Goal: Task Accomplishment & Management: Manage account settings

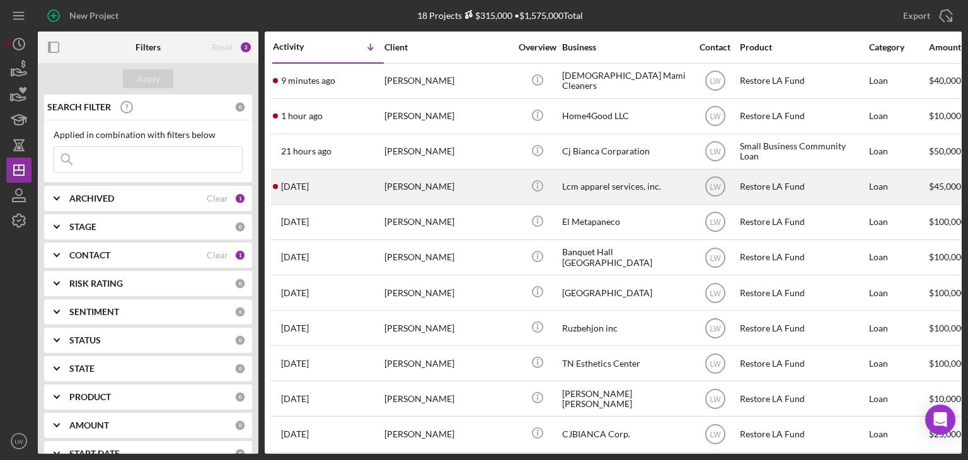
click at [430, 191] on div "[PERSON_NAME]" at bounding box center [447, 186] width 126 height 33
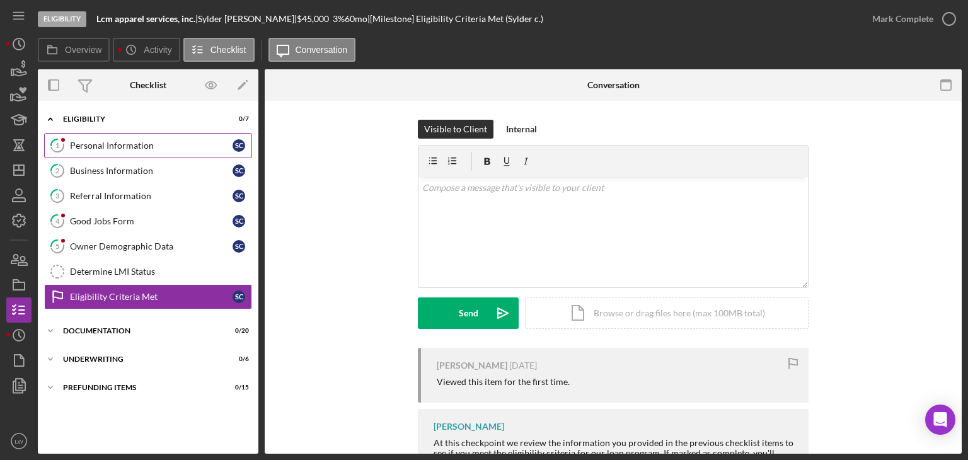
click at [156, 147] on div "Personal Information" at bounding box center [151, 146] width 163 height 10
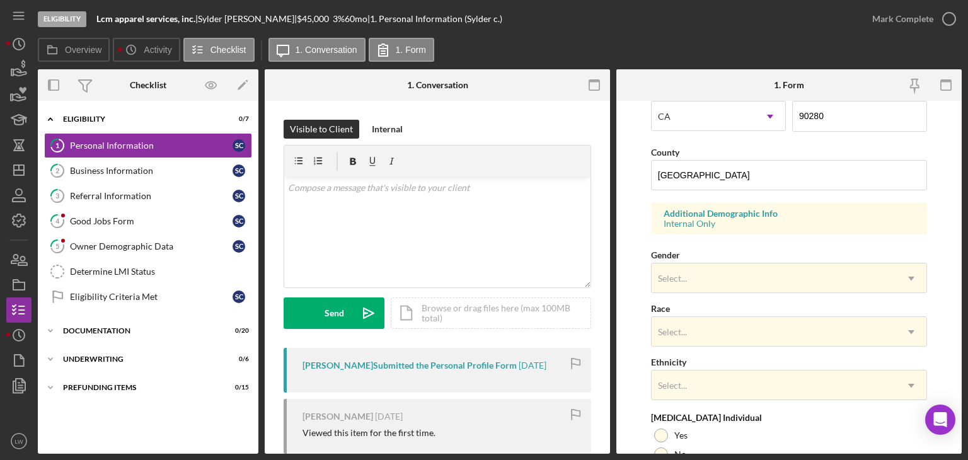
scroll to position [486, 0]
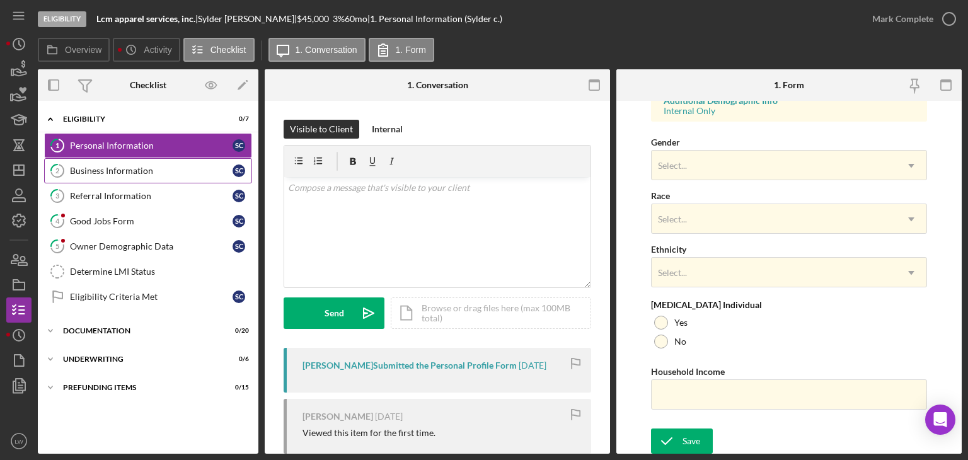
click at [112, 166] on div "Business Information" at bounding box center [151, 171] width 163 height 10
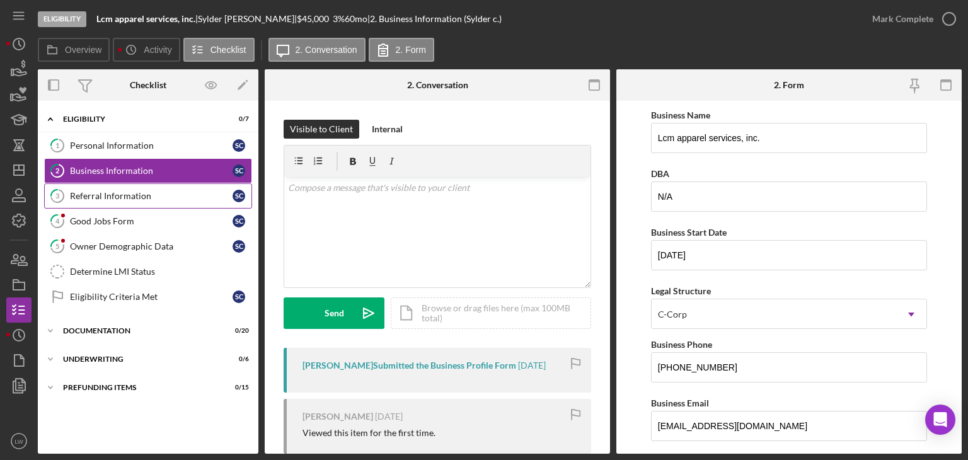
click at [130, 199] on div "Referral Information" at bounding box center [151, 196] width 163 height 10
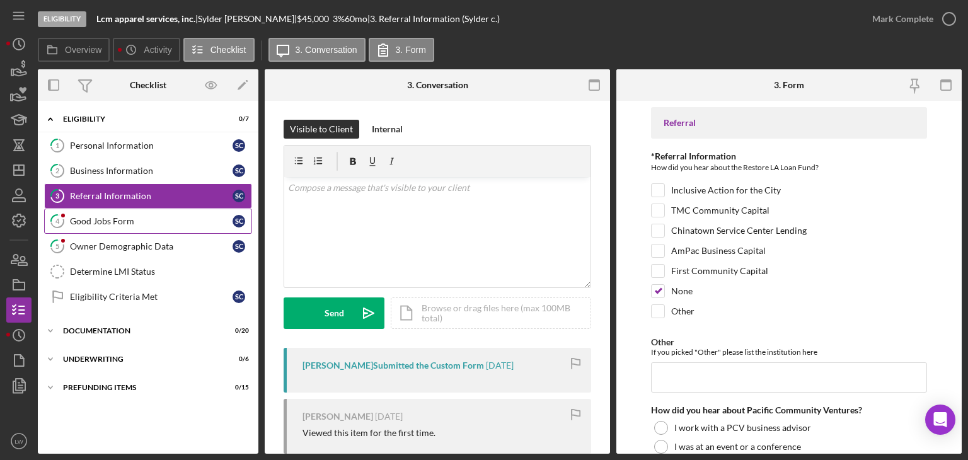
click at [101, 219] on div "Good Jobs Form" at bounding box center [151, 221] width 163 height 10
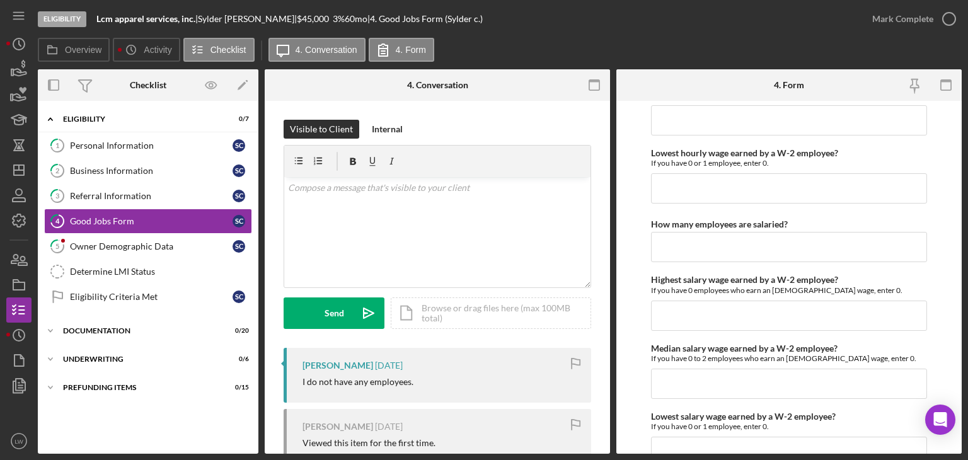
scroll to position [2773, 0]
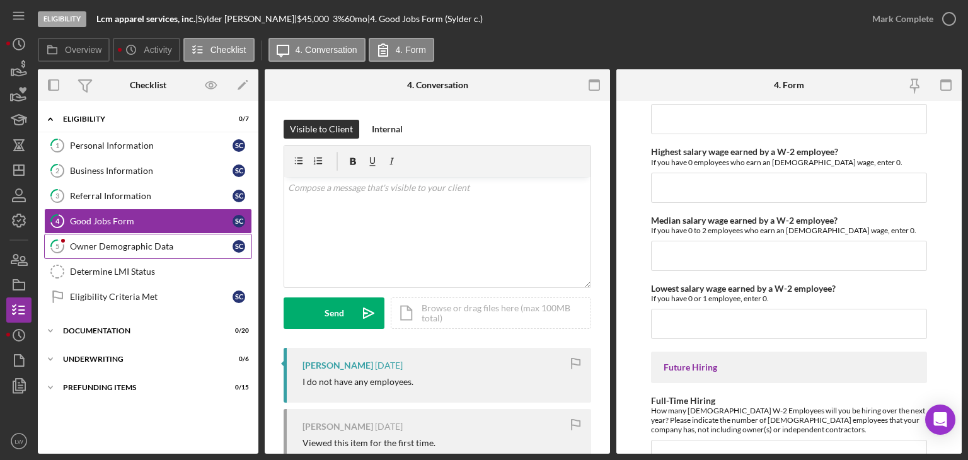
click at [124, 243] on div "Owner Demographic Data" at bounding box center [151, 246] width 163 height 10
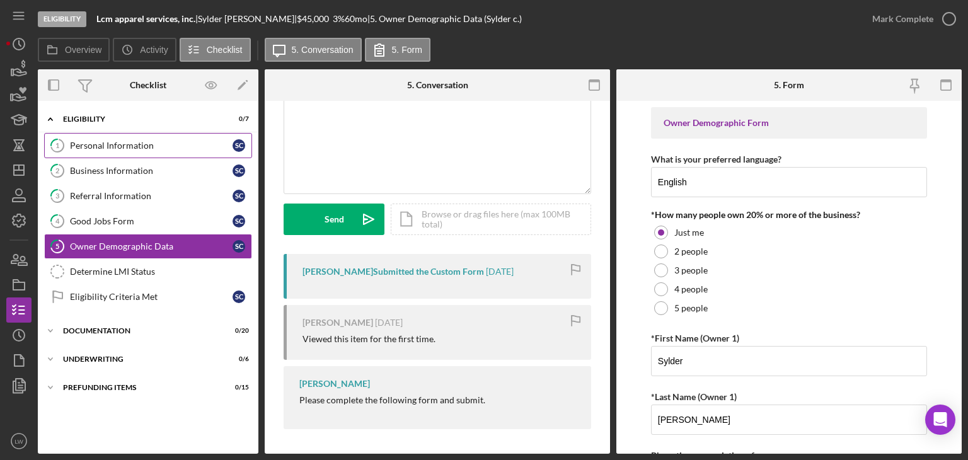
click at [121, 145] on div "Personal Information" at bounding box center [151, 146] width 163 height 10
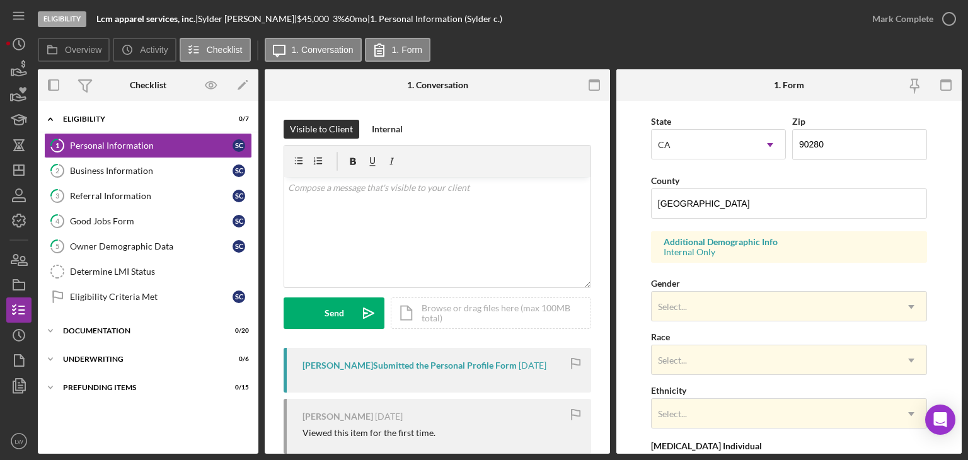
scroll to position [486, 0]
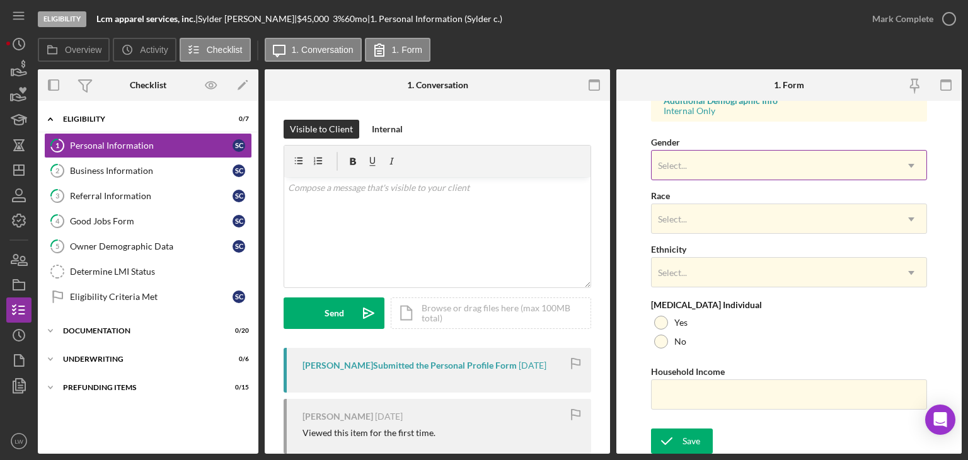
click at [740, 162] on div "Select..." at bounding box center [774, 165] width 245 height 29
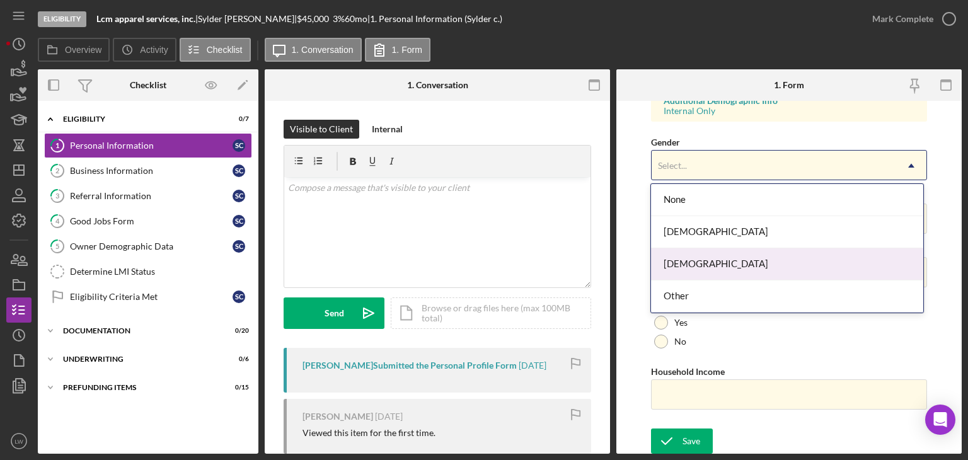
click at [713, 255] on div "Male" at bounding box center [787, 264] width 272 height 32
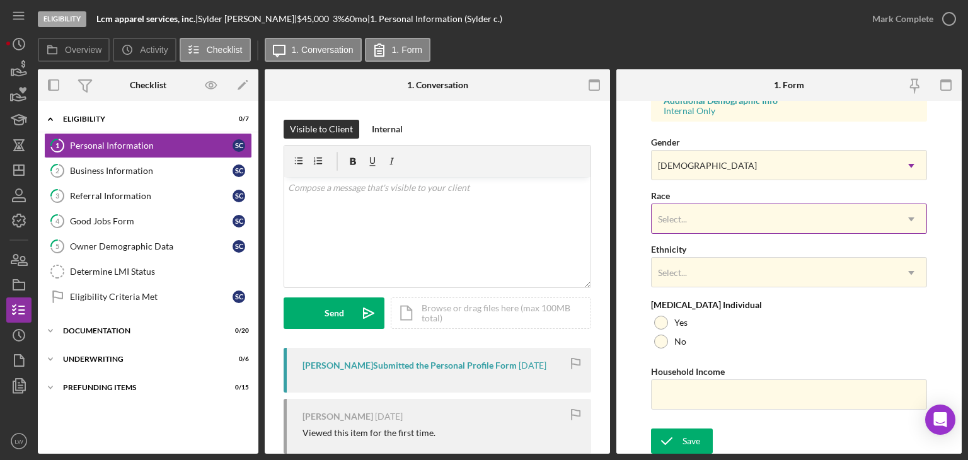
click at [713, 227] on div "Select..." at bounding box center [774, 219] width 245 height 29
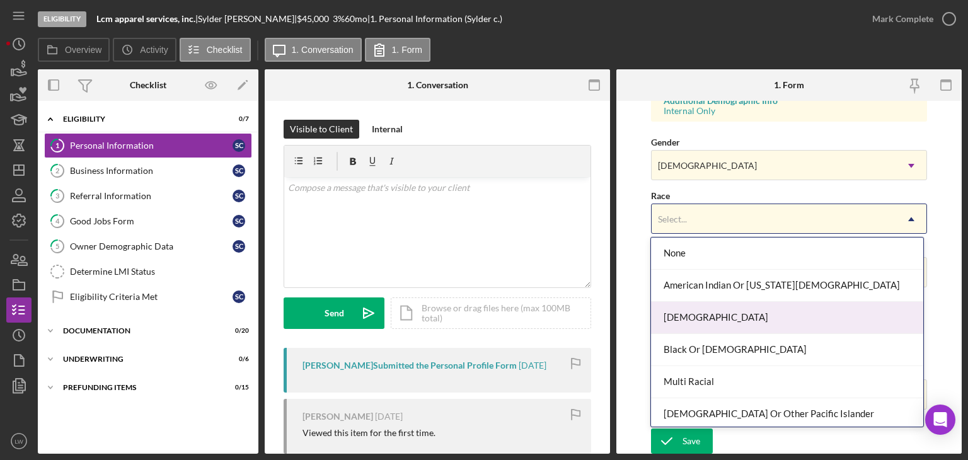
scroll to position [67, 0]
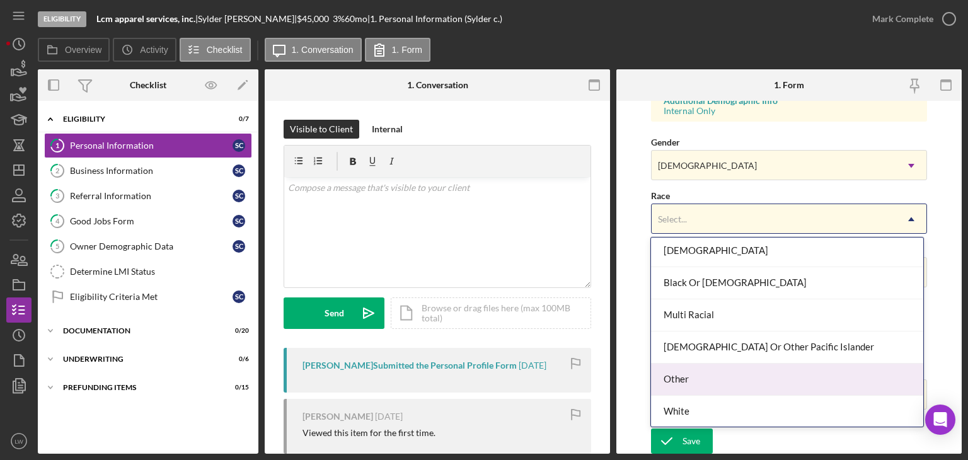
click at [736, 374] on div "Other" at bounding box center [787, 380] width 272 height 32
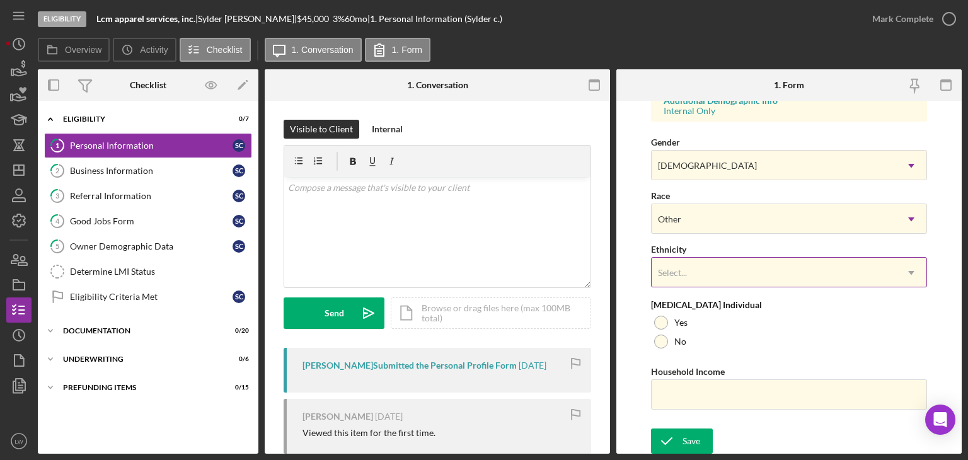
click at [691, 262] on div "Select..." at bounding box center [774, 272] width 245 height 29
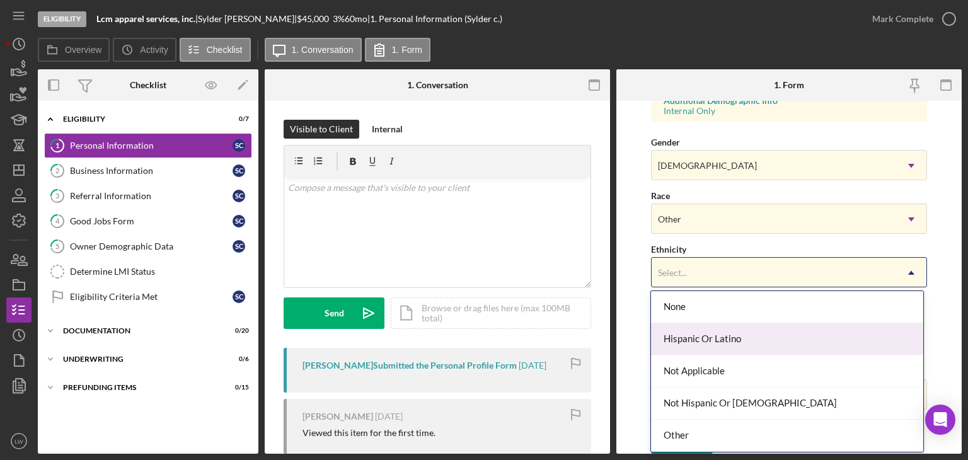
click at [734, 346] on div "Hispanic Or Latino" at bounding box center [787, 339] width 272 height 32
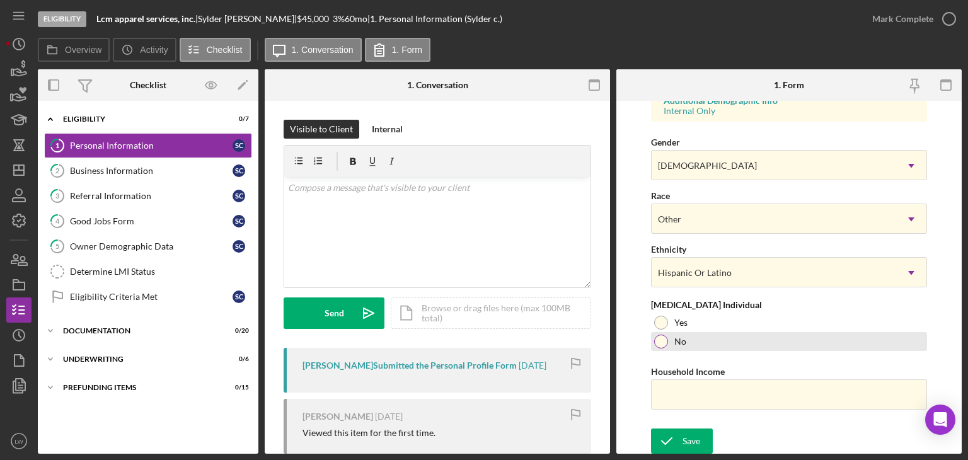
click at [660, 338] on div at bounding box center [661, 342] width 14 height 14
click at [715, 391] on input "Household Income" at bounding box center [789, 394] width 276 height 30
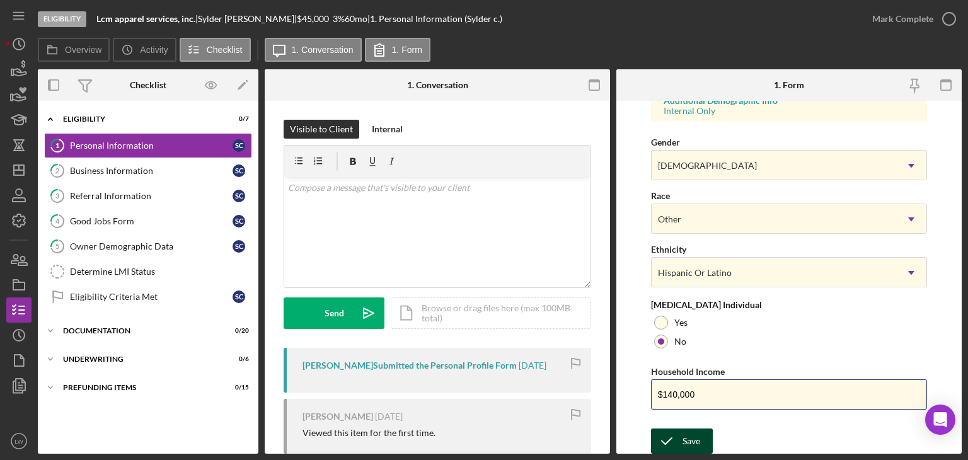
type input "$140,000"
click at [677, 442] on icon "submit" at bounding box center [667, 441] width 32 height 32
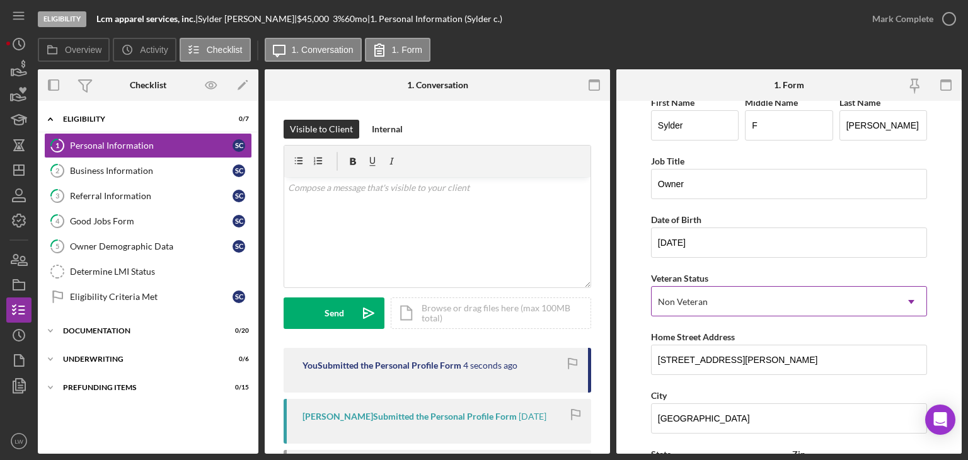
scroll to position [0, 0]
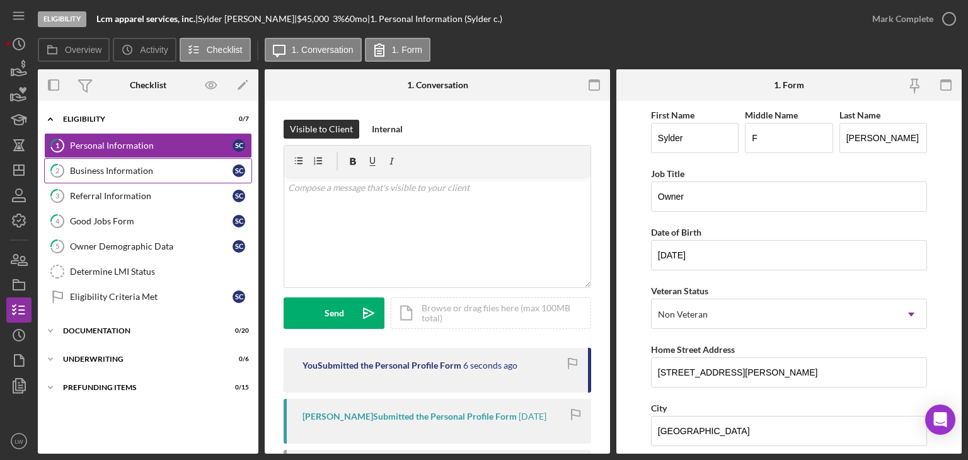
click at [147, 171] on div "Business Information" at bounding box center [151, 171] width 163 height 10
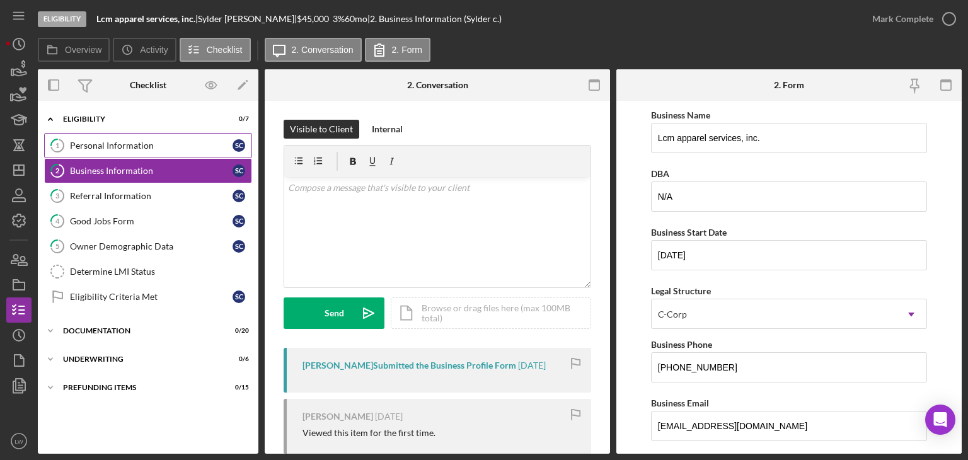
click at [130, 145] on div "Personal Information" at bounding box center [151, 146] width 163 height 10
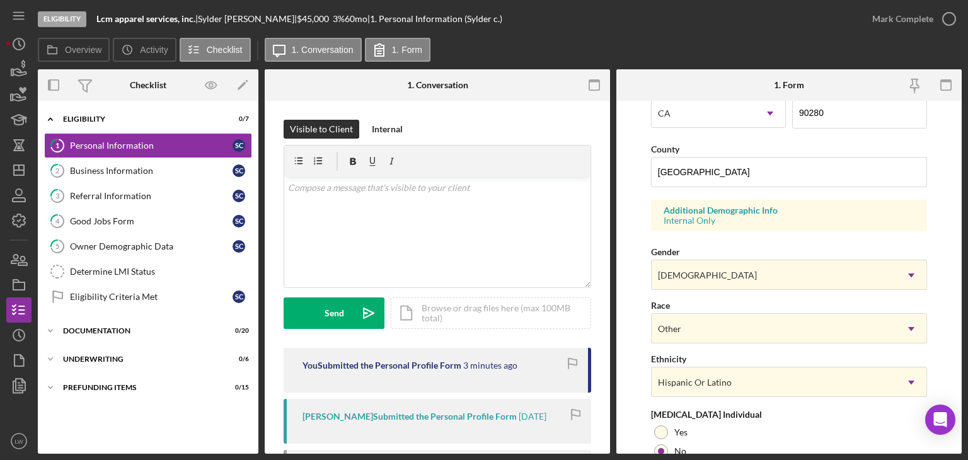
scroll to position [378, 0]
click at [109, 163] on link "2 Business Information S c" at bounding box center [148, 170] width 208 height 25
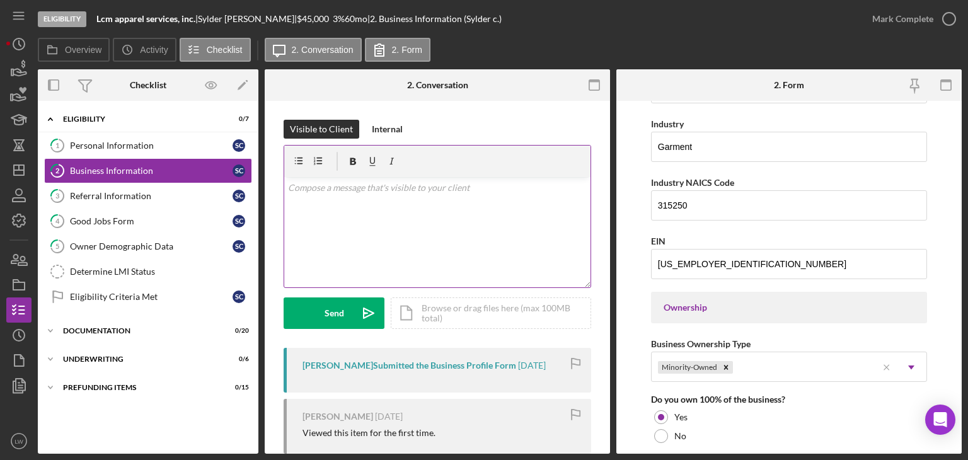
scroll to position [378, 0]
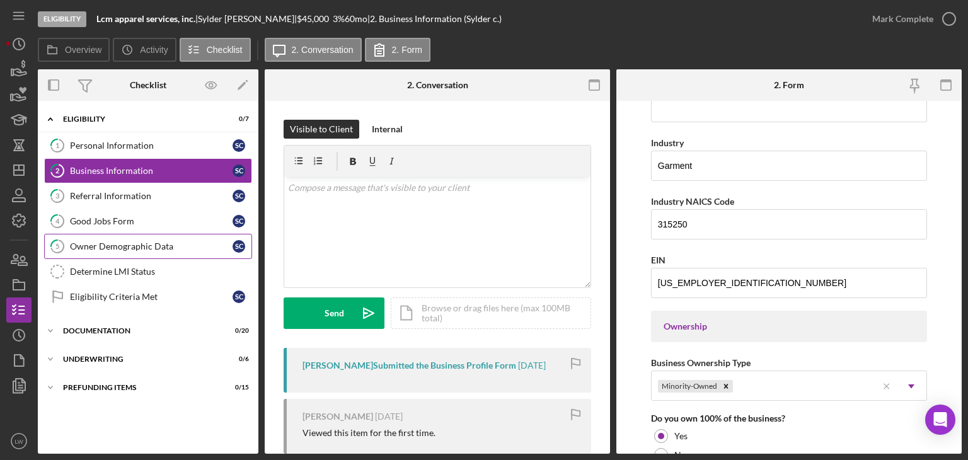
click at [134, 245] on div "Owner Demographic Data" at bounding box center [151, 246] width 163 height 10
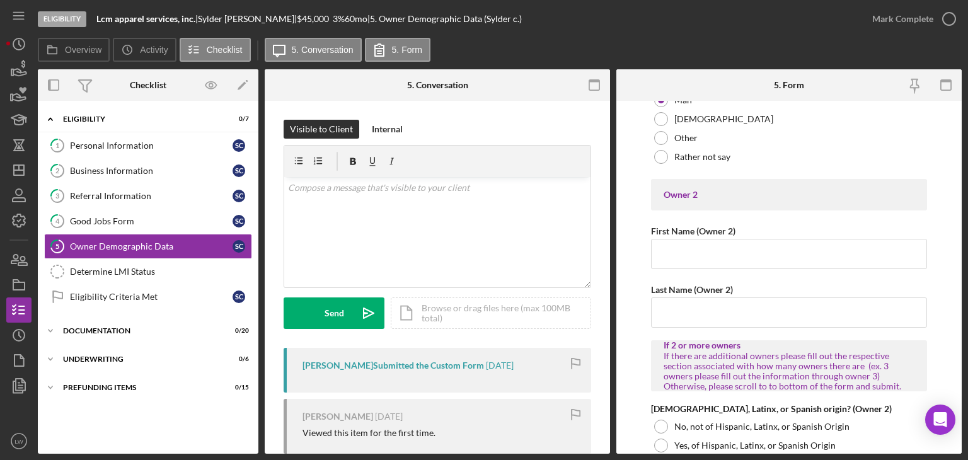
scroll to position [1323, 0]
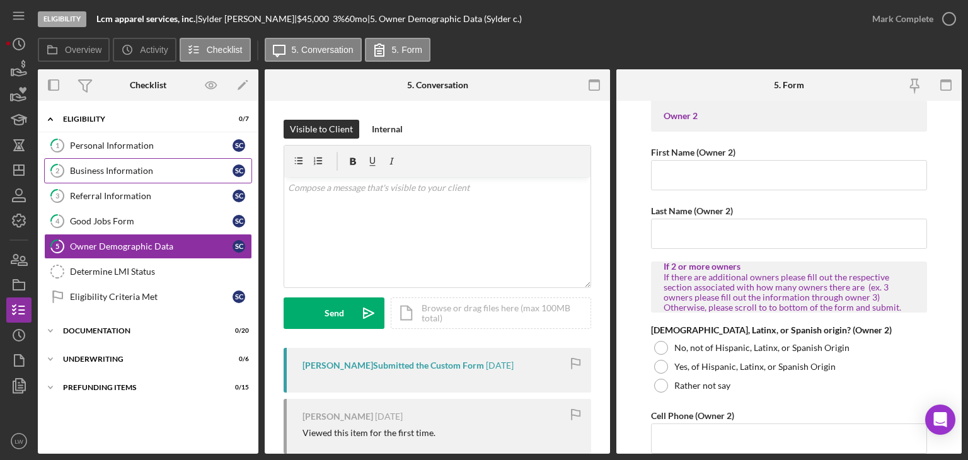
click at [115, 166] on div "Business Information" at bounding box center [151, 171] width 163 height 10
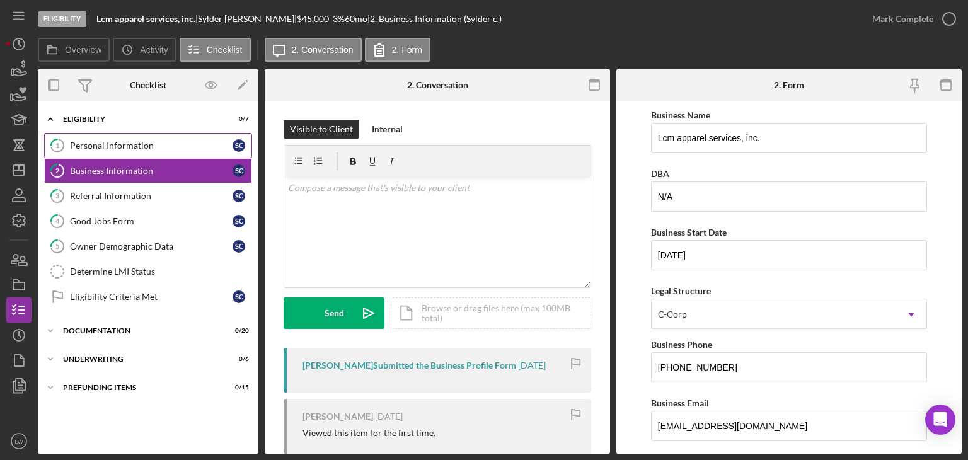
click at [197, 148] on div "Personal Information" at bounding box center [151, 146] width 163 height 10
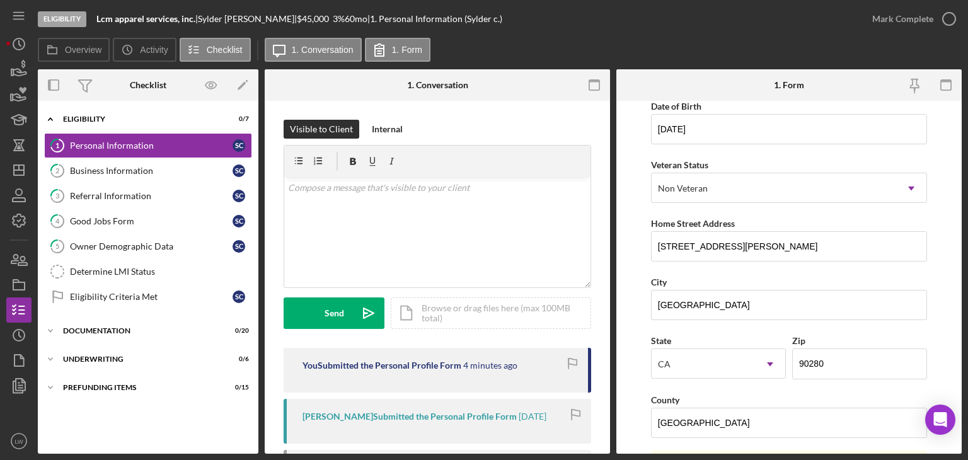
scroll to position [189, 0]
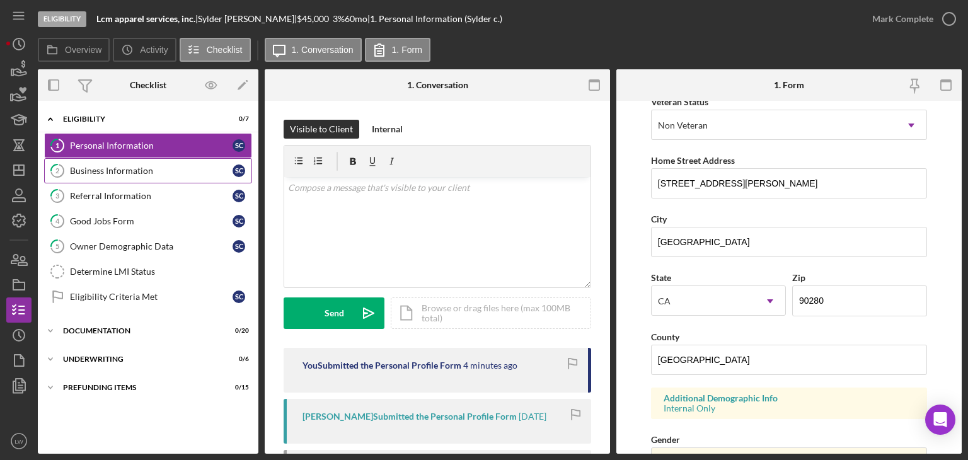
click at [176, 169] on div "Business Information" at bounding box center [151, 171] width 163 height 10
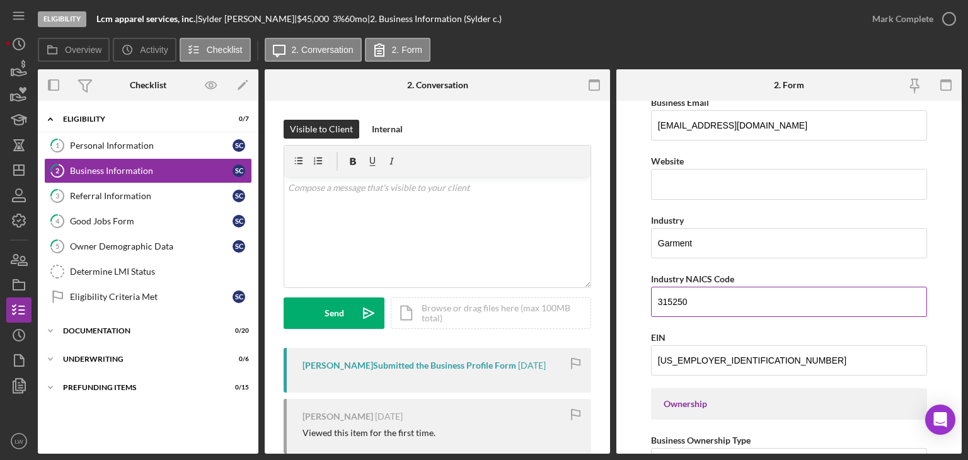
scroll to position [252, 0]
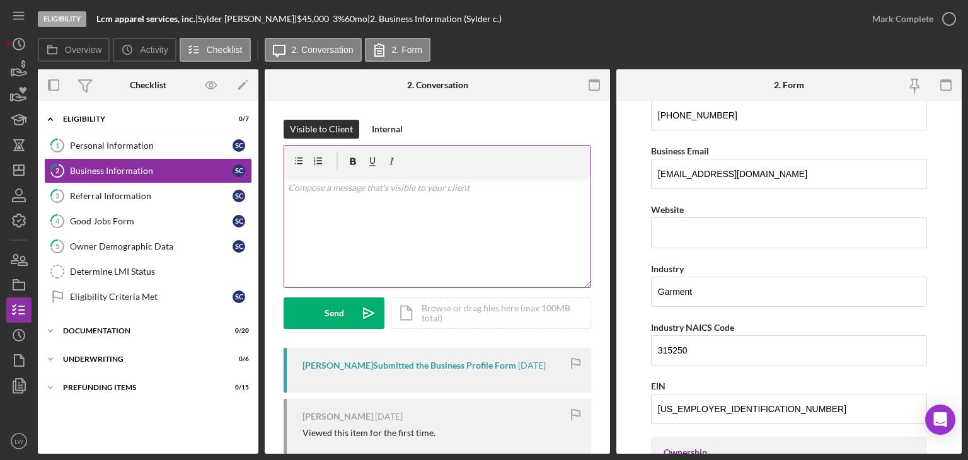
click at [353, 202] on div "v Color teal Color pink Remove color Add row above Add row below Add column bef…" at bounding box center [437, 232] width 306 height 110
click at [288, 185] on p "Do you have a website? if not, how do you advertise your business?" at bounding box center [437, 188] width 299 height 14
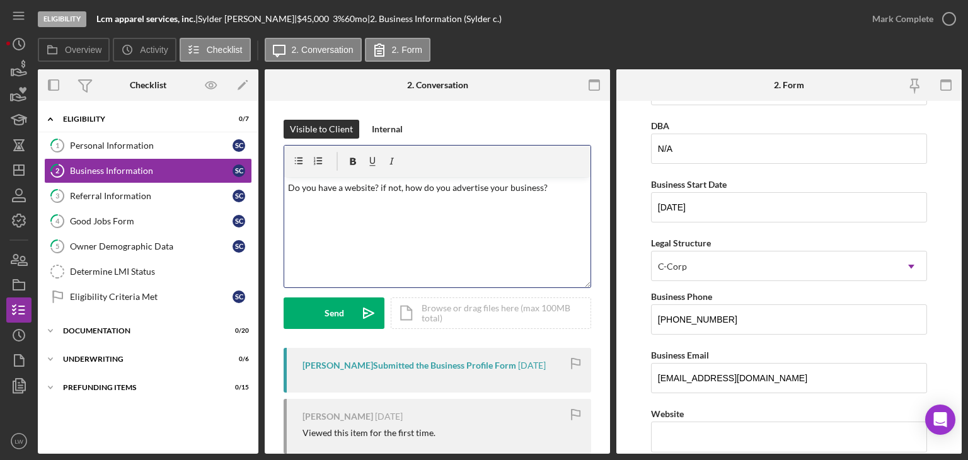
scroll to position [0, 0]
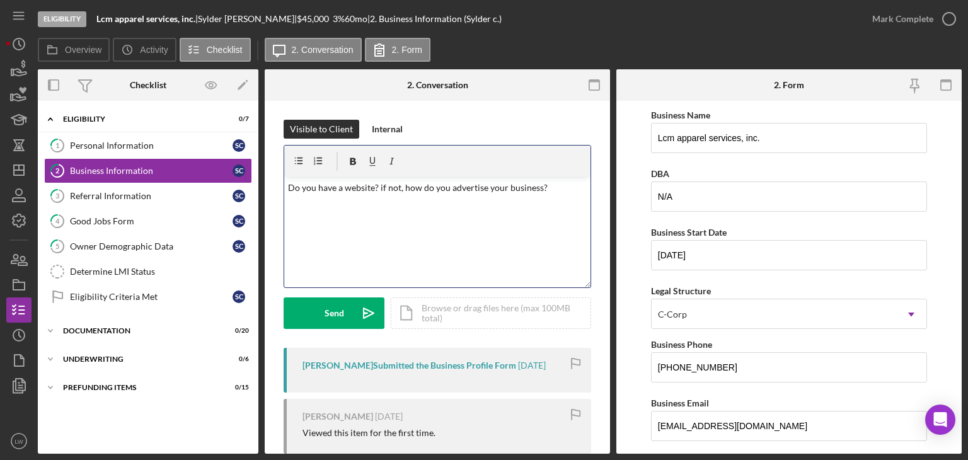
click at [433, 188] on p "Do you have a website? if not, how do you advertise your business?" at bounding box center [437, 188] width 299 height 14
copy p "Do you have a website? if not, how do you advertise your business?"
click at [507, 243] on div "v Color teal Color pink Remove color Add row above Add row below Add column bef…" at bounding box center [437, 232] width 306 height 110
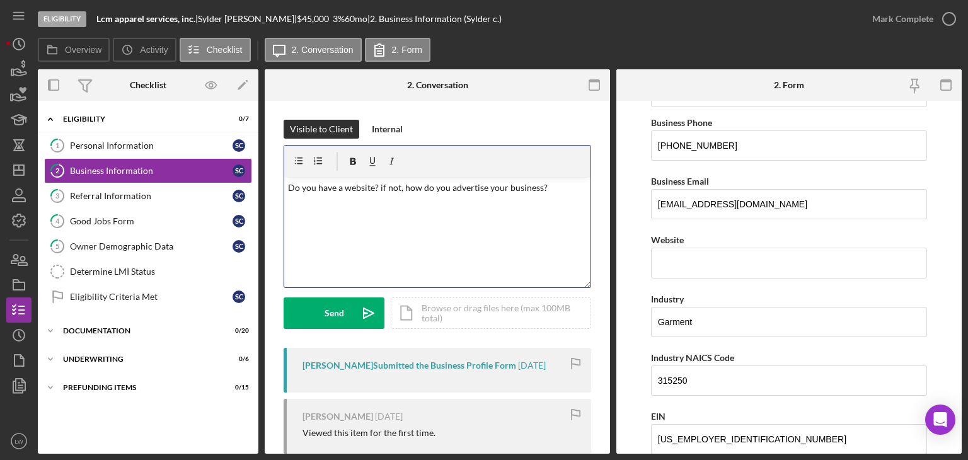
scroll to position [63, 0]
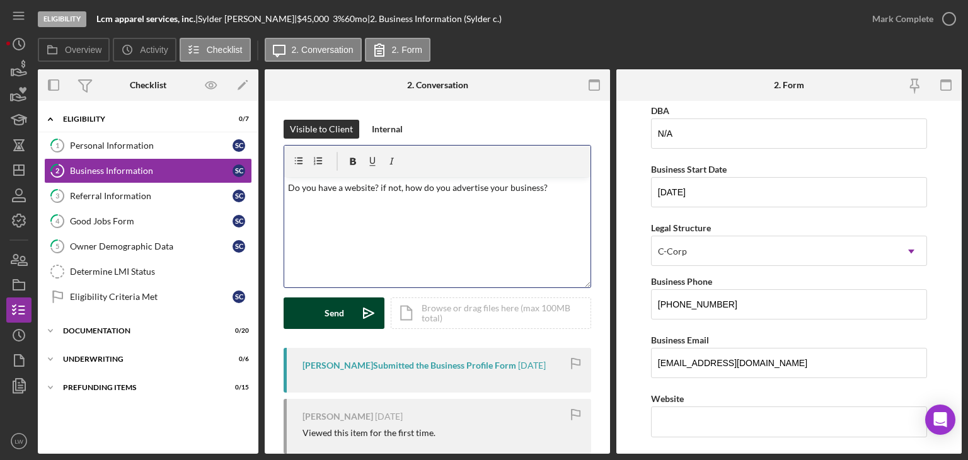
click at [340, 313] on div "Send" at bounding box center [335, 313] width 20 height 32
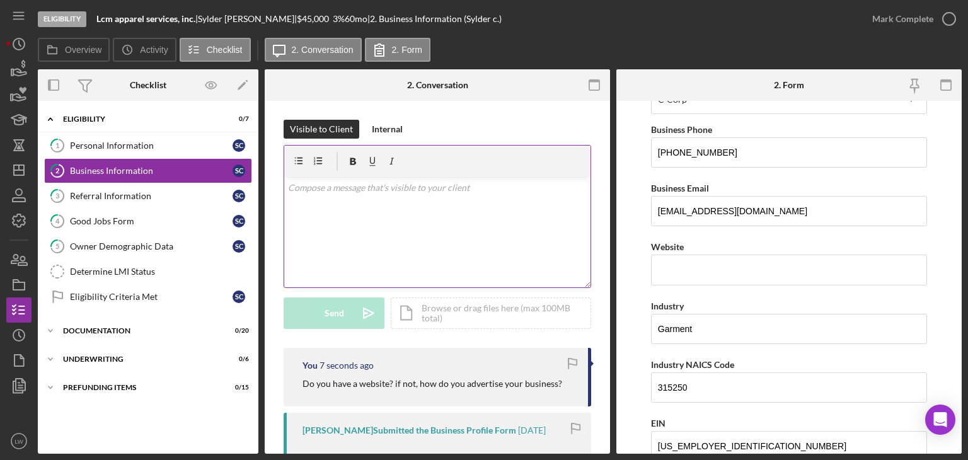
scroll to position [126, 0]
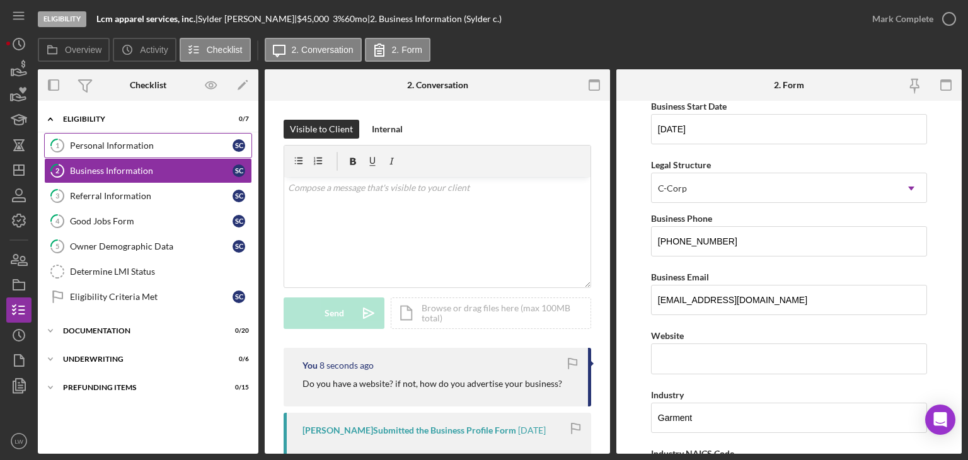
click at [164, 144] on div "Personal Information" at bounding box center [151, 146] width 163 height 10
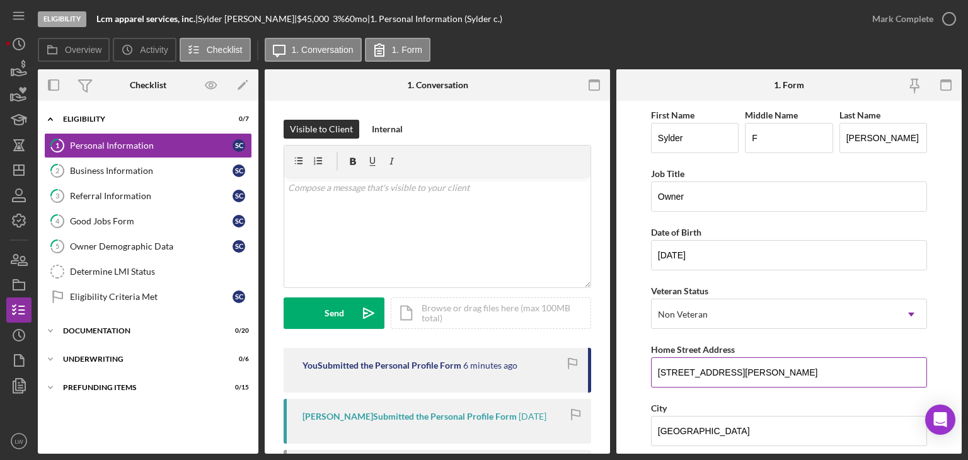
click at [708, 367] on input "8164 1/2 San Carlos Ave" at bounding box center [789, 372] width 276 height 30
click at [936, 25] on icon "button" at bounding box center [949, 19] width 32 height 32
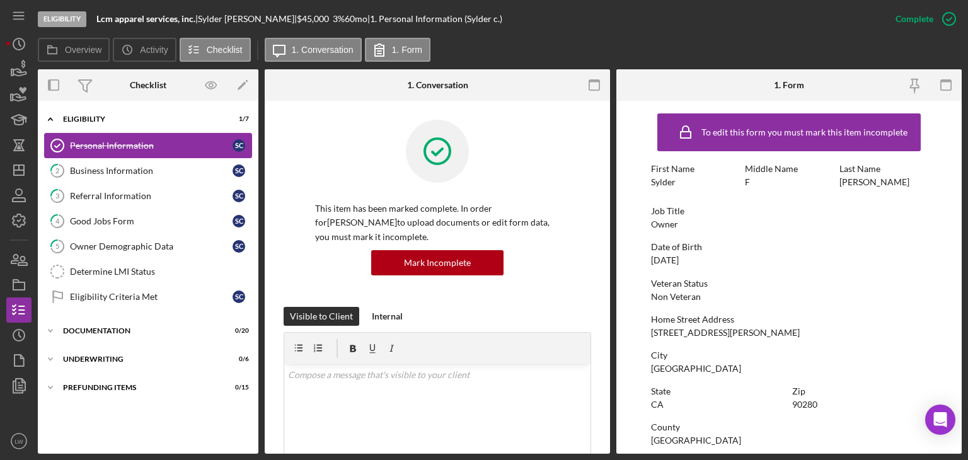
click at [129, 154] on link "Personal Information Personal Information S c" at bounding box center [148, 145] width 208 height 25
click at [134, 166] on div "Business Information" at bounding box center [151, 171] width 163 height 10
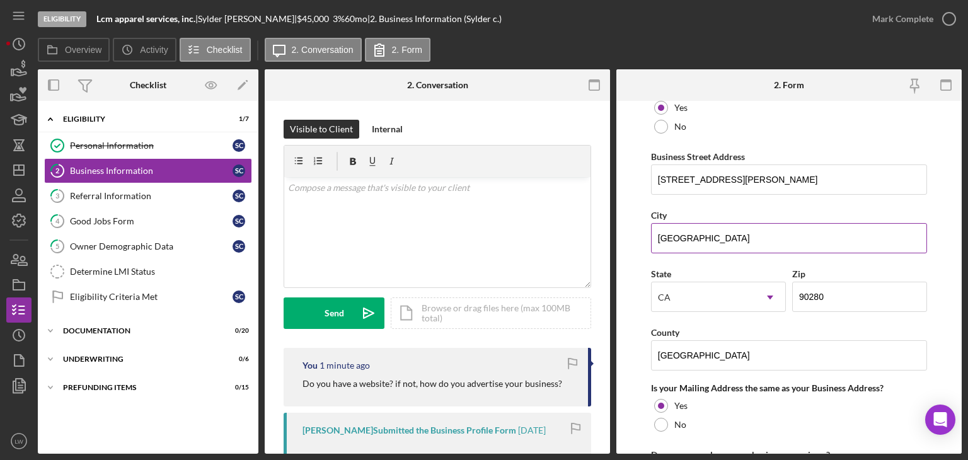
scroll to position [727, 0]
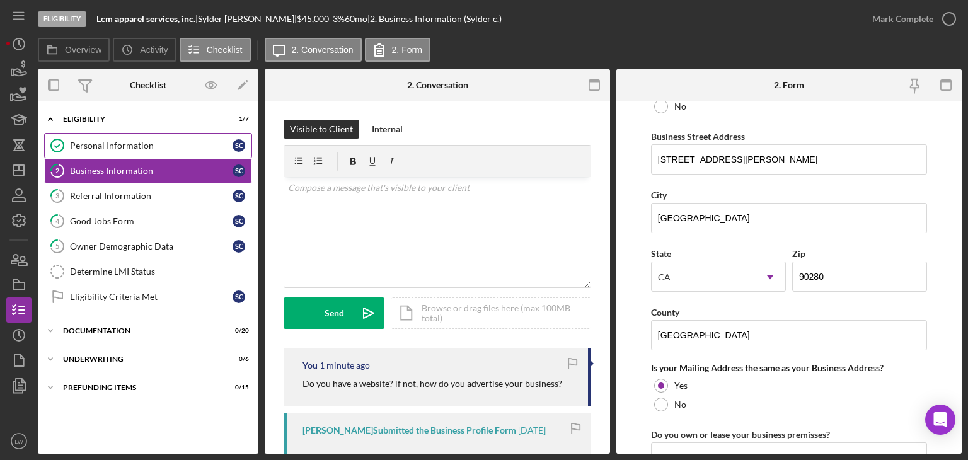
click at [130, 145] on div "Personal Information" at bounding box center [151, 146] width 163 height 10
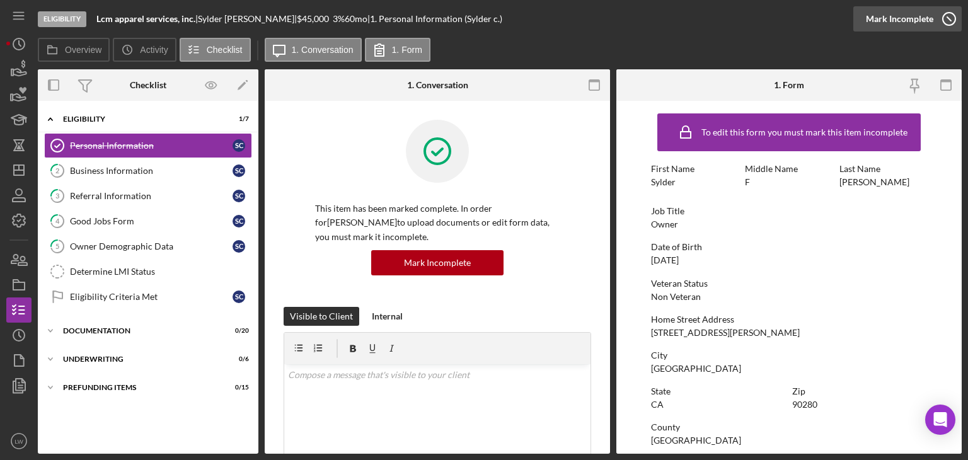
click at [905, 25] on div "Mark Incomplete" at bounding box center [899, 18] width 67 height 25
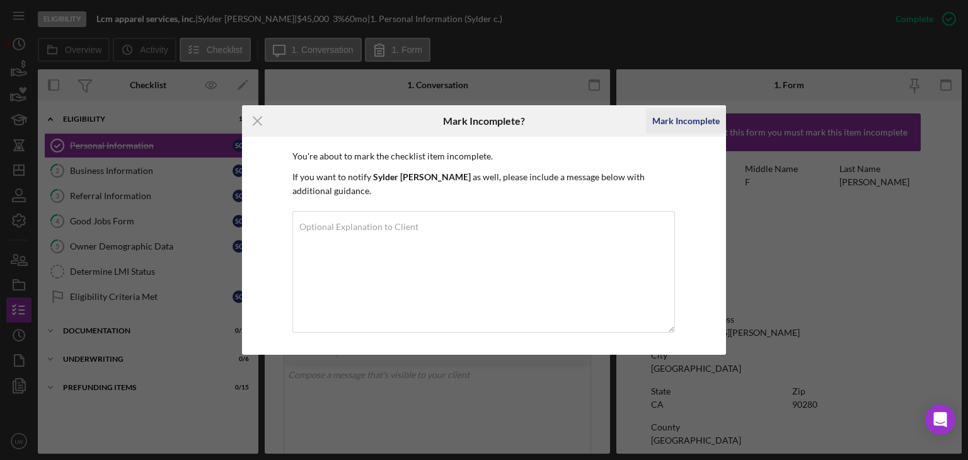
click at [688, 132] on div "Mark Incomplete" at bounding box center [685, 120] width 67 height 25
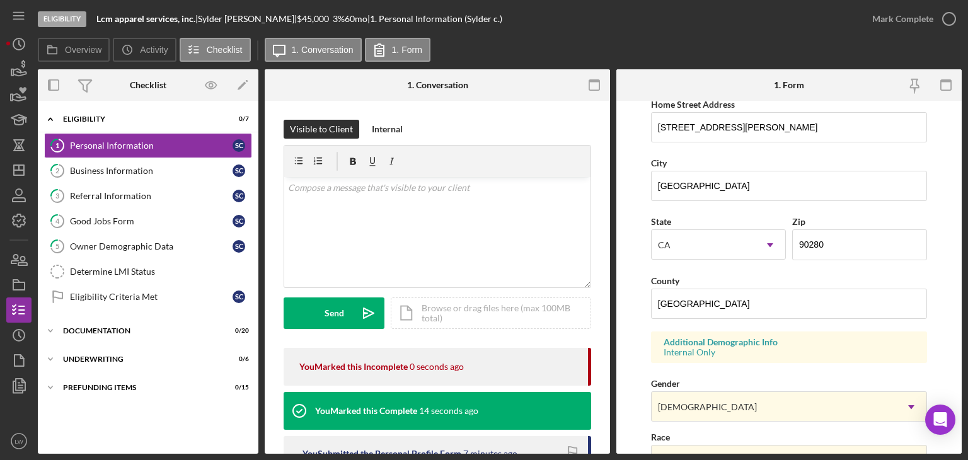
scroll to position [252, 0]
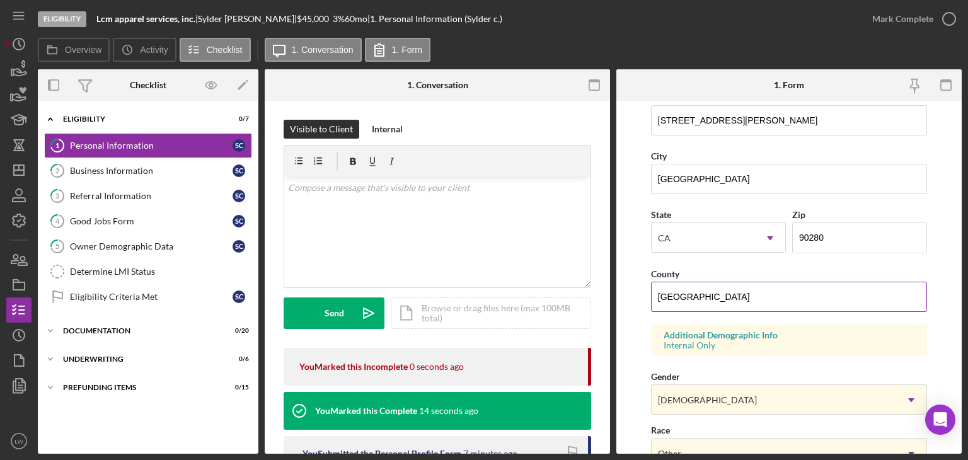
click at [723, 297] on input "United States" at bounding box center [789, 297] width 276 height 30
type input "Los Angeles"
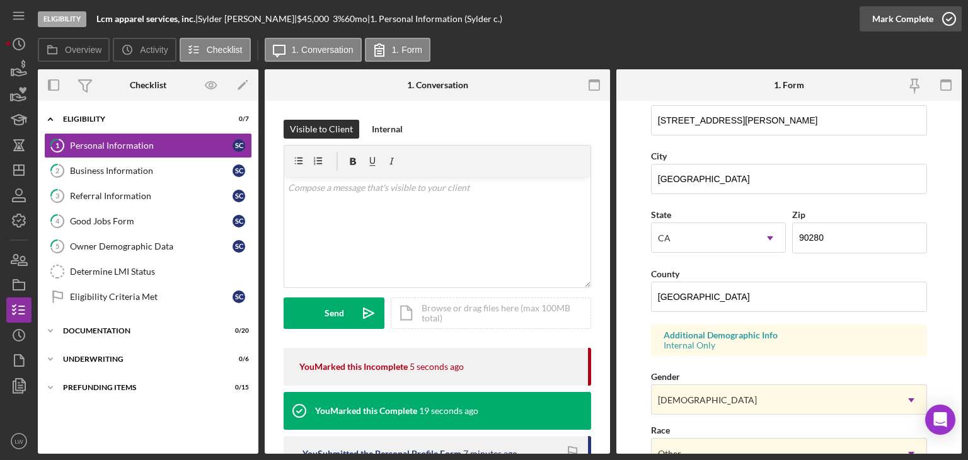
click at [918, 12] on div "Mark Complete" at bounding box center [902, 18] width 61 height 25
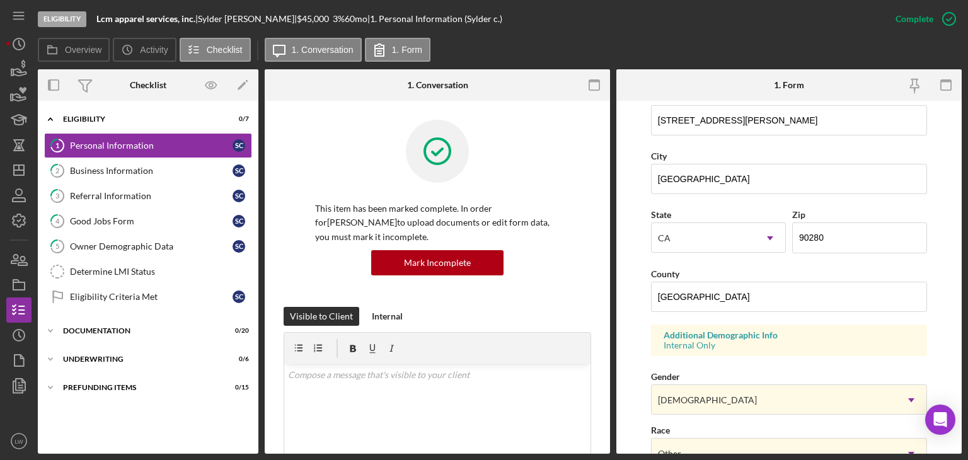
scroll to position [181, 0]
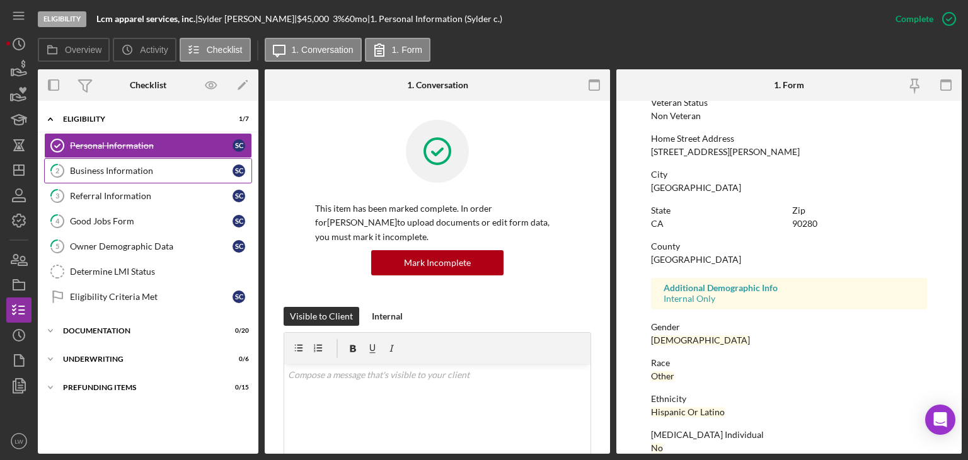
click at [147, 169] on div "Business Information" at bounding box center [151, 171] width 163 height 10
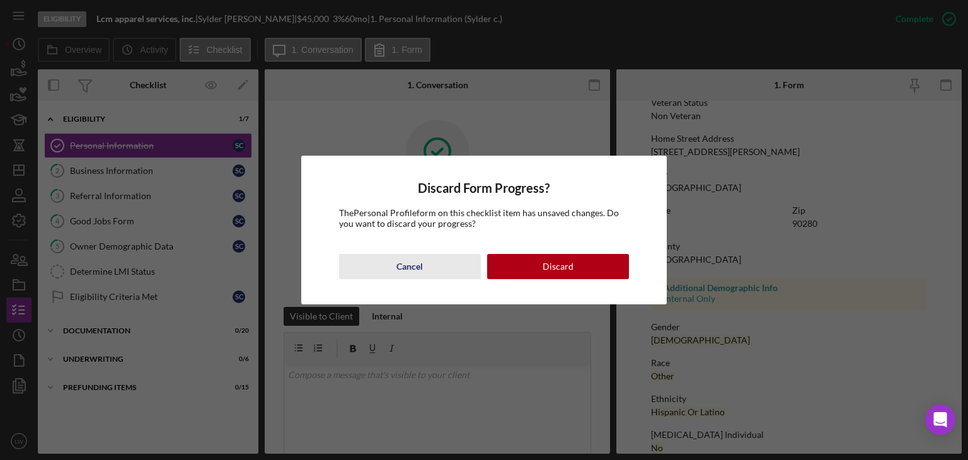
click at [406, 265] on div "Cancel" at bounding box center [409, 266] width 26 height 25
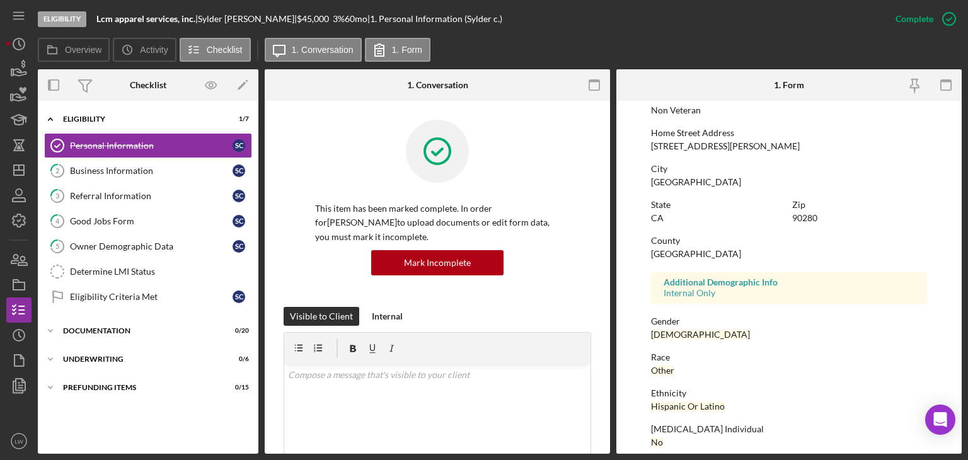
scroll to position [189, 0]
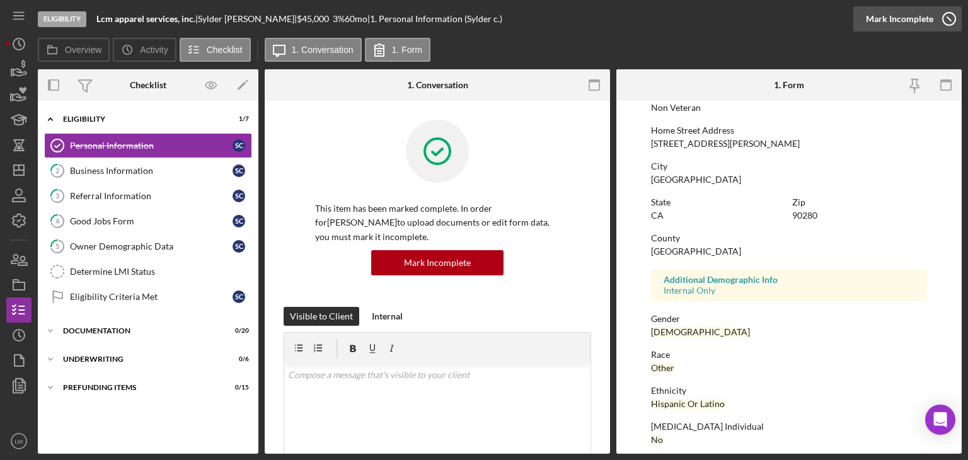
click at [926, 14] on div "Mark Incomplete" at bounding box center [899, 18] width 67 height 25
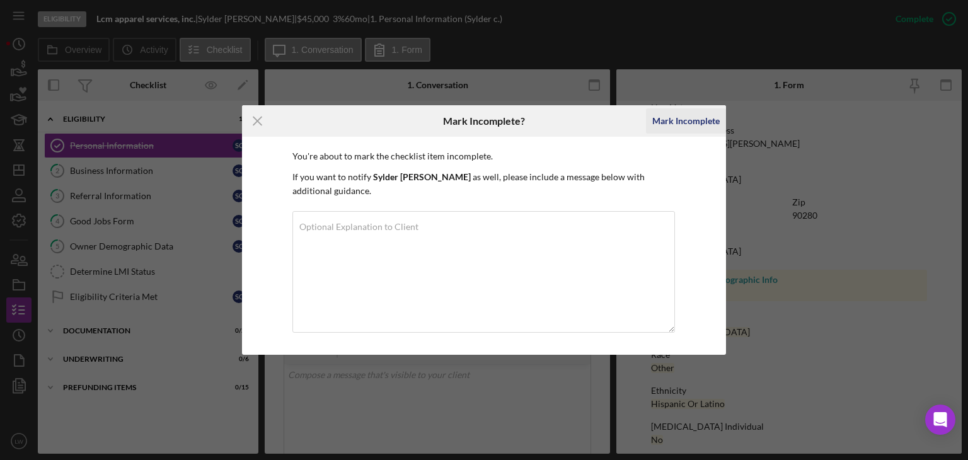
click at [678, 132] on div "Mark Incomplete" at bounding box center [685, 120] width 67 height 25
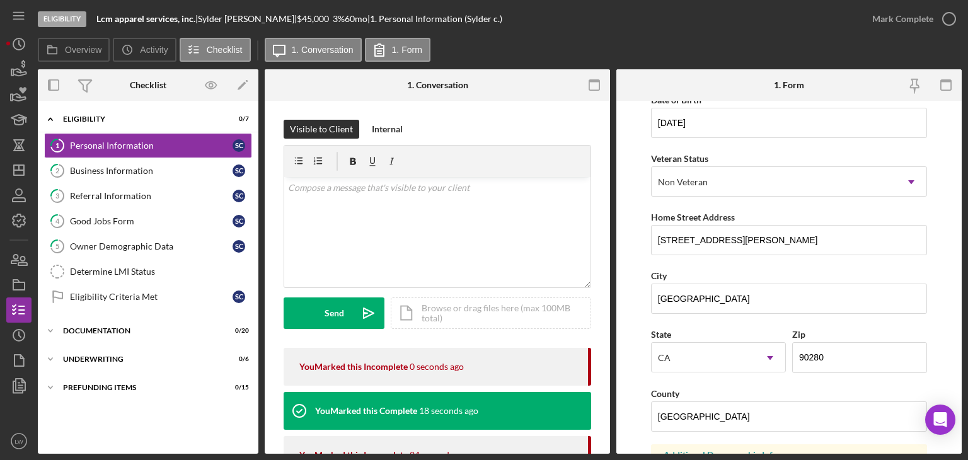
scroll to position [486, 0]
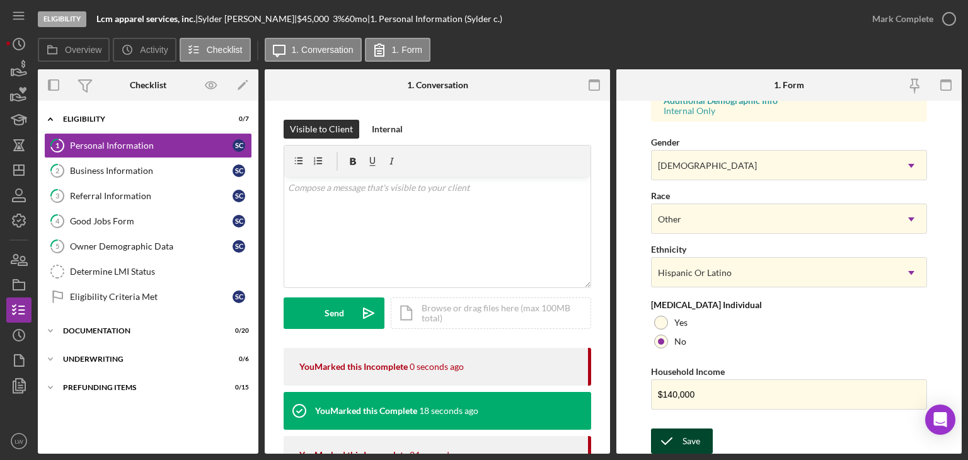
click at [678, 444] on icon "submit" at bounding box center [667, 441] width 32 height 32
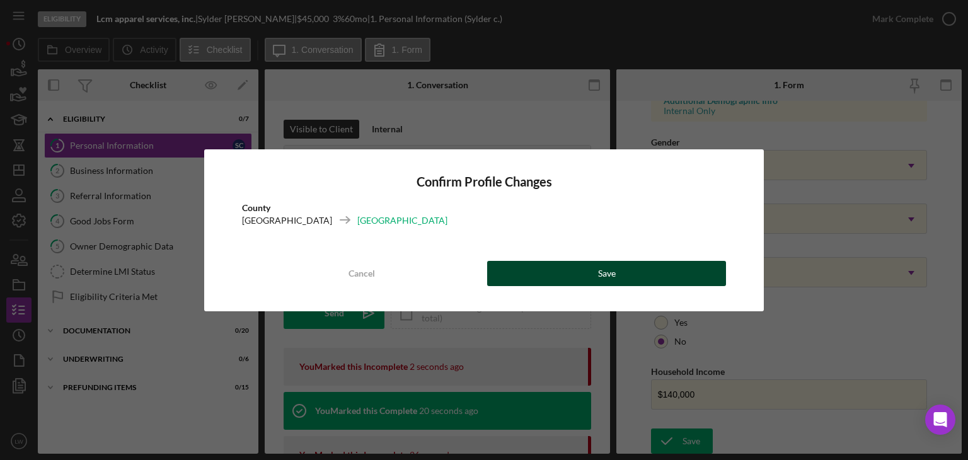
click at [691, 274] on button "Save" at bounding box center [606, 273] width 239 height 25
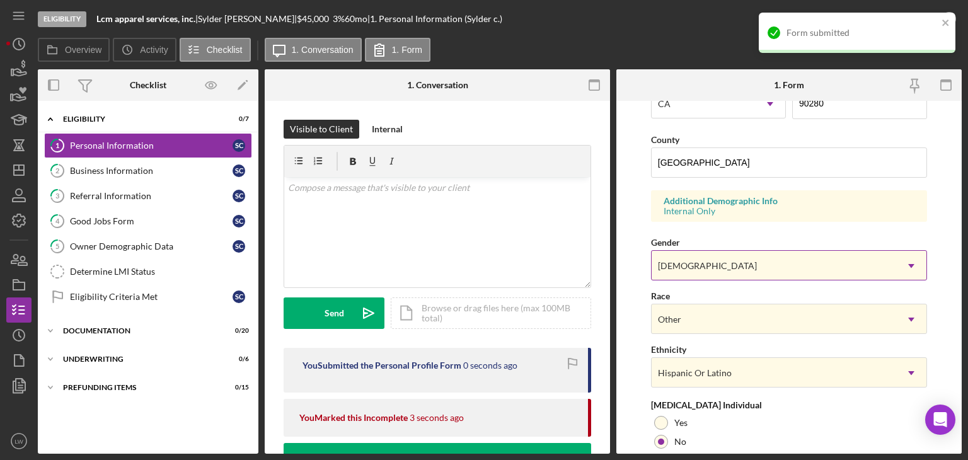
scroll to position [171, 0]
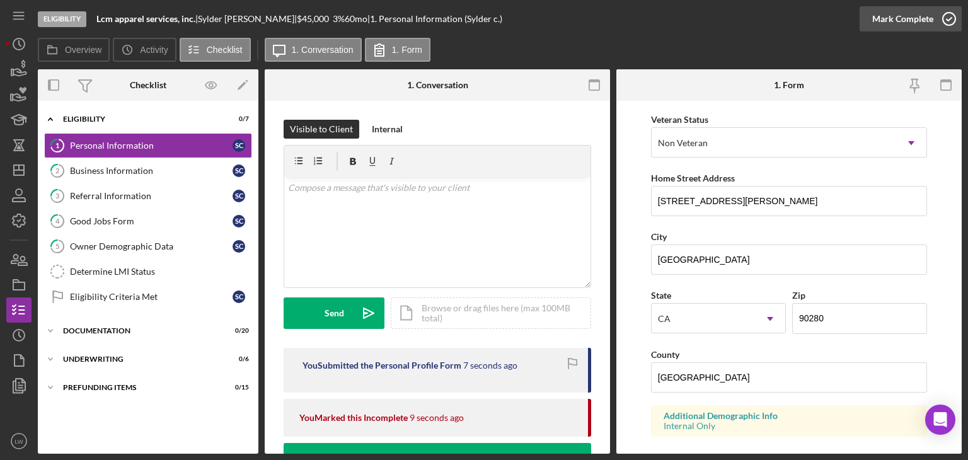
click at [940, 18] on icon "button" at bounding box center [949, 19] width 32 height 32
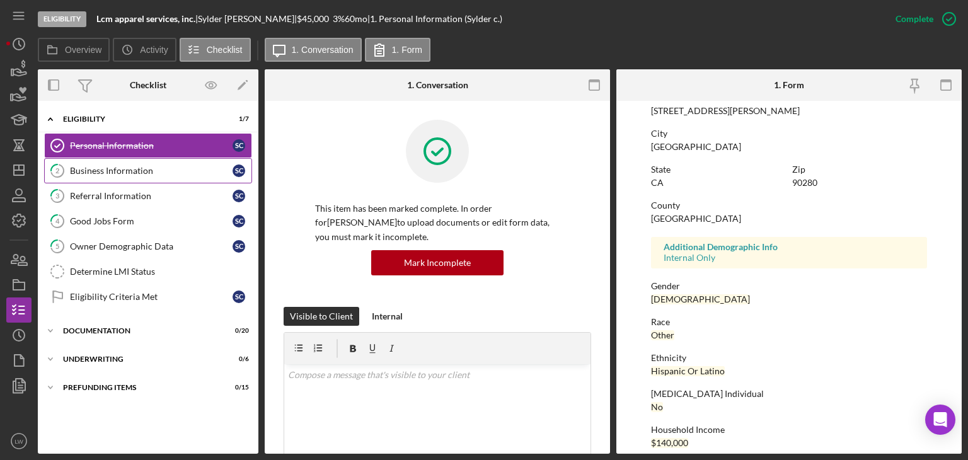
scroll to position [100, 0]
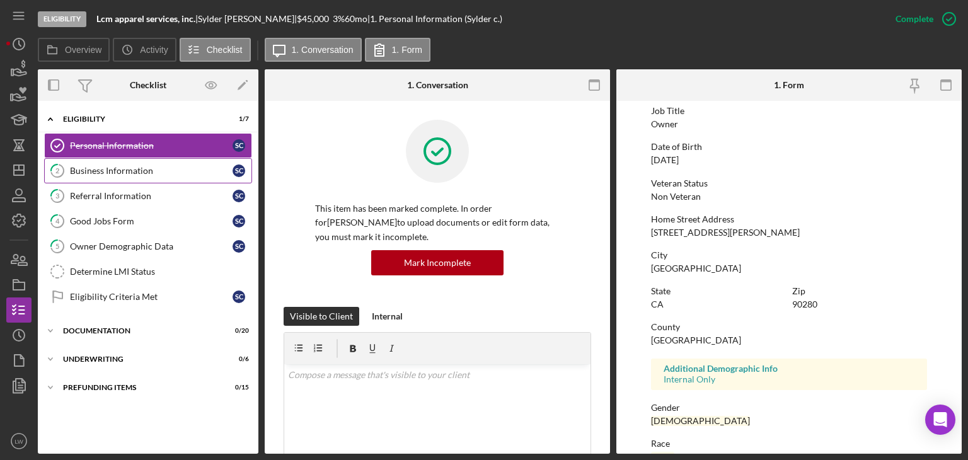
click at [162, 173] on div "Business Information" at bounding box center [151, 171] width 163 height 10
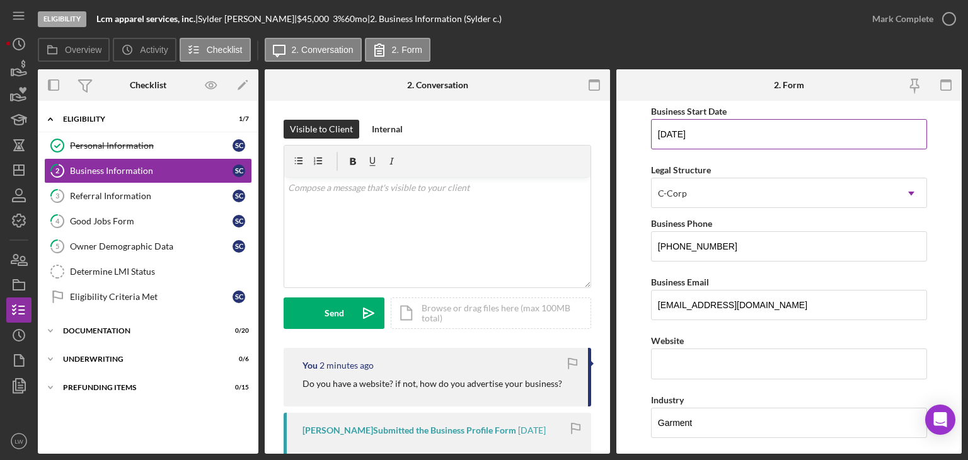
scroll to position [96, 0]
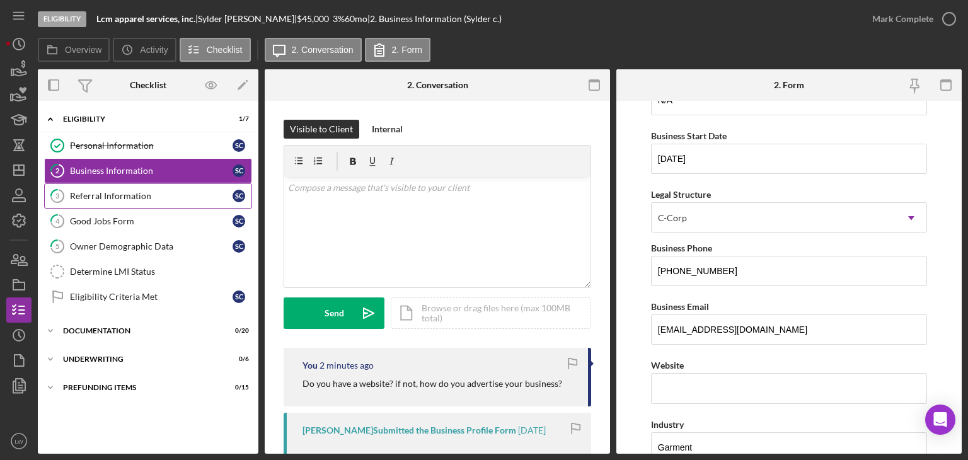
click at [109, 188] on link "3 Referral Information S c" at bounding box center [148, 195] width 208 height 25
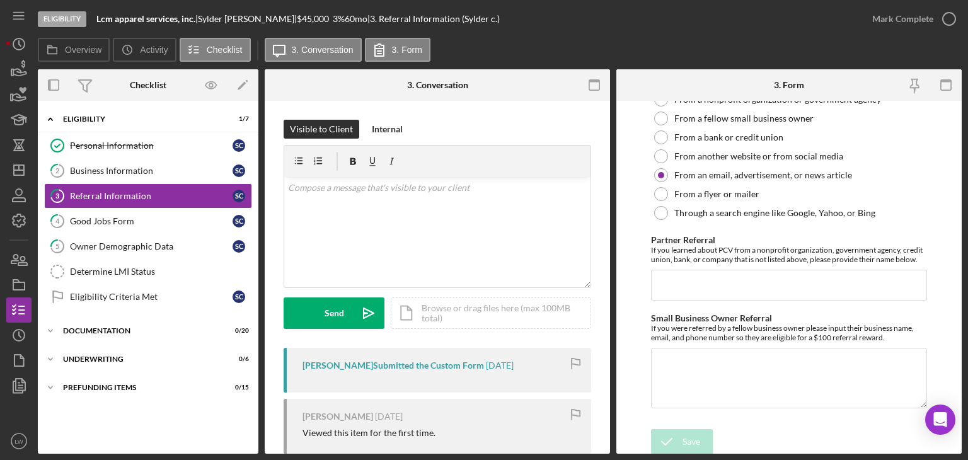
scroll to position [51, 0]
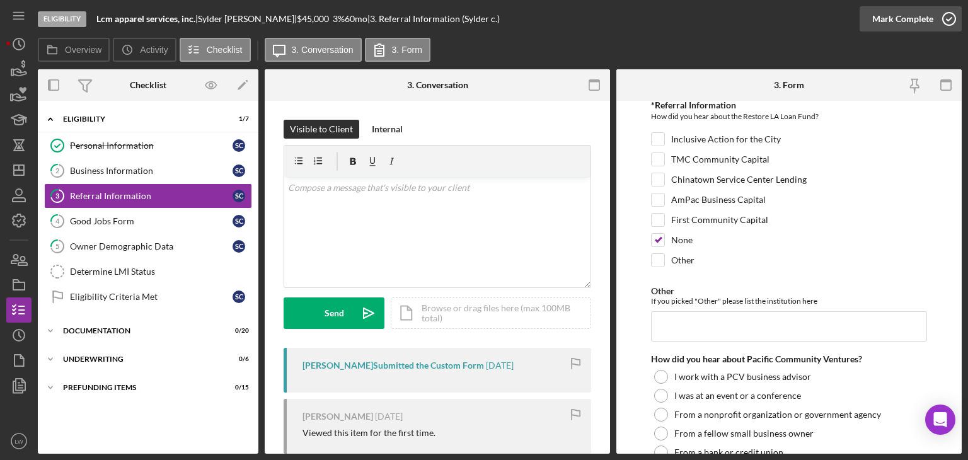
click at [946, 28] on icon "button" at bounding box center [949, 19] width 32 height 32
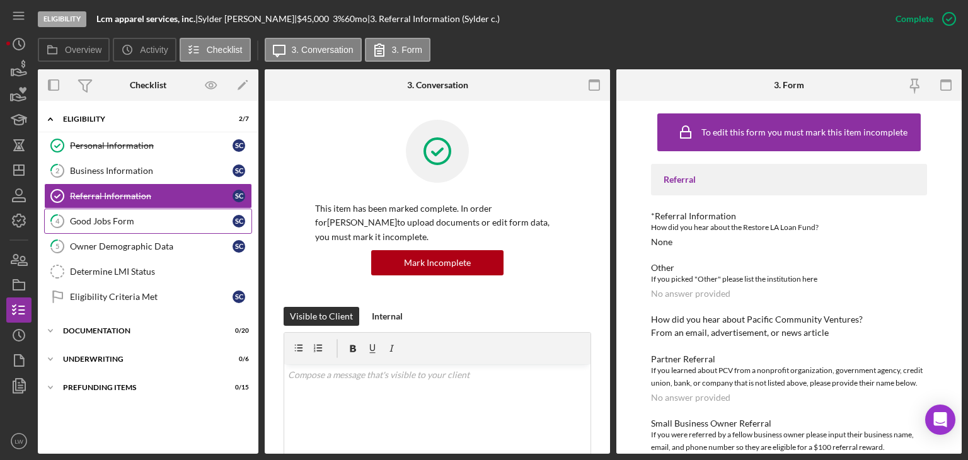
click at [120, 225] on link "4 Good Jobs Form S c" at bounding box center [148, 221] width 208 height 25
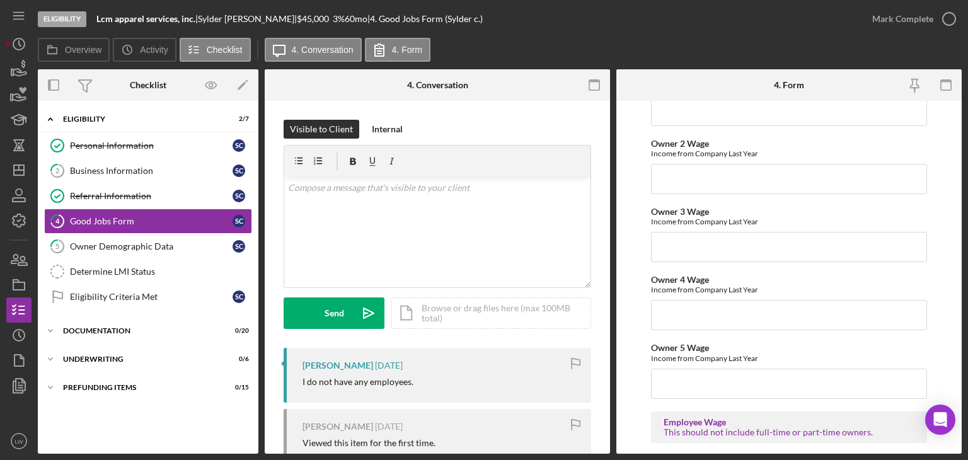
scroll to position [2206, 0]
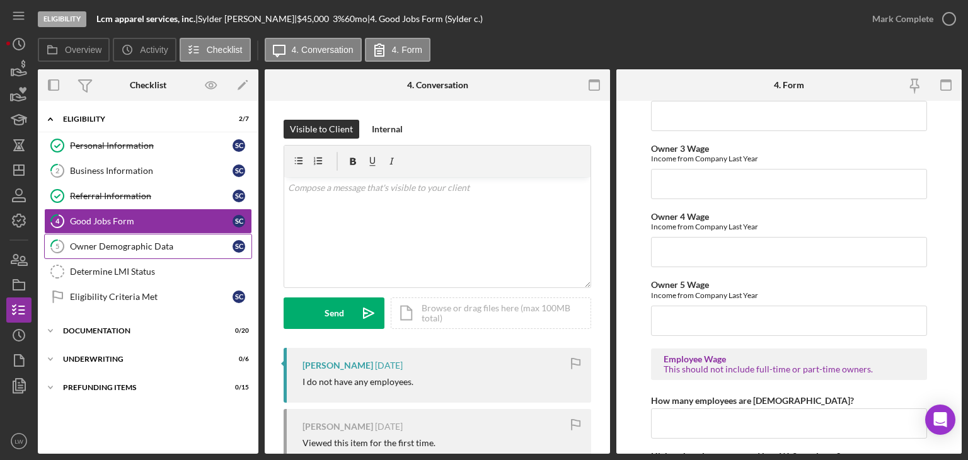
click at [118, 248] on div "Owner Demographic Data" at bounding box center [151, 246] width 163 height 10
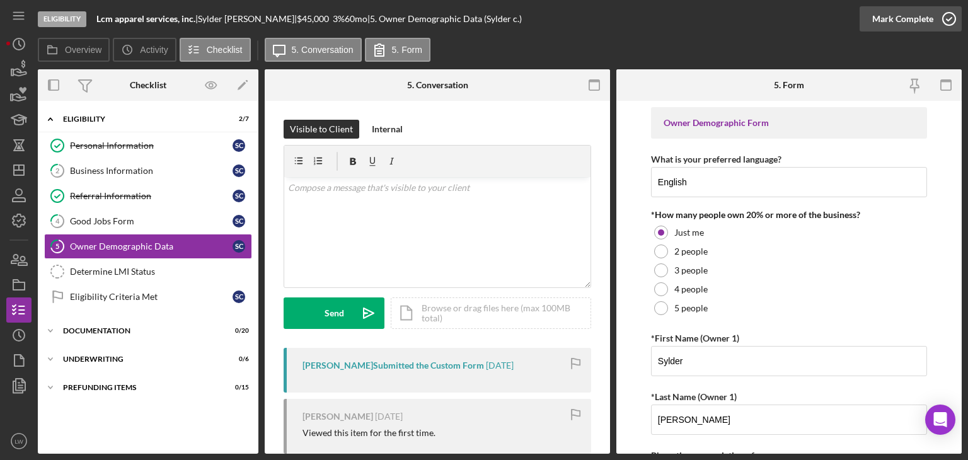
click at [940, 15] on icon "button" at bounding box center [949, 19] width 32 height 32
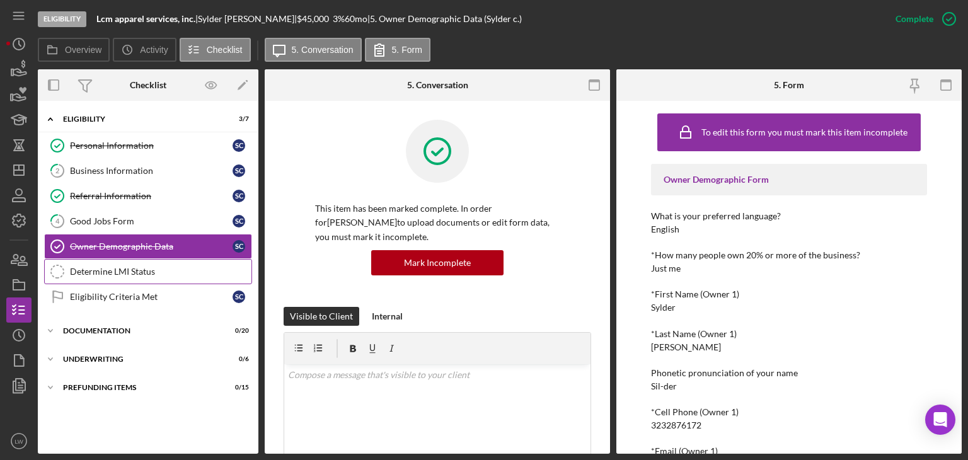
click at [126, 273] on div "Determine LMI Status" at bounding box center [160, 272] width 181 height 10
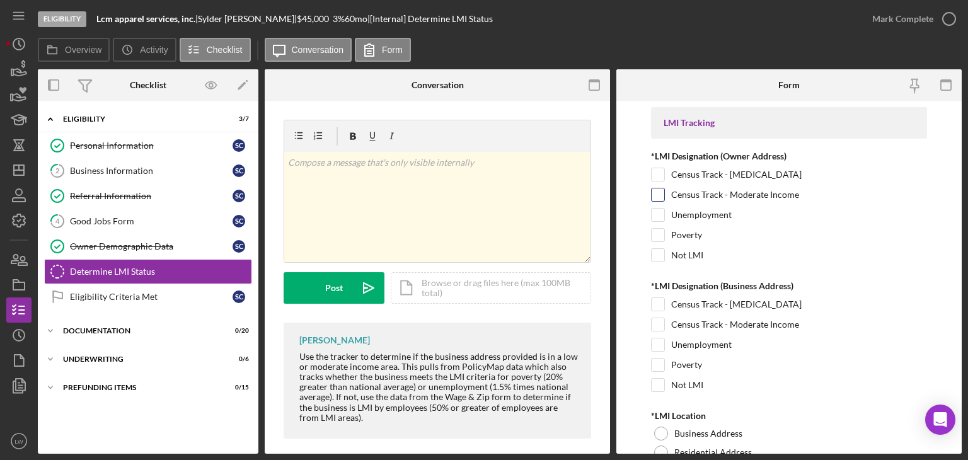
click at [655, 194] on input "Census Track - Moderate Income" at bounding box center [658, 194] width 13 height 13
checkbox input "true"
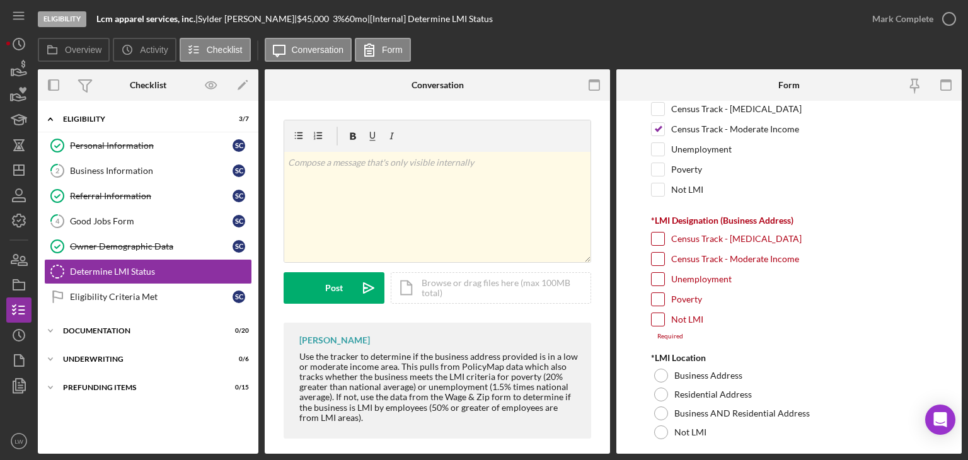
scroll to position [126, 0]
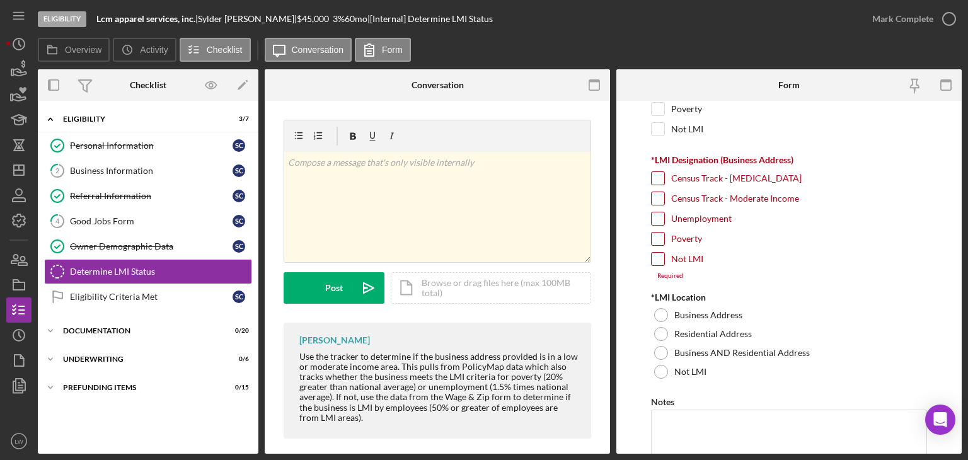
click at [657, 196] on input "Census Track - Moderate Income" at bounding box center [658, 198] width 13 height 13
checkbox input "true"
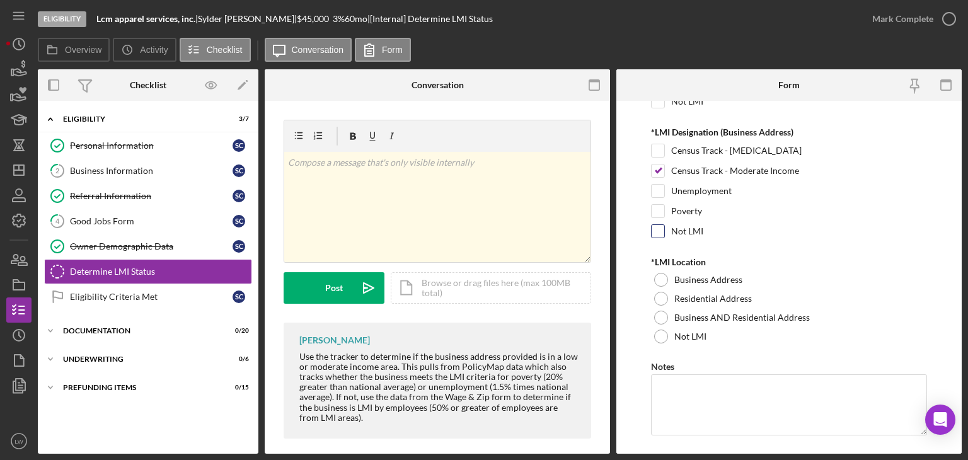
scroll to position [181, 0]
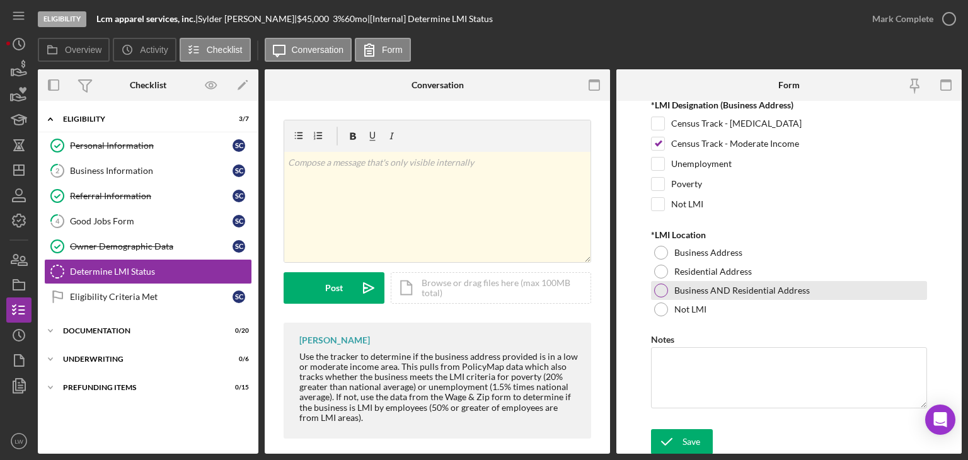
click at [662, 285] on div at bounding box center [661, 291] width 14 height 14
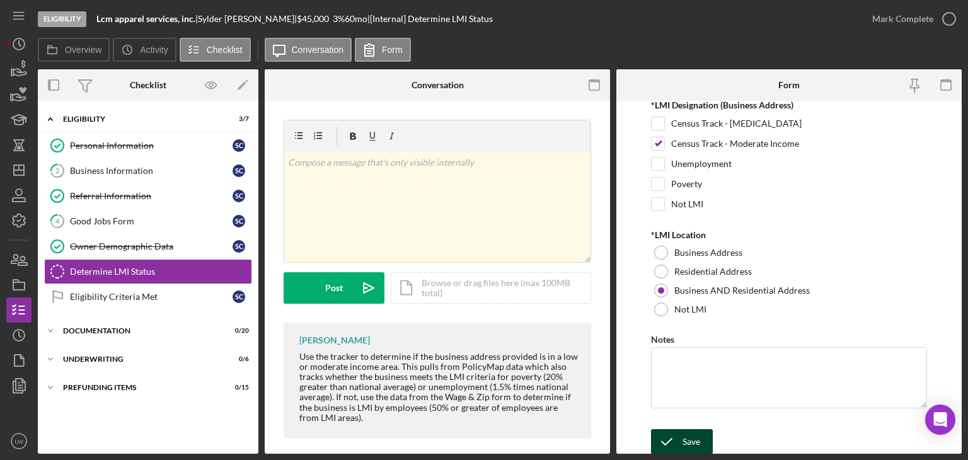
click at [686, 434] on div "Save" at bounding box center [691, 441] width 18 height 25
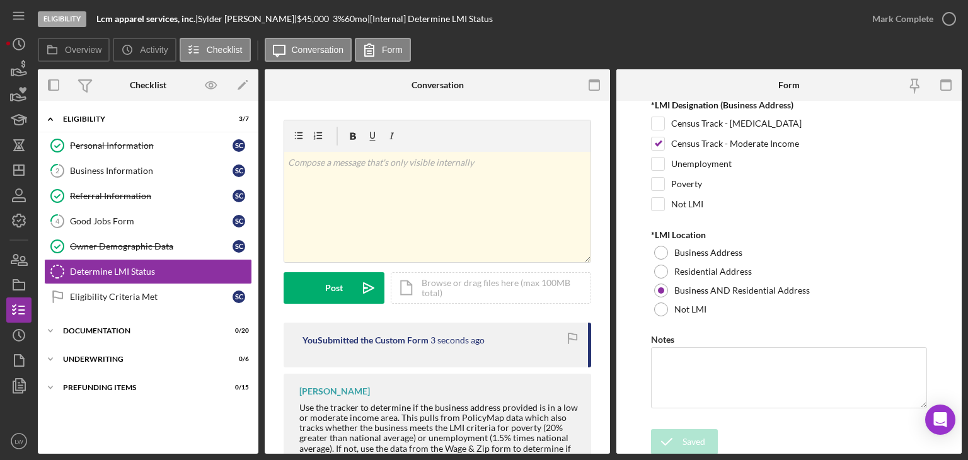
click at [923, 13] on div "Saved" at bounding box center [857, 12] width 202 height 5
click at [925, 28] on div "Mark Complete" at bounding box center [902, 18] width 61 height 25
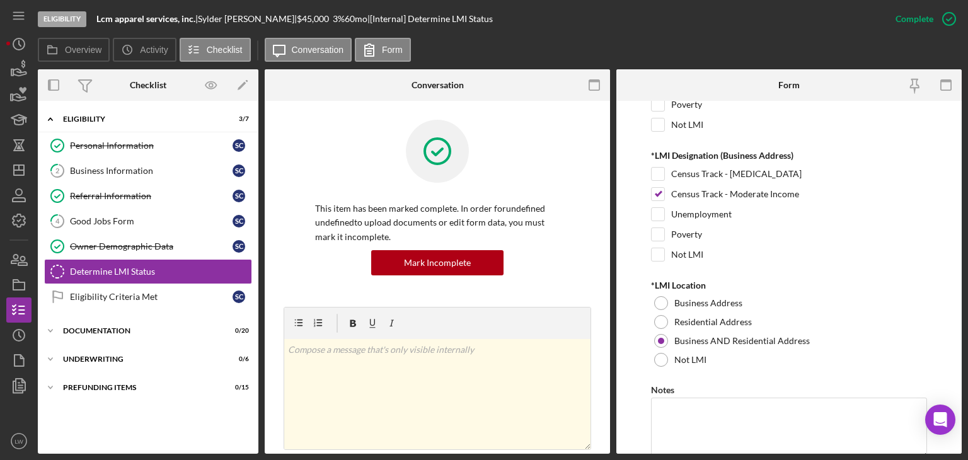
scroll to position [231, 0]
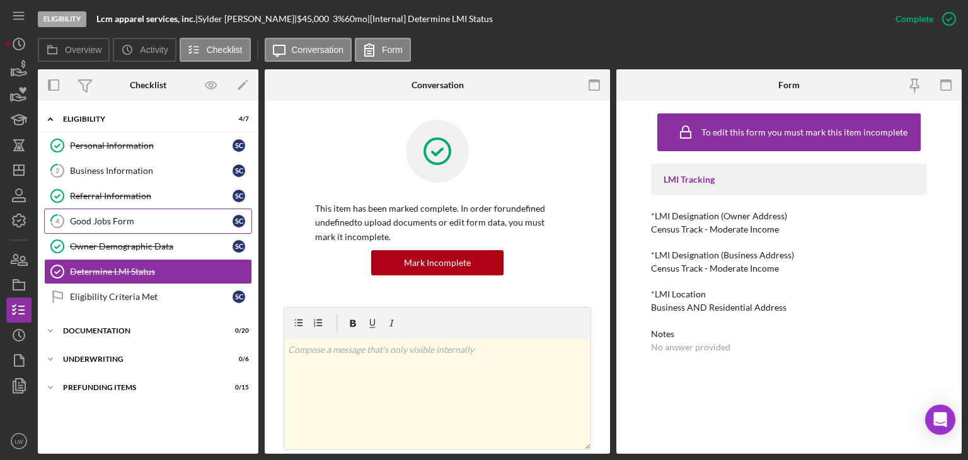
click at [105, 222] on div "Good Jobs Form" at bounding box center [151, 221] width 163 height 10
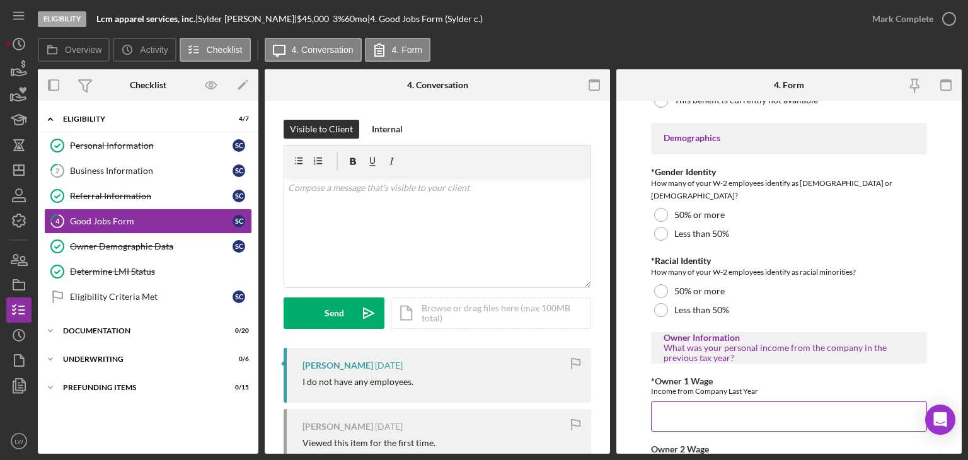
scroll to position [1954, 0]
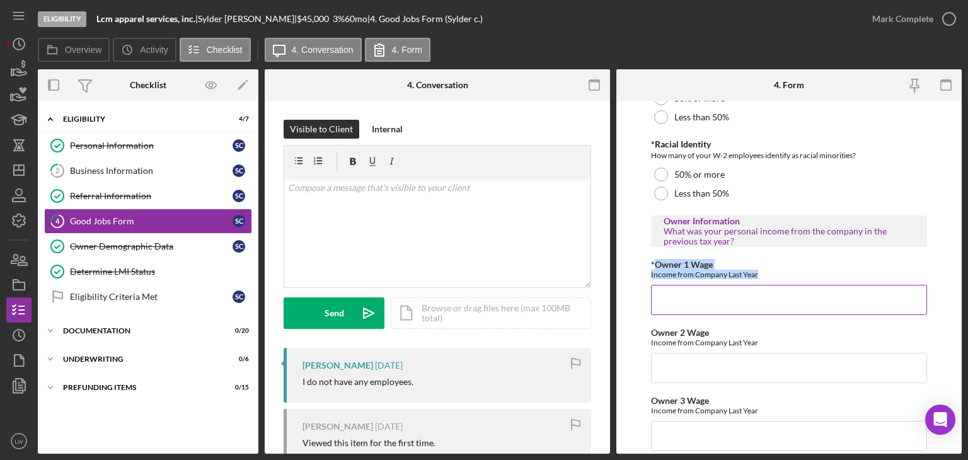
drag, startPoint x: 654, startPoint y: 251, endPoint x: 771, endPoint y: 263, distance: 117.1
click at [771, 263] on div "*Owner 1 Wage Income from Company Last Year" at bounding box center [789, 270] width 276 height 20
copy div "Owner 1 Wage Income from Company Last Year"
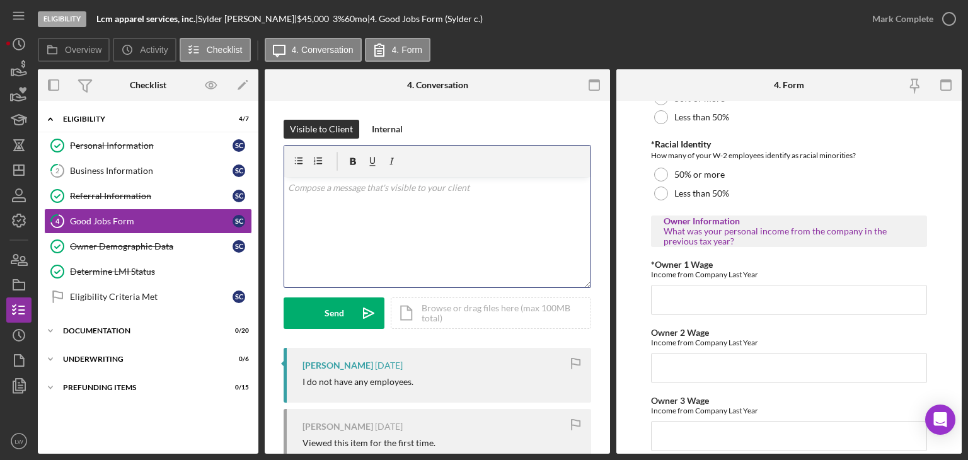
click at [387, 195] on div "v Color teal Color pink Remove color Add row above Add row below Add column bef…" at bounding box center [437, 232] width 306 height 110
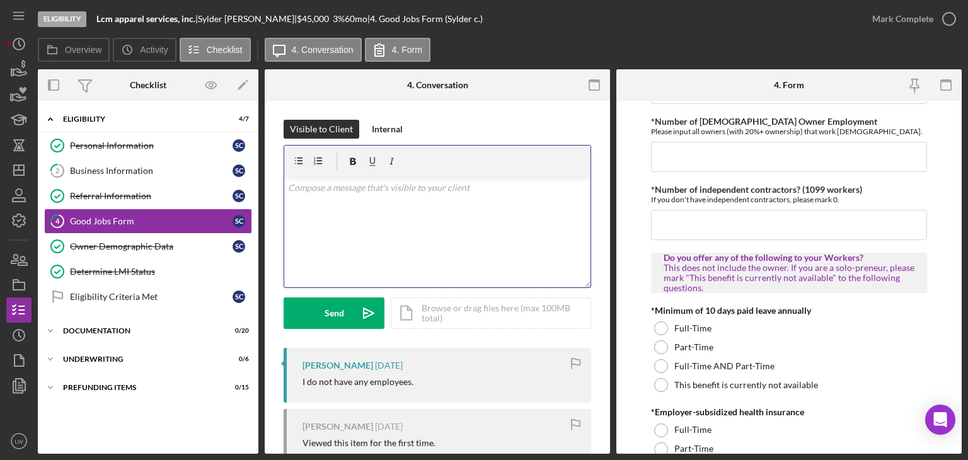
scroll to position [0, 0]
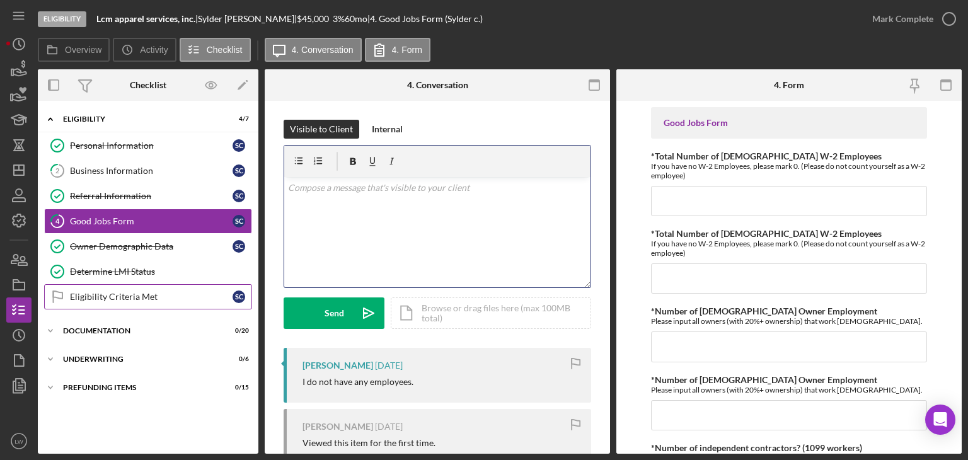
click at [131, 295] on div "Eligibility Criteria Met" at bounding box center [151, 297] width 163 height 10
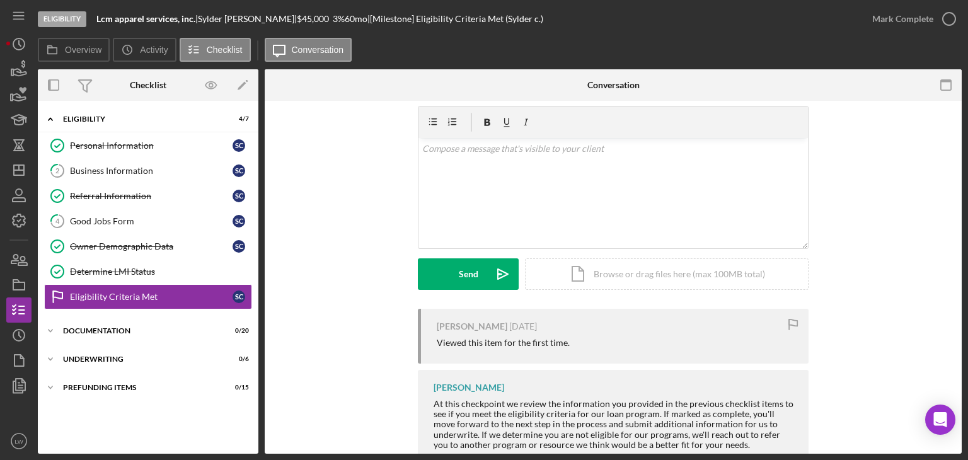
scroll to position [76, 0]
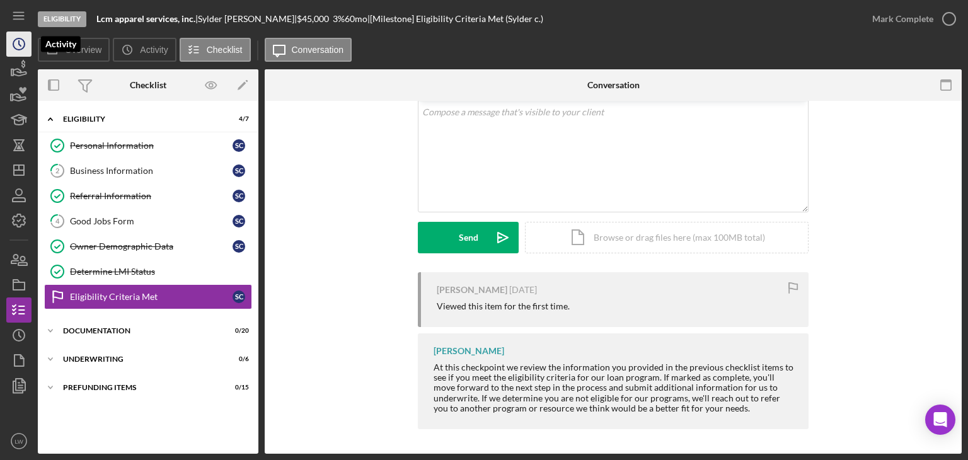
click at [19, 41] on polyline "button" at bounding box center [20, 43] width 2 height 5
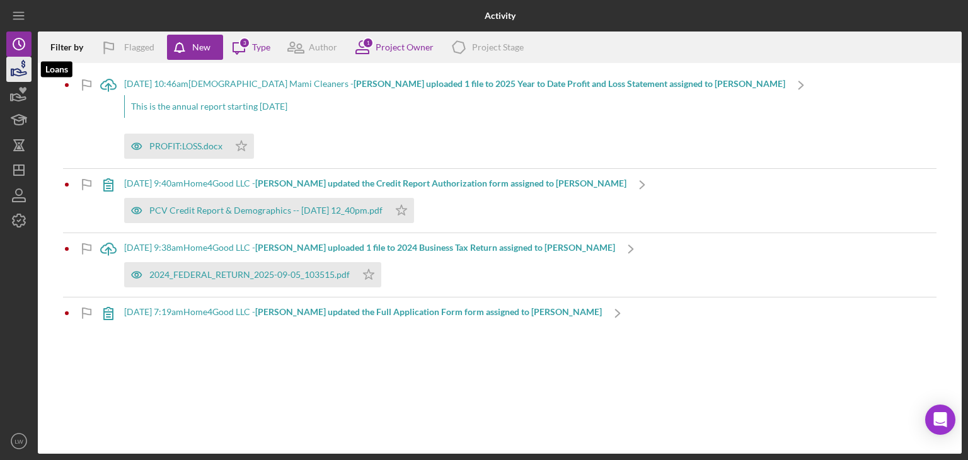
click at [23, 71] on icon "button" at bounding box center [19, 70] width 32 height 32
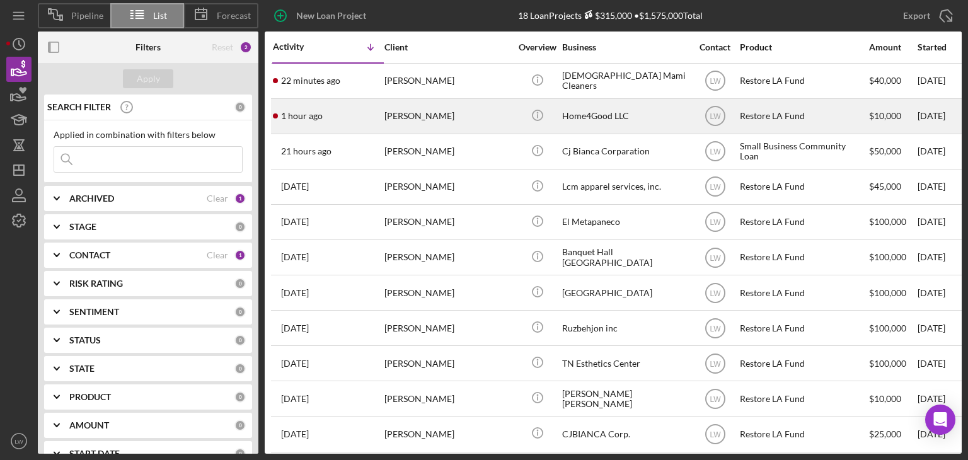
click at [425, 118] on div "Julia Walrath" at bounding box center [447, 116] width 126 height 33
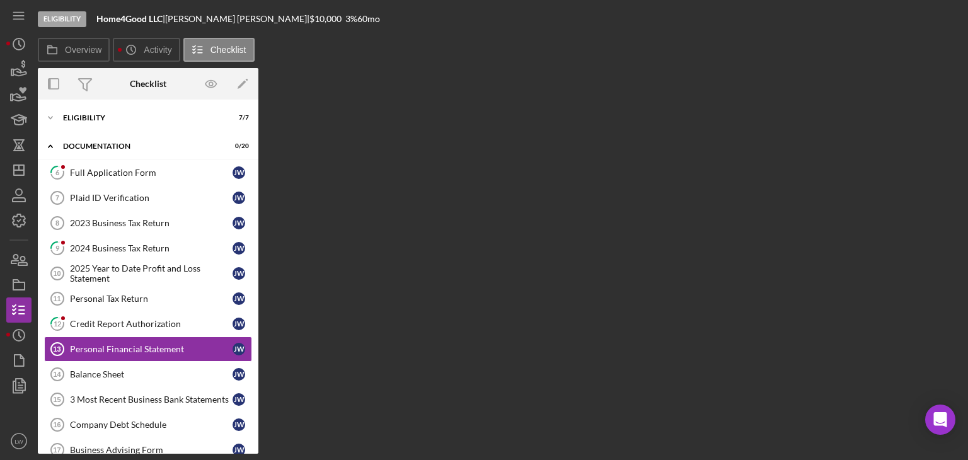
scroll to position [71, 0]
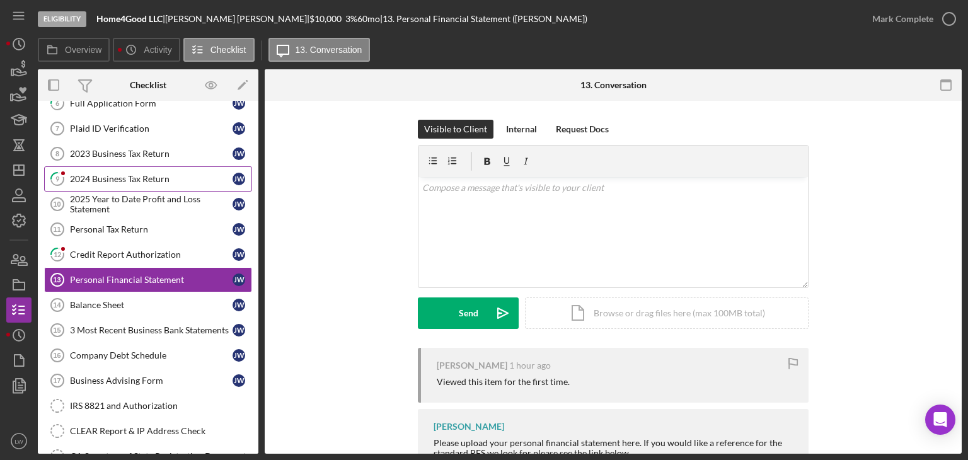
click at [158, 178] on div "2024 Business Tax Return" at bounding box center [151, 179] width 163 height 10
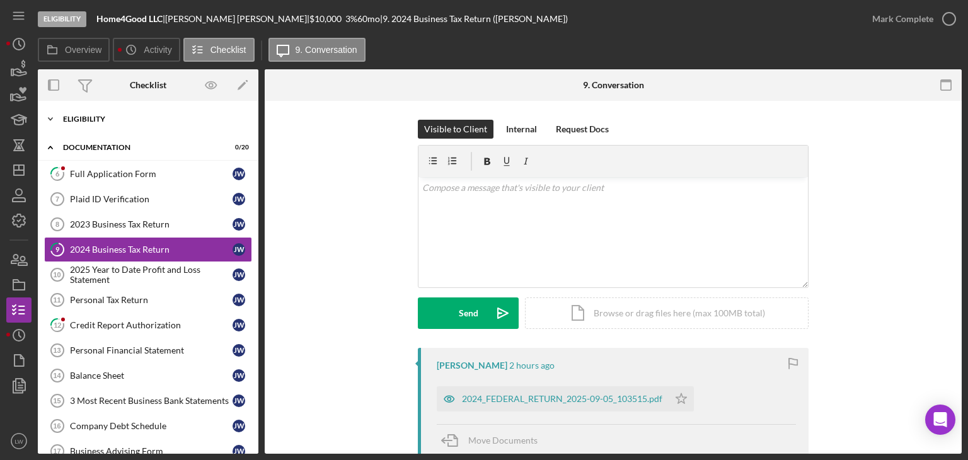
click at [125, 117] on div "Eligibility" at bounding box center [153, 119] width 180 height 8
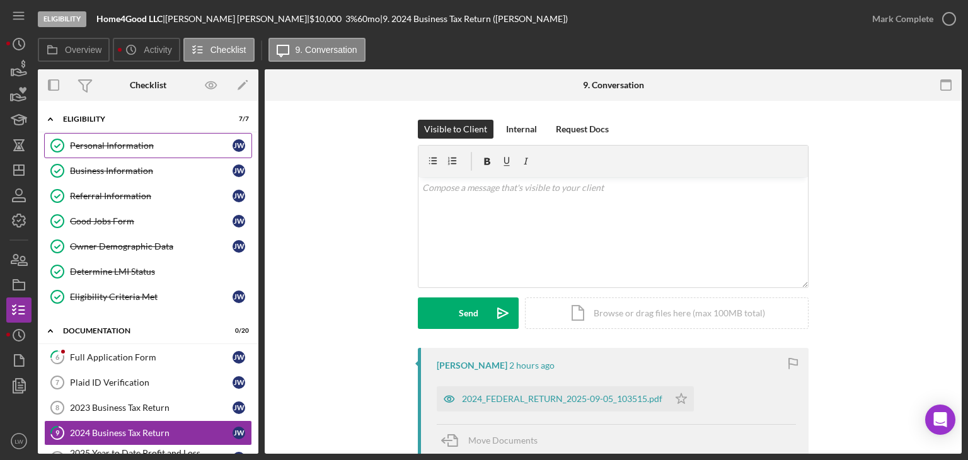
click at [124, 152] on link "Personal Information Personal Information J W" at bounding box center [148, 145] width 208 height 25
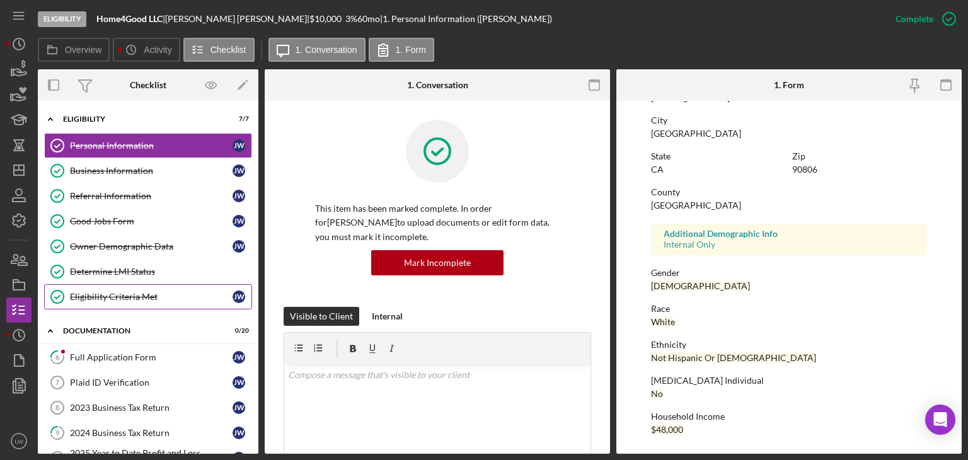
scroll to position [189, 0]
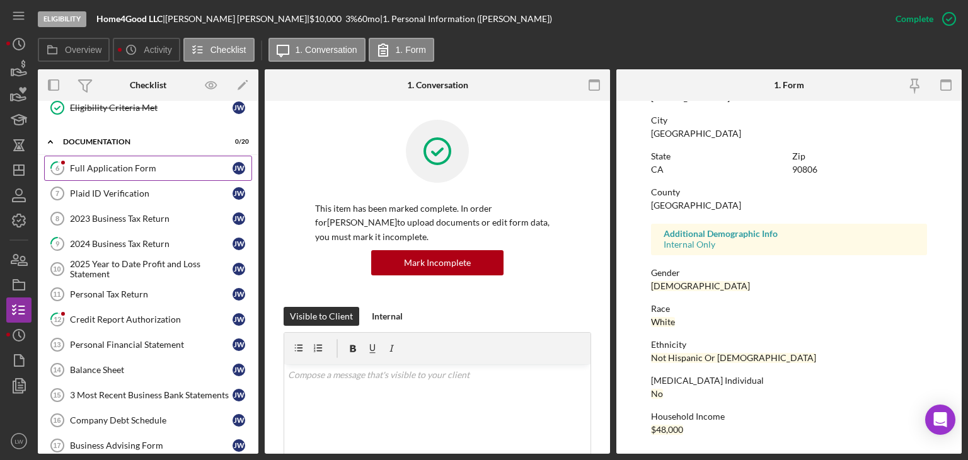
click at [108, 159] on link "6 Full Application Form J W" at bounding box center [148, 168] width 208 height 25
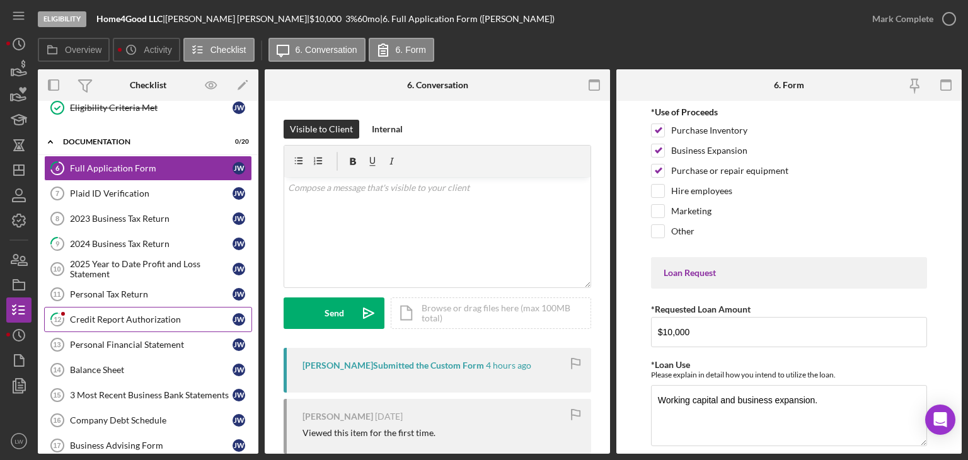
click at [136, 318] on div "Credit Report Authorization" at bounding box center [151, 319] width 163 height 10
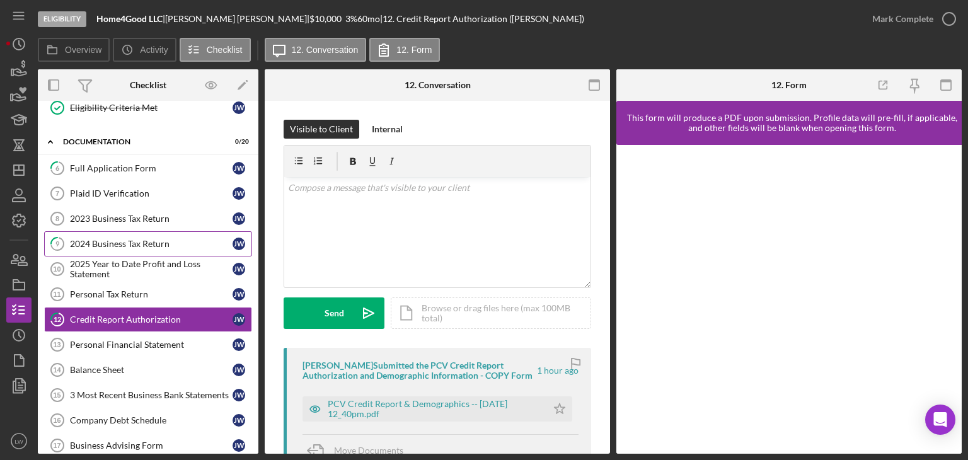
click at [105, 243] on div "2024 Business Tax Return" at bounding box center [151, 244] width 163 height 10
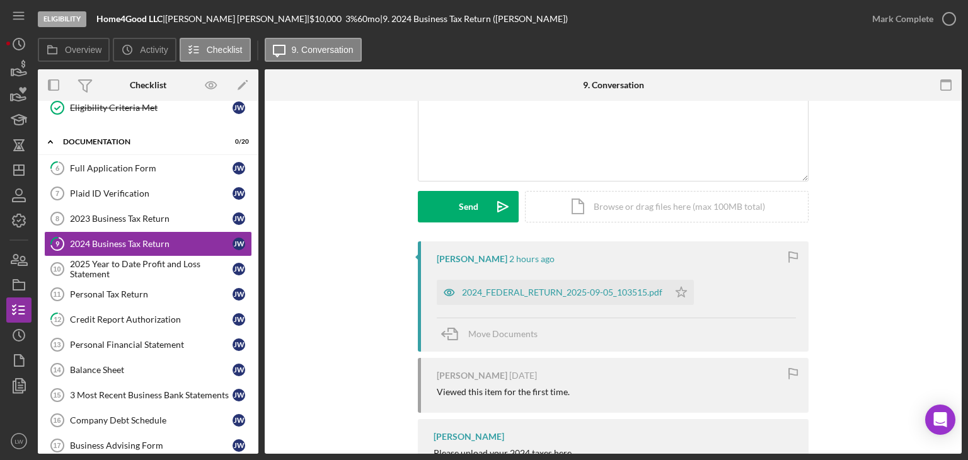
scroll to position [183, 0]
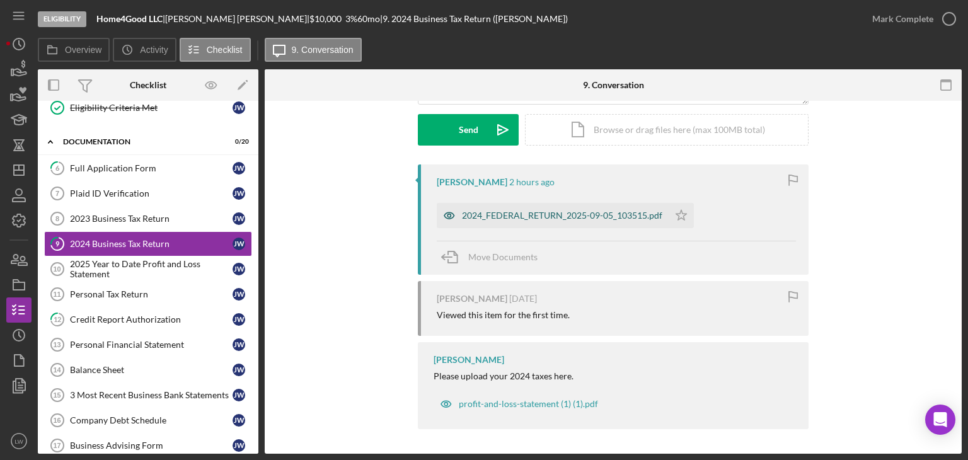
click at [572, 224] on div "2024_FEDERAL_RETURN_2025-09-05_103515.pdf" at bounding box center [553, 215] width 232 height 25
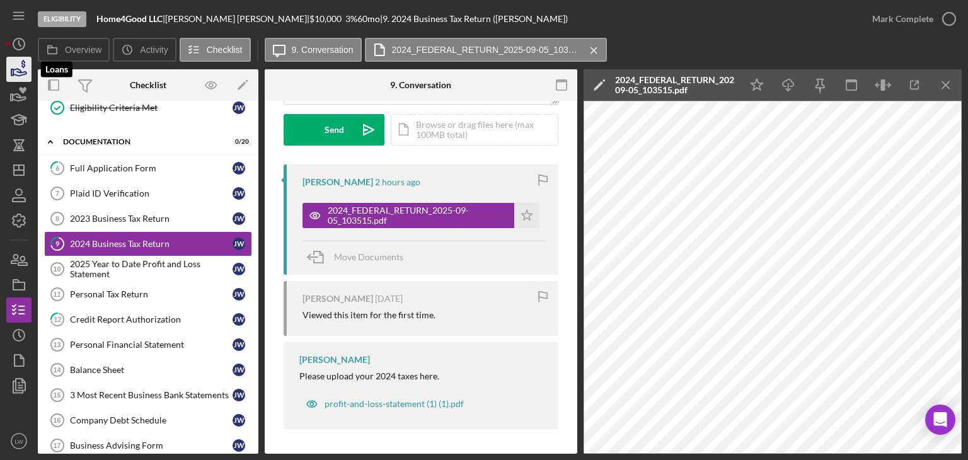
click at [18, 64] on icon "button" at bounding box center [19, 70] width 32 height 32
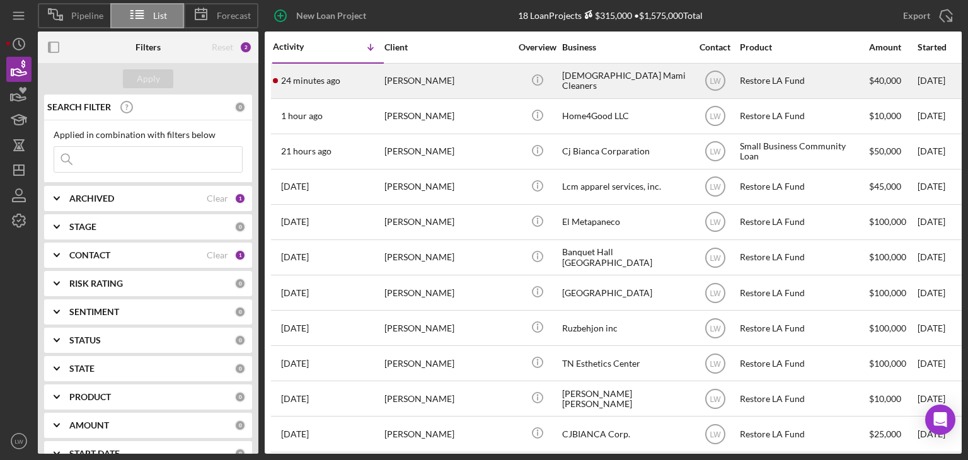
click at [442, 83] on div "Kali Batista" at bounding box center [447, 80] width 126 height 33
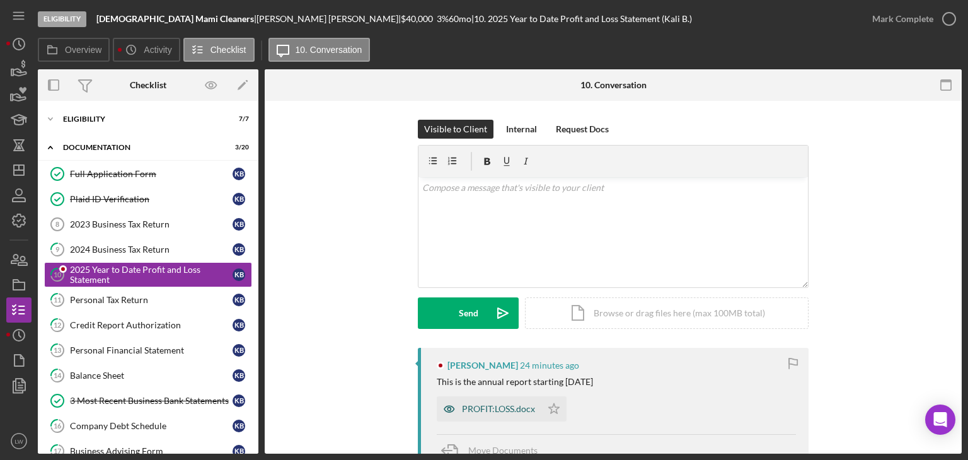
click at [509, 406] on div "PROFIT:LOSS.docx" at bounding box center [498, 409] width 73 height 10
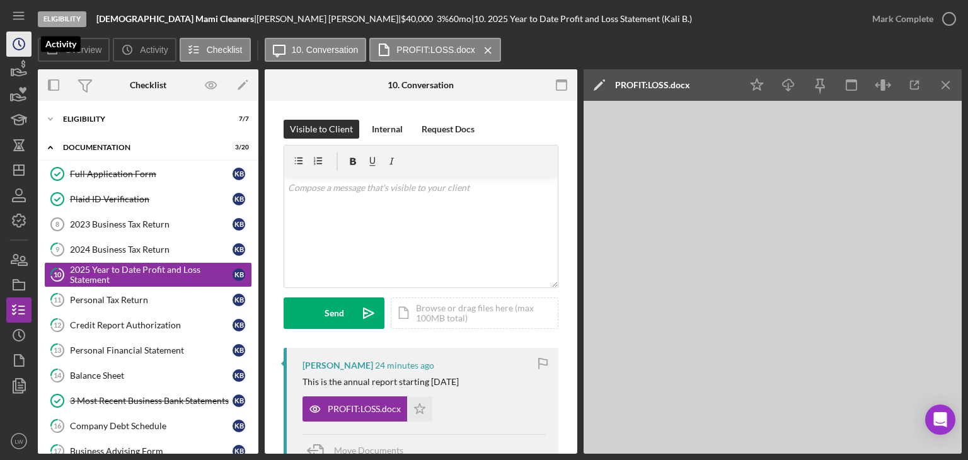
click at [18, 42] on icon "Icon/History" at bounding box center [19, 44] width 32 height 32
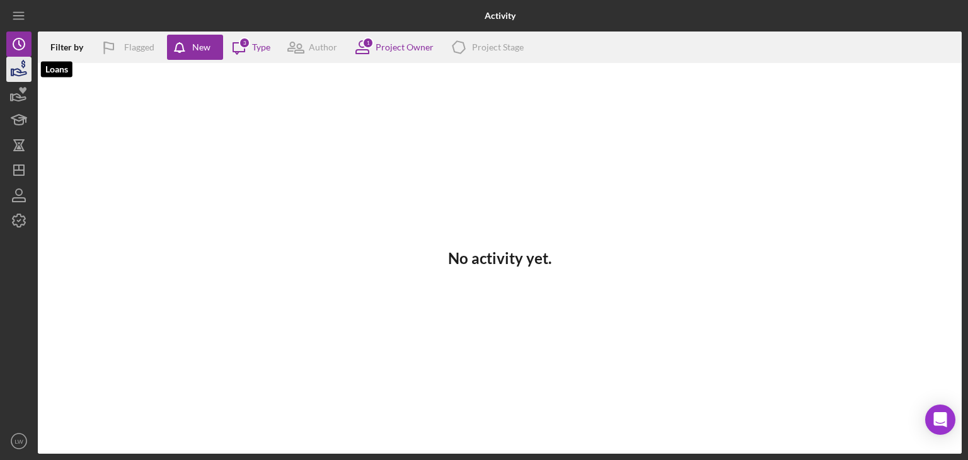
click at [21, 66] on icon "button" at bounding box center [23, 64] width 4 height 8
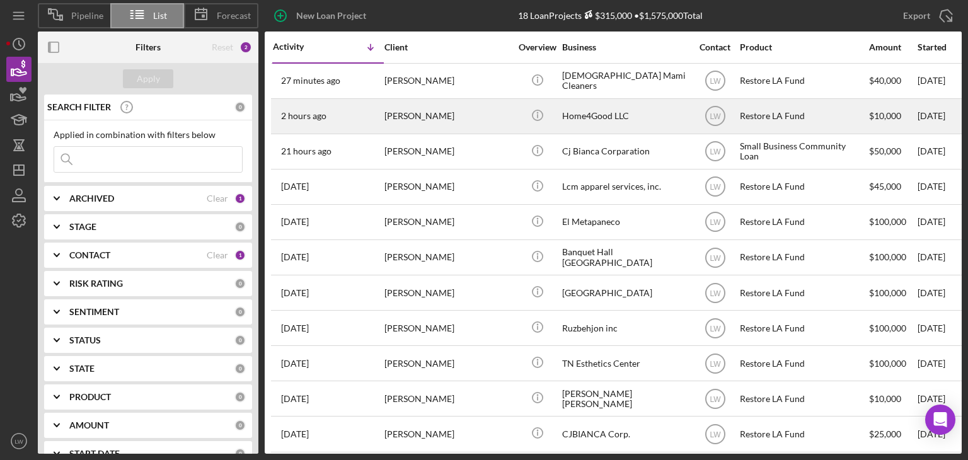
click at [381, 122] on div "2 hours ago Julia Walrath" at bounding box center [328, 116] width 110 height 33
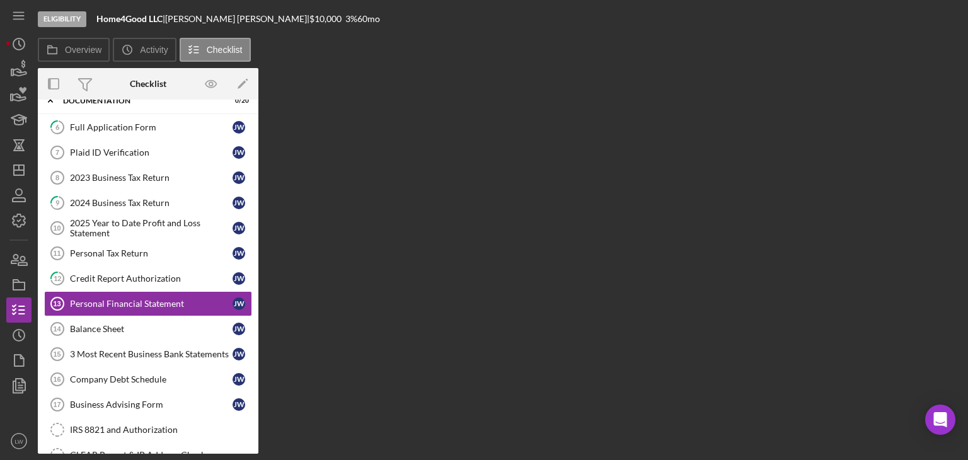
scroll to position [71, 0]
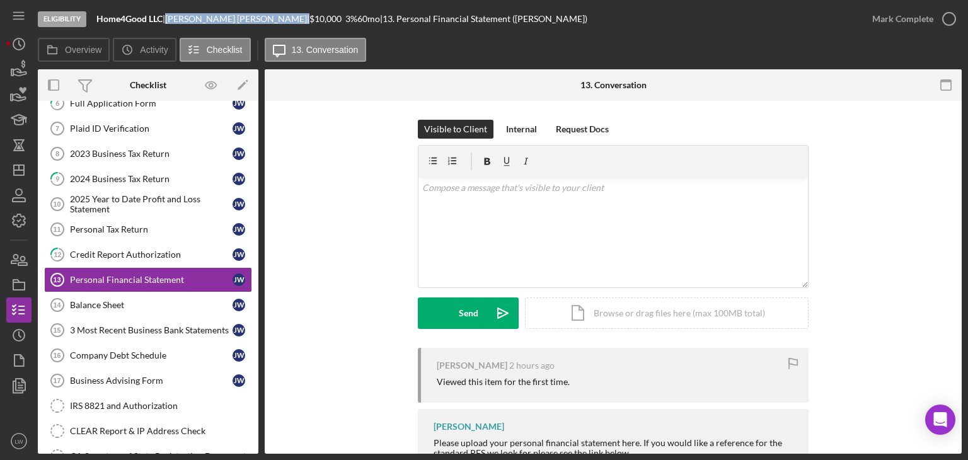
drag, startPoint x: 224, startPoint y: 16, endPoint x: 176, endPoint y: 18, distance: 47.3
click at [176, 18] on div "Julia Walrath |" at bounding box center [237, 19] width 144 height 10
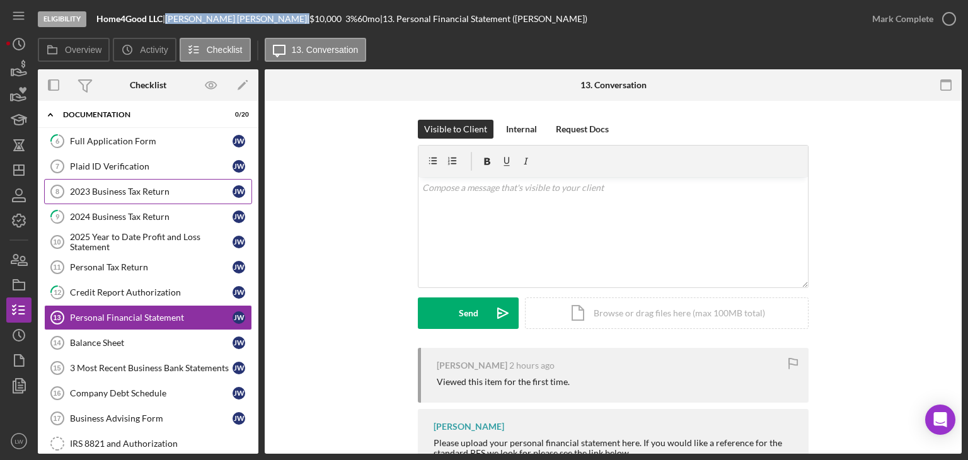
scroll to position [0, 0]
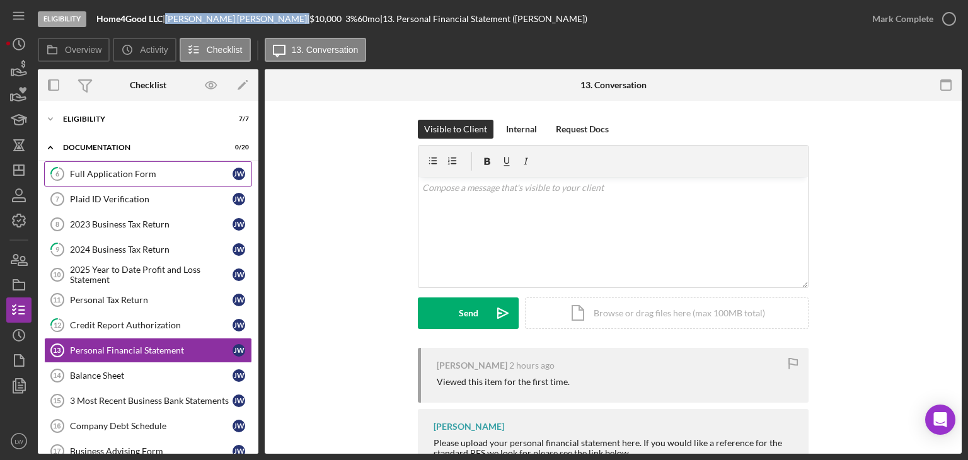
click at [151, 168] on link "6 Full Application Form J W" at bounding box center [148, 173] width 208 height 25
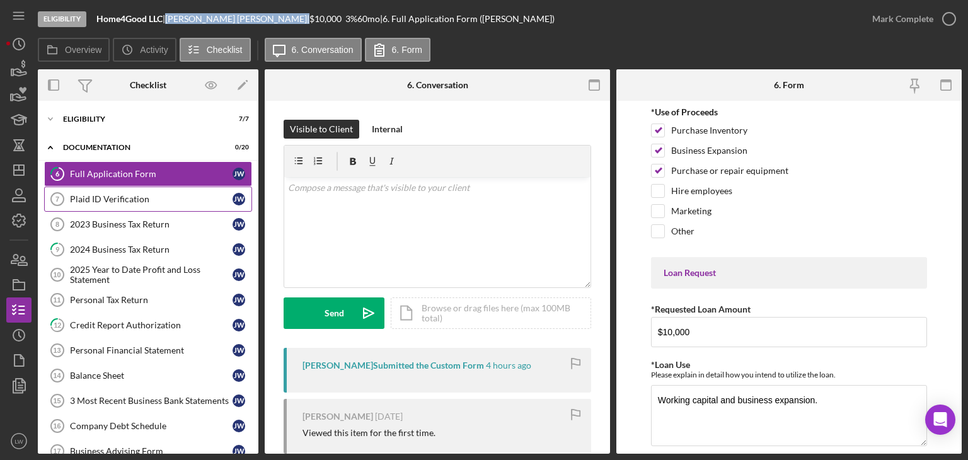
click at [151, 194] on div "Plaid ID Verification" at bounding box center [151, 199] width 163 height 10
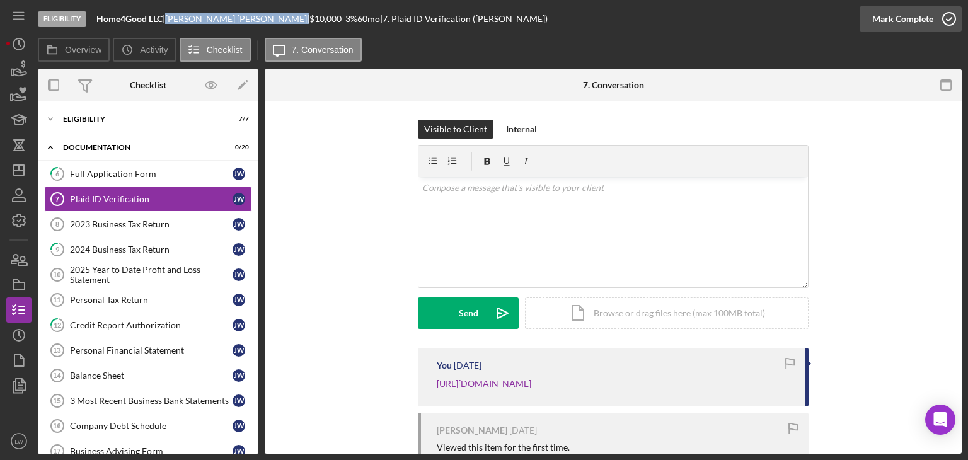
click at [923, 18] on div "Mark Complete" at bounding box center [902, 18] width 61 height 25
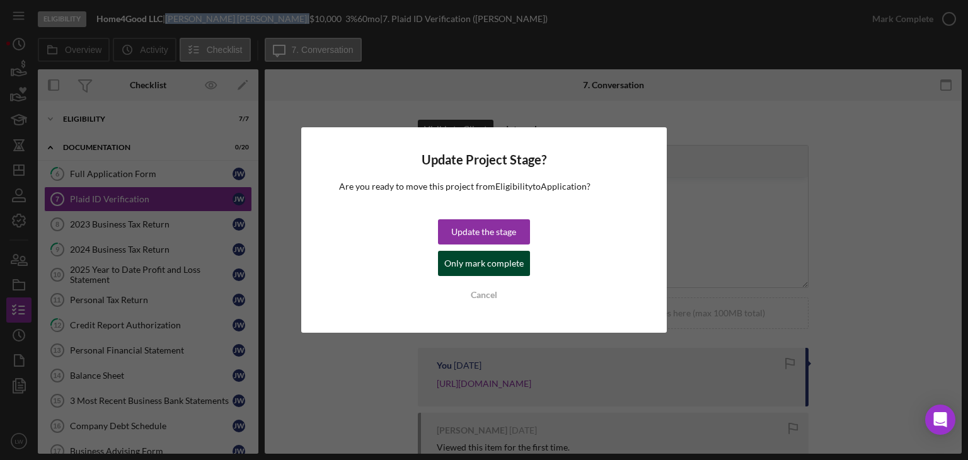
click at [490, 268] on div "Only mark complete" at bounding box center [483, 263] width 79 height 25
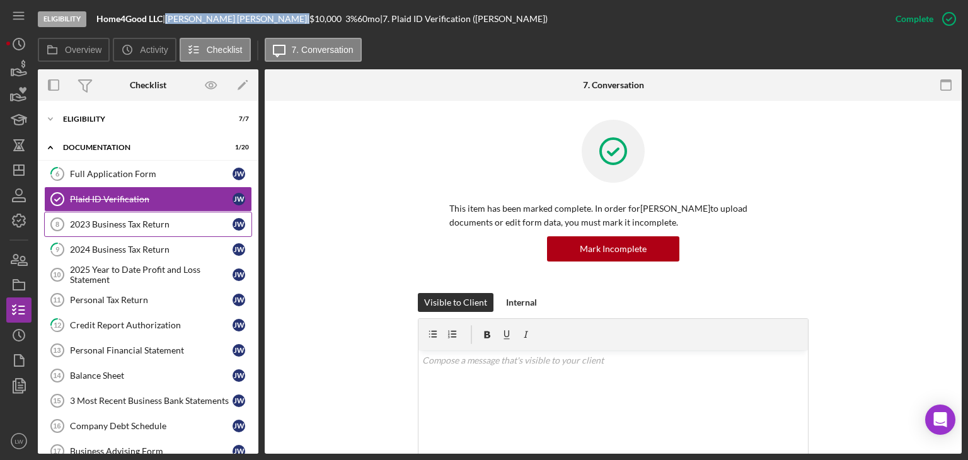
click at [139, 220] on div "2023 Business Tax Return" at bounding box center [151, 224] width 163 height 10
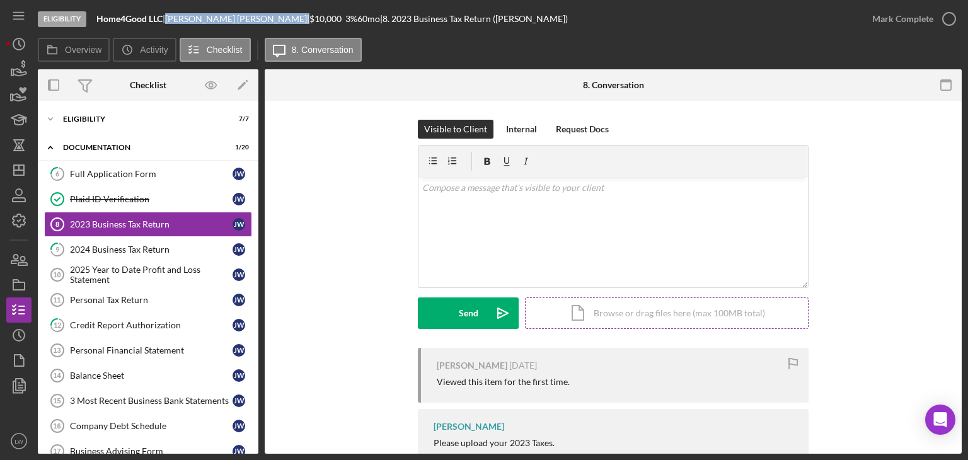
scroll to position [67, 0]
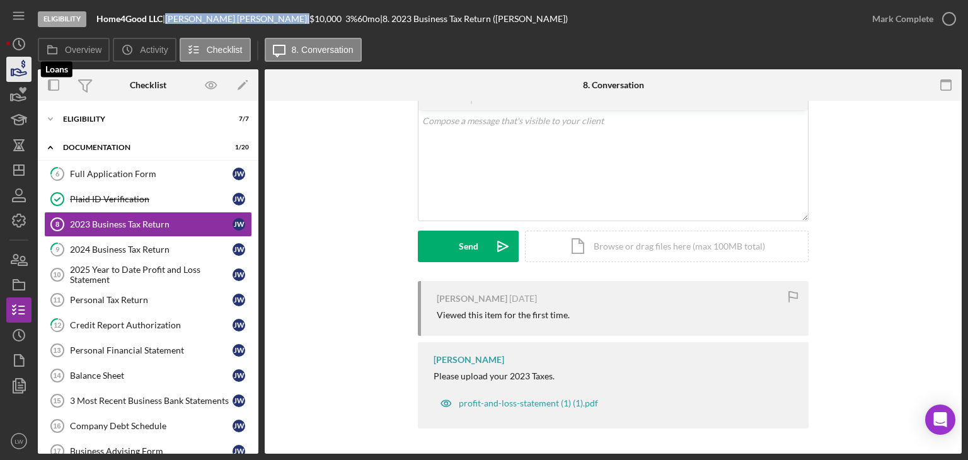
click at [10, 70] on icon "button" at bounding box center [19, 70] width 32 height 32
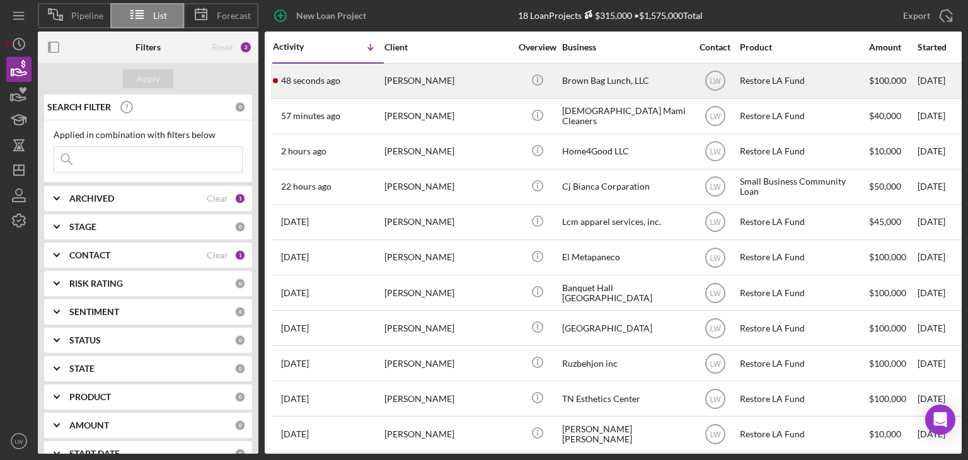
click at [446, 91] on div "[PERSON_NAME]" at bounding box center [447, 80] width 126 height 33
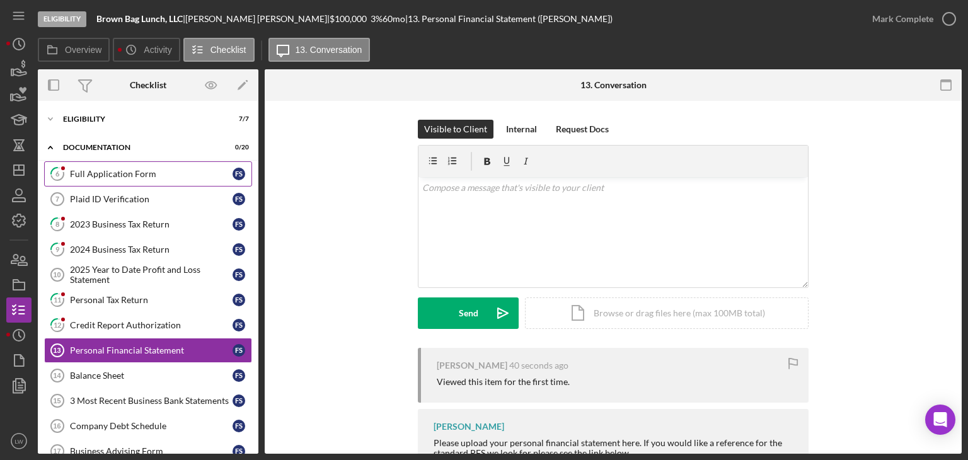
click at [127, 170] on div "Full Application Form" at bounding box center [151, 174] width 163 height 10
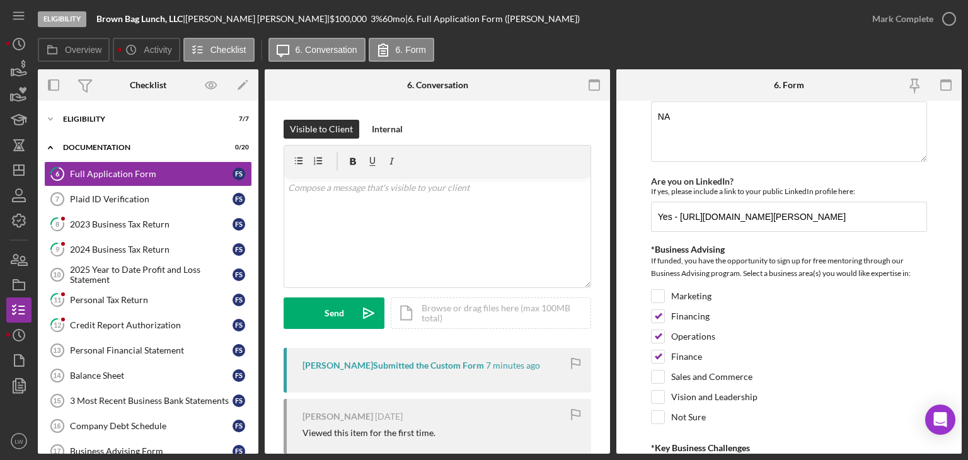
scroll to position [1890, 0]
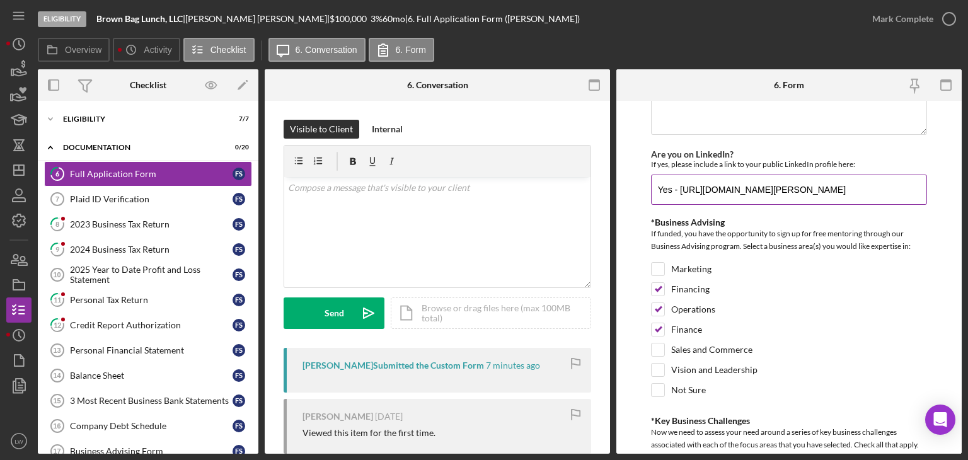
drag, startPoint x: 855, startPoint y: 185, endPoint x: 678, endPoint y: 180, distance: 177.1
click at [678, 180] on input "Yes - https://www.linkedin.com/in/francis-scanlon/" at bounding box center [789, 190] width 276 height 30
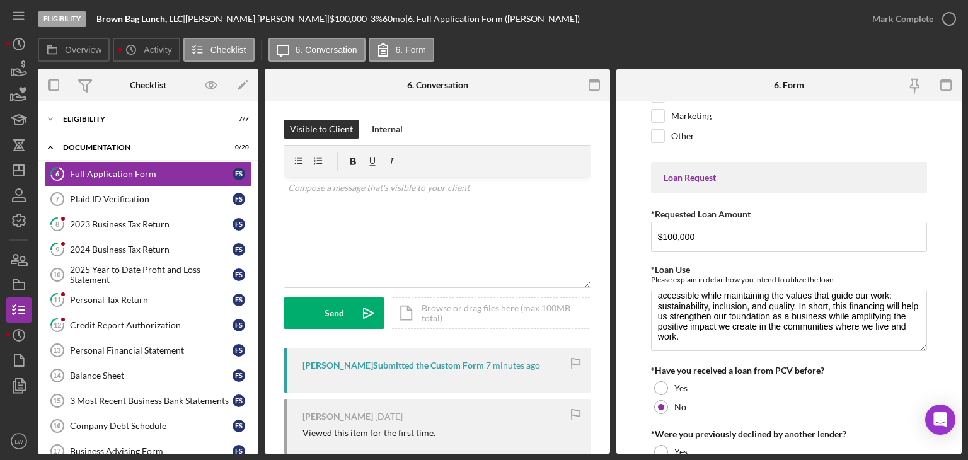
scroll to position [0, 0]
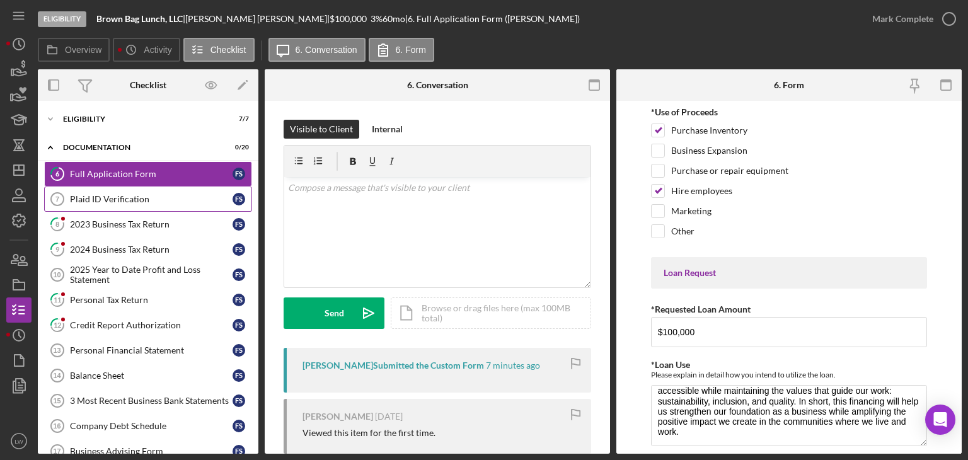
click at [126, 204] on link "Plaid ID Verification 7 Plaid ID Verification F S" at bounding box center [148, 199] width 208 height 25
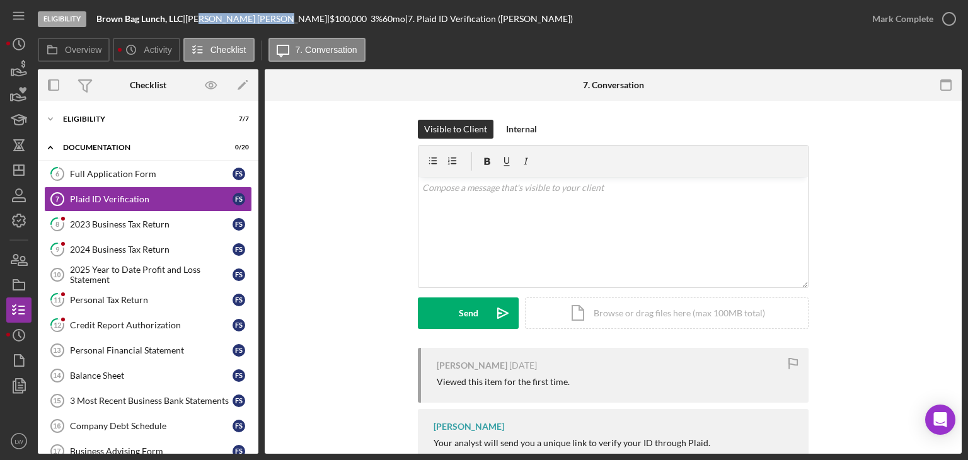
drag, startPoint x: 251, startPoint y: 20, endPoint x: 207, endPoint y: 18, distance: 44.8
click at [207, 18] on div "Francis Scanlon |" at bounding box center [257, 19] width 144 height 10
click at [246, 18] on div "Francis Scanlon |" at bounding box center [257, 19] width 144 height 10
click at [252, 16] on div "Francis Scanlon |" at bounding box center [257, 19] width 144 height 10
drag, startPoint x: 253, startPoint y: 16, endPoint x: 194, endPoint y: 16, distance: 59.2
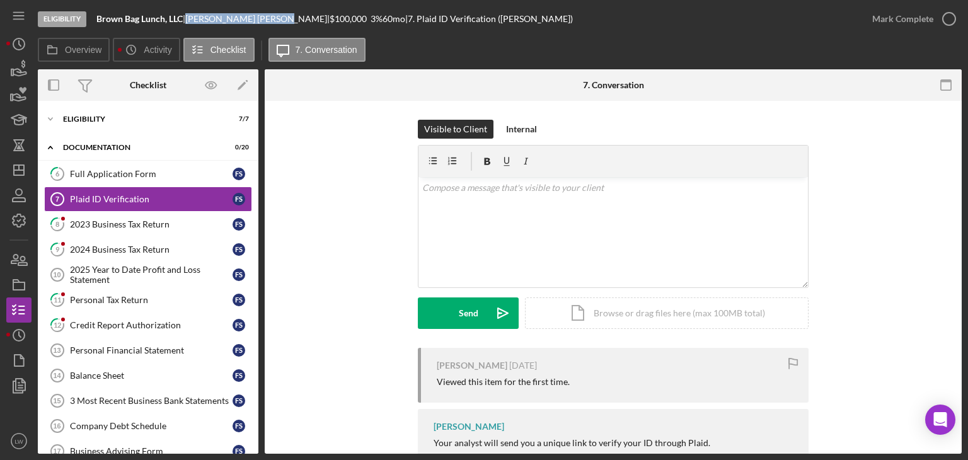
click at [194, 16] on div "Francis Scanlon |" at bounding box center [257, 19] width 144 height 10
copy div "Francis Scanlon"
click at [900, 21] on div "Mark Complete" at bounding box center [902, 18] width 61 height 25
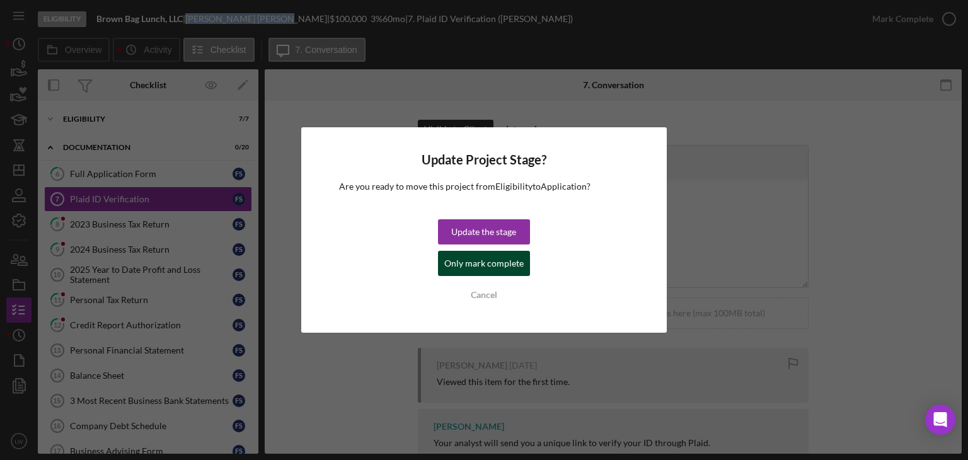
click at [469, 270] on div "Only mark complete" at bounding box center [483, 263] width 79 height 25
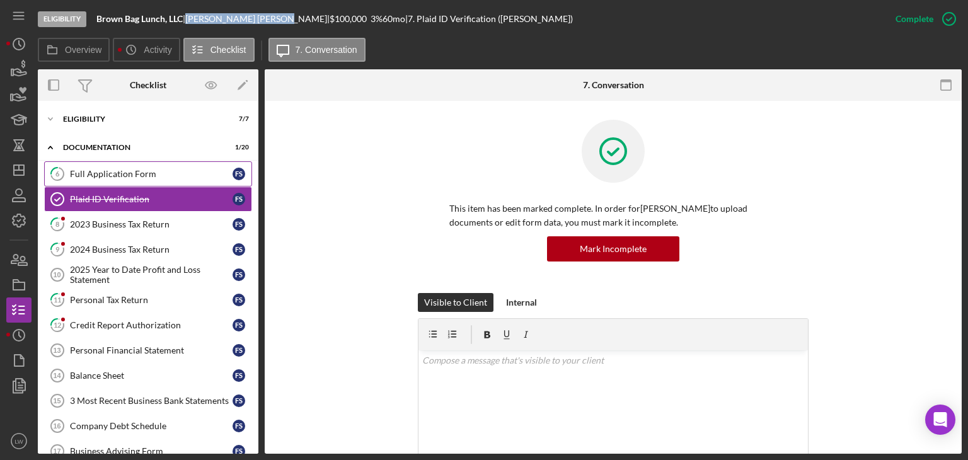
click at [153, 173] on div "Full Application Form" at bounding box center [151, 174] width 163 height 10
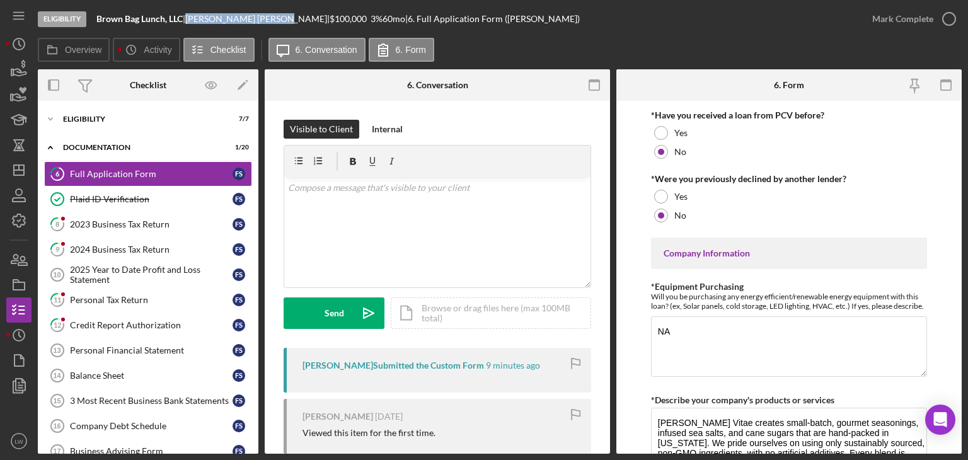
scroll to position [252, 0]
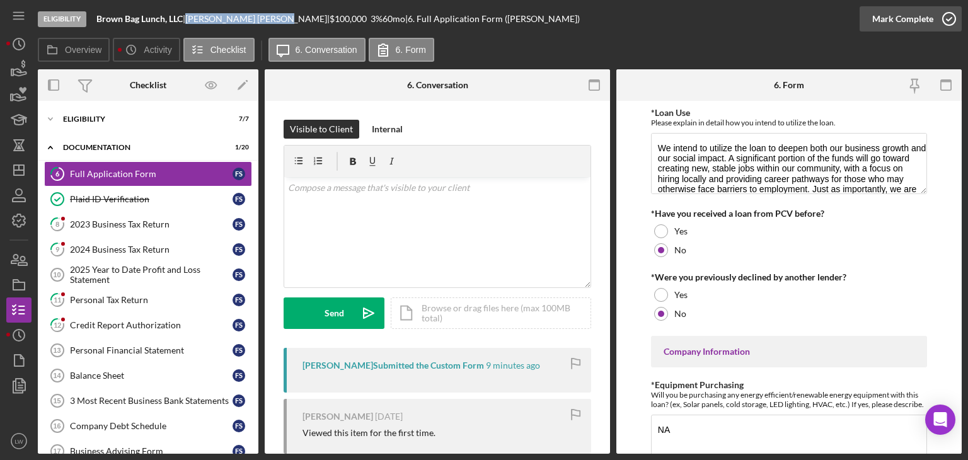
click at [886, 31] on div "Mark Complete" at bounding box center [911, 19] width 102 height 38
click at [909, 13] on div "Mark Complete" at bounding box center [902, 18] width 61 height 25
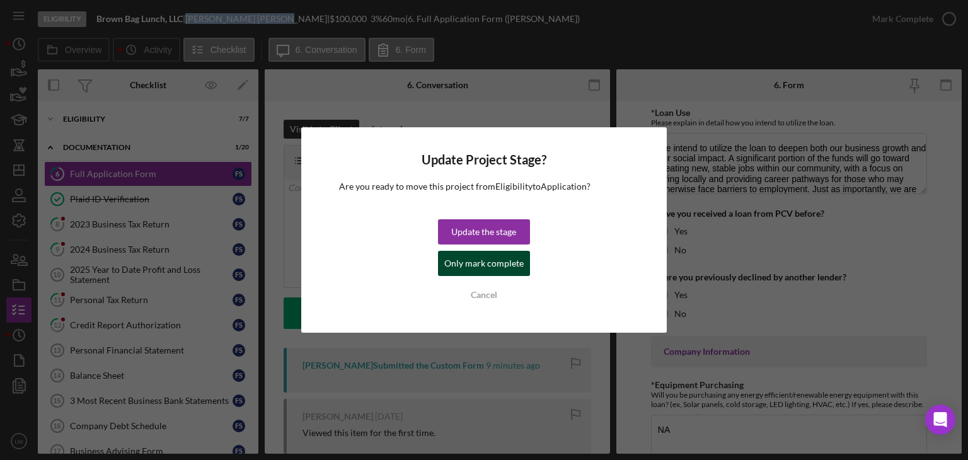
click at [485, 263] on div "Only mark complete" at bounding box center [483, 263] width 79 height 25
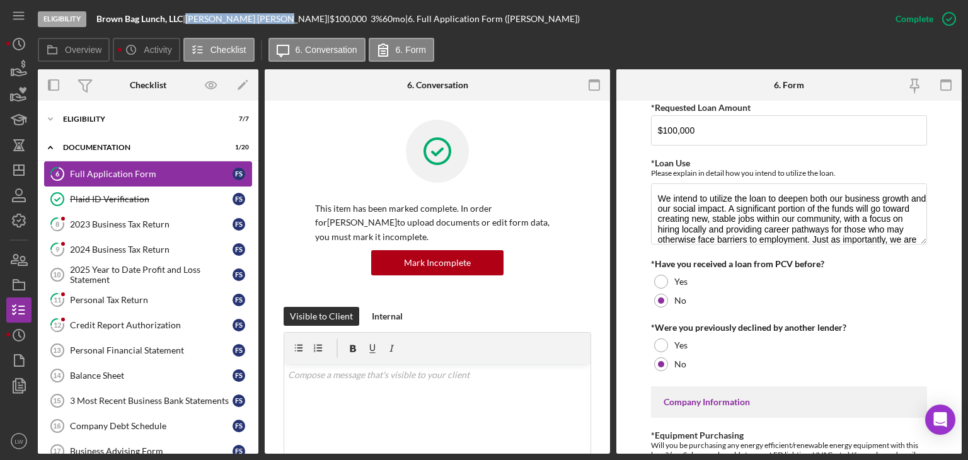
scroll to position [302, 0]
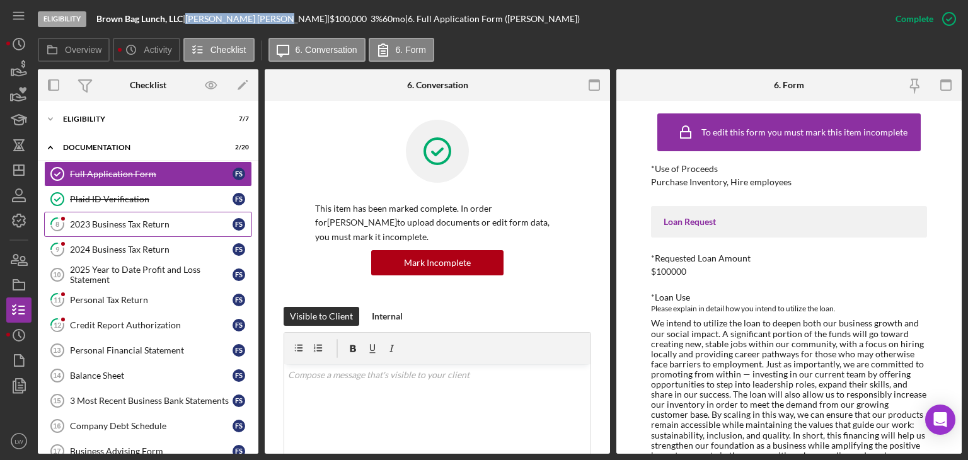
click at [95, 226] on div "2023 Business Tax Return" at bounding box center [151, 224] width 163 height 10
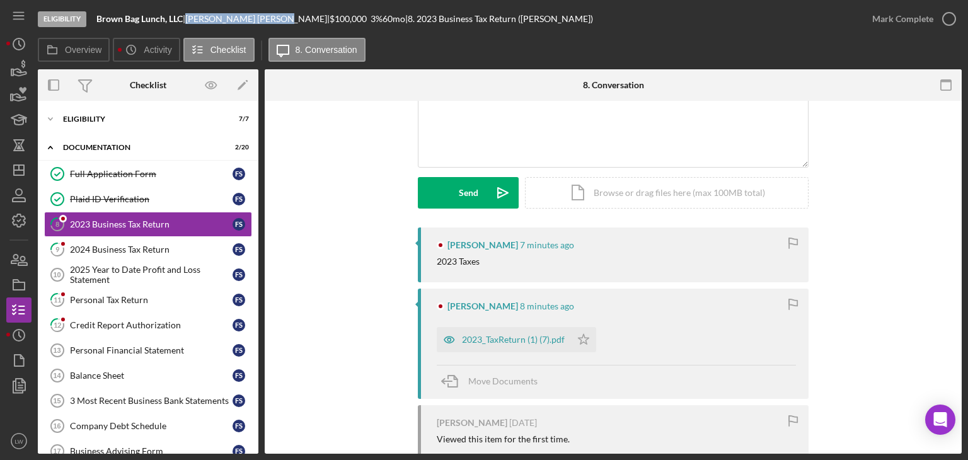
scroll to position [118, 0]
click at [519, 337] on div "2023_TaxReturn (1) (7).pdf" at bounding box center [513, 342] width 103 height 10
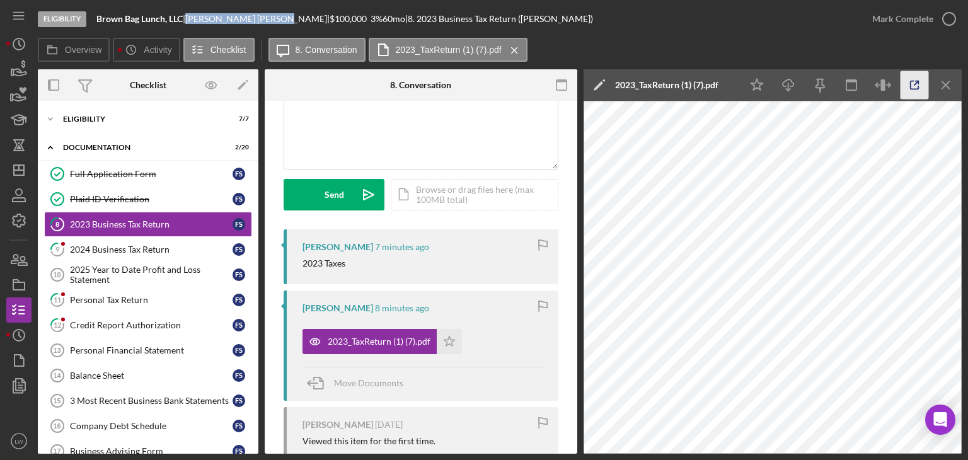
click at [916, 79] on icon "button" at bounding box center [915, 85] width 28 height 28
click at [194, 246] on div "2024 Business Tax Return" at bounding box center [151, 250] width 163 height 10
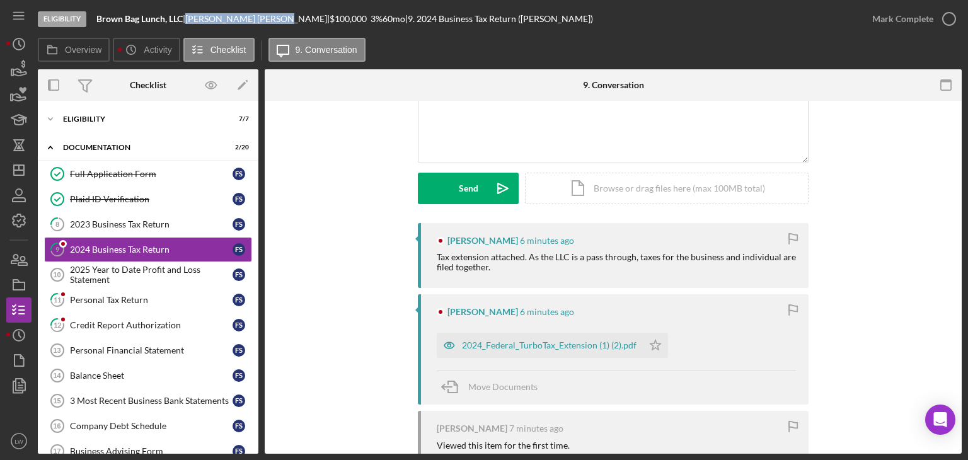
scroll to position [126, 0]
click at [521, 348] on div "2024_Federal_TurboTax_Extension (1) (2).pdf" at bounding box center [549, 344] width 175 height 10
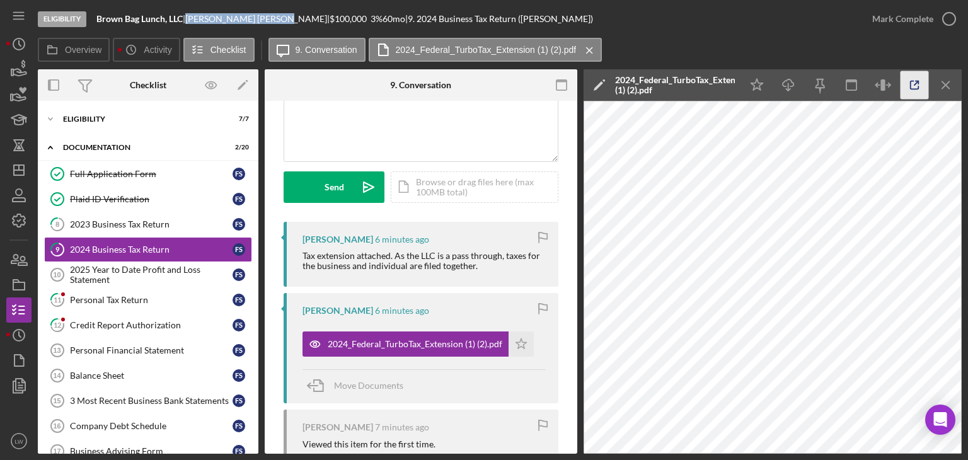
click at [921, 84] on icon "button" at bounding box center [915, 85] width 28 height 28
click at [141, 268] on div "2025 Year to Date Profit and Loss Statement" at bounding box center [151, 275] width 163 height 20
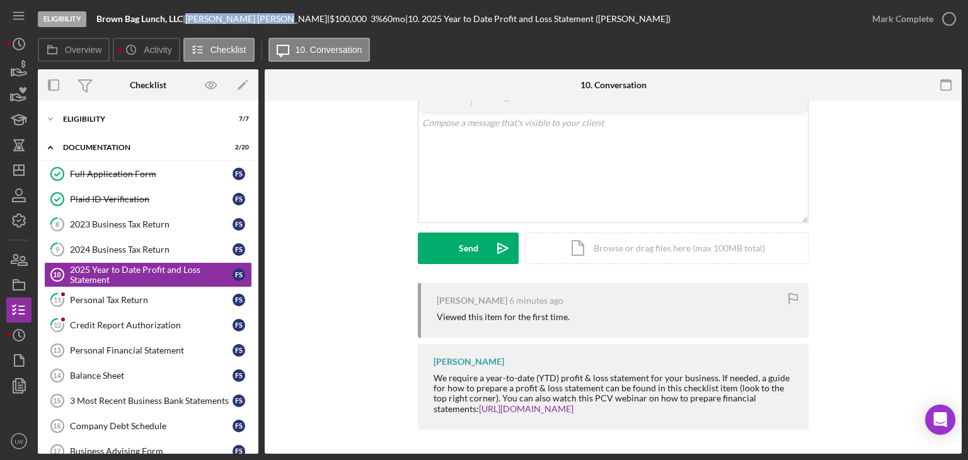
scroll to position [66, 0]
click at [121, 300] on div "Personal Tax Return" at bounding box center [151, 300] width 163 height 10
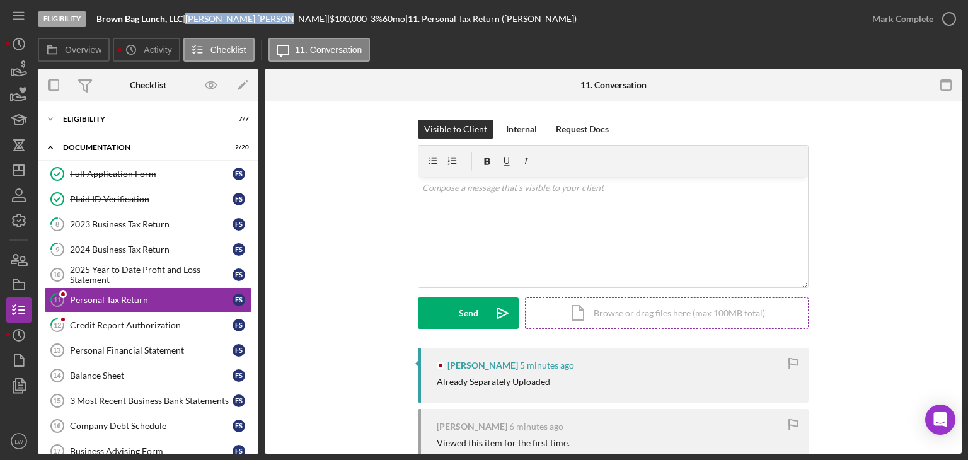
scroll to position [127, 0]
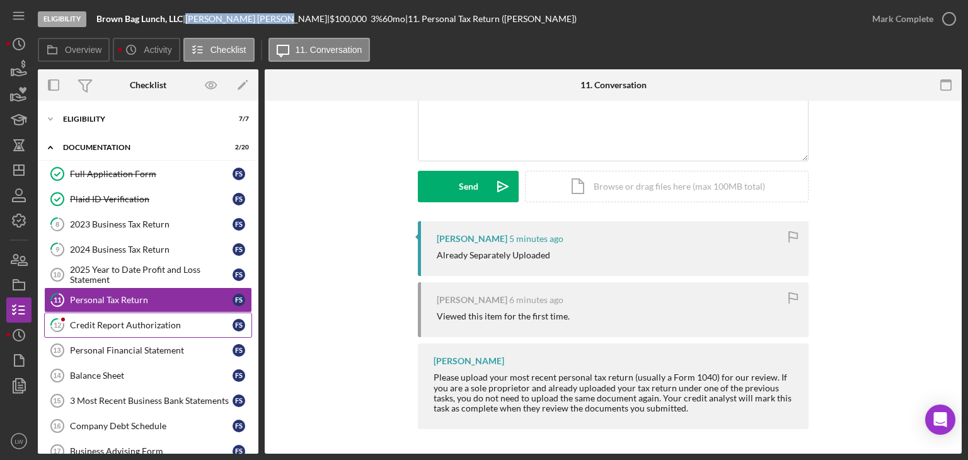
click at [137, 321] on div "Credit Report Authorization" at bounding box center [151, 325] width 163 height 10
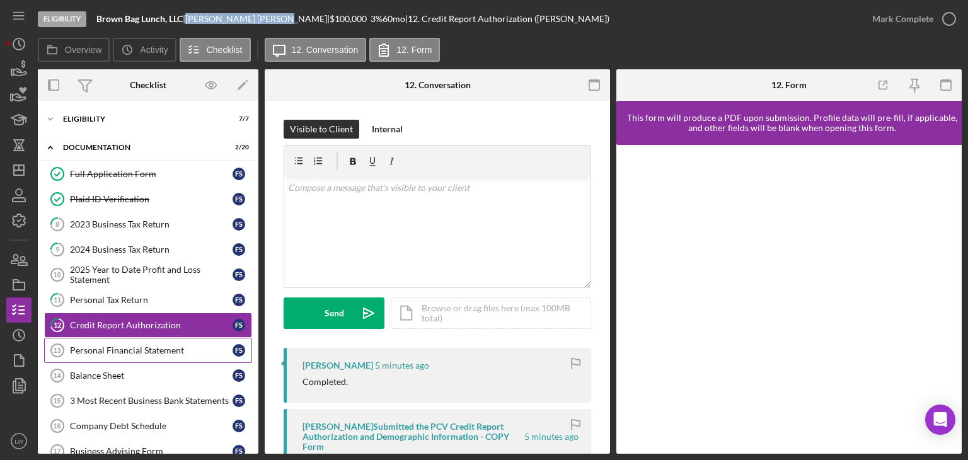
click at [207, 347] on div "Personal Financial Statement" at bounding box center [151, 350] width 163 height 10
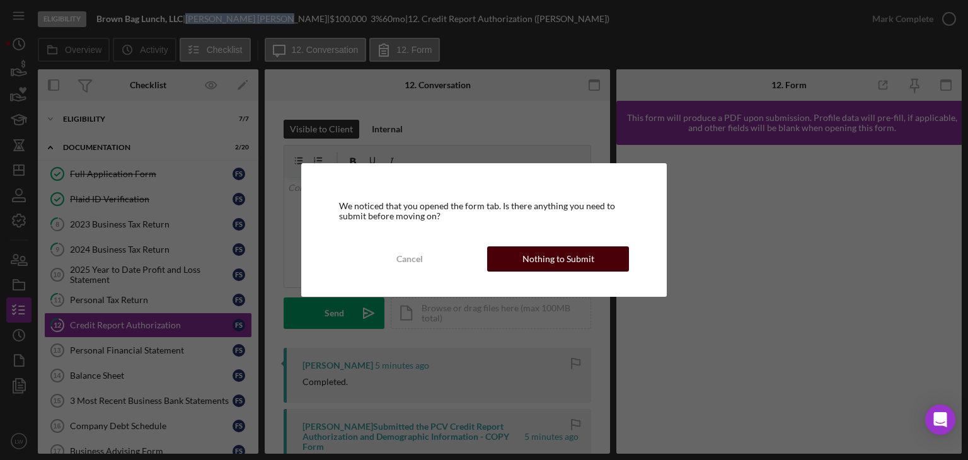
click at [560, 262] on div "Nothing to Submit" at bounding box center [558, 258] width 72 height 25
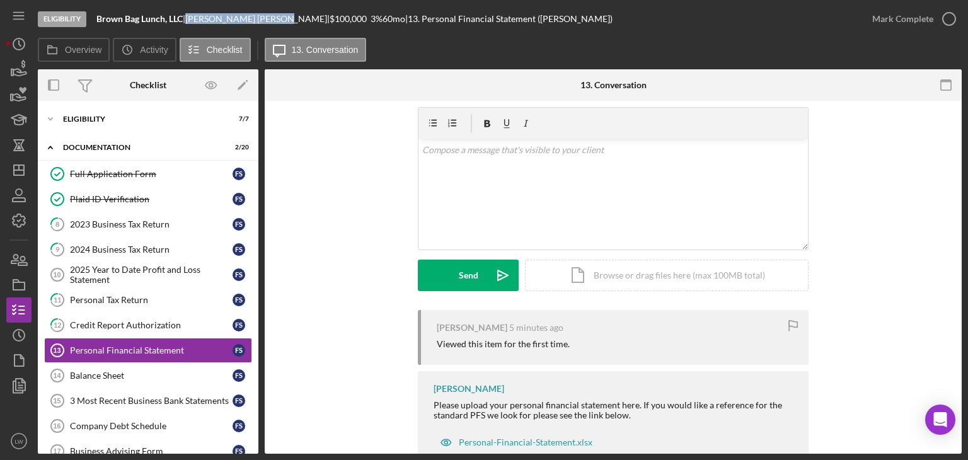
scroll to position [77, 0]
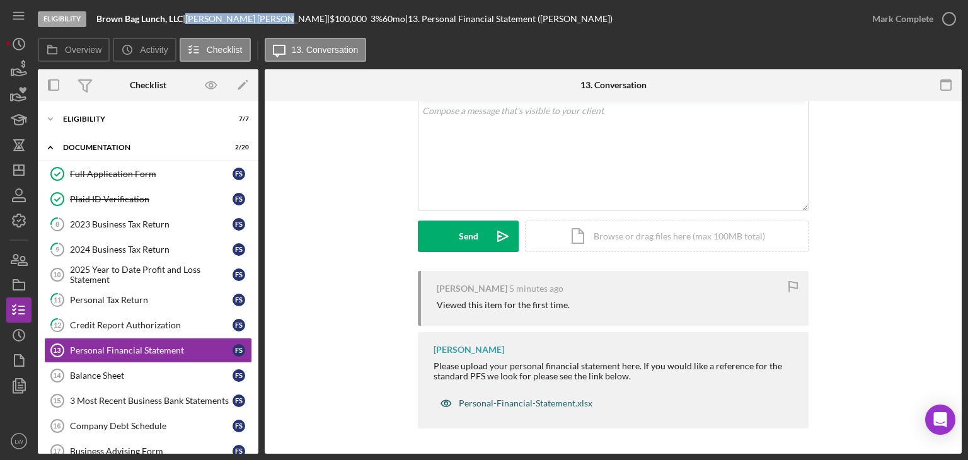
click at [510, 405] on div "Personal-Financial-Statement.xlsx" at bounding box center [526, 403] width 134 height 10
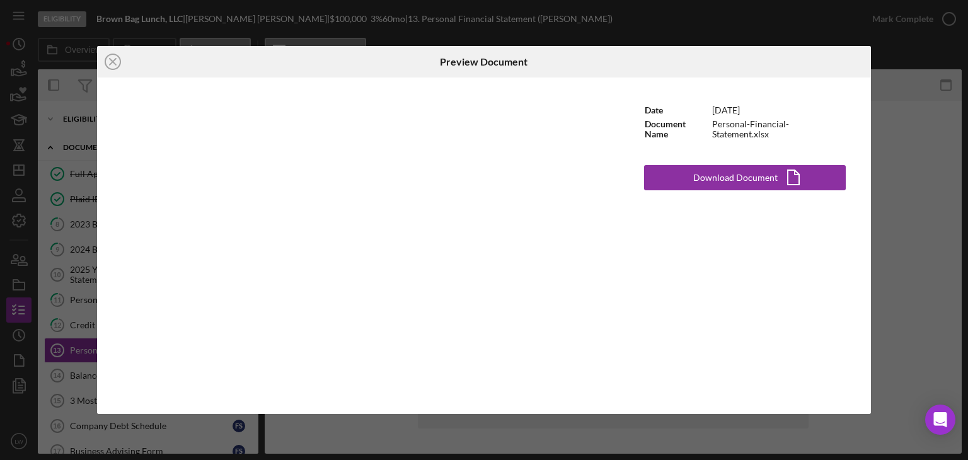
click at [946, 184] on div "Icon/Close Preview Document Date 12/12/2024 Document Name Personal-Financial-St…" at bounding box center [484, 230] width 968 height 460
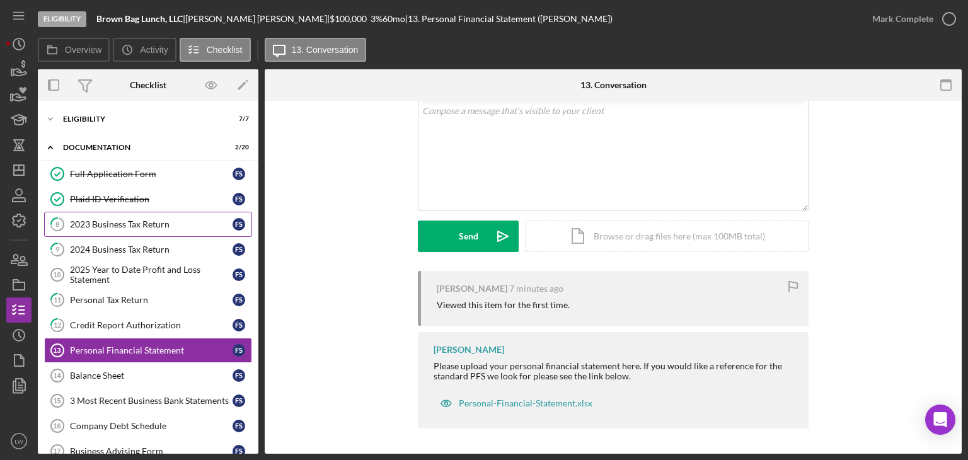
click at [152, 227] on div "2023 Business Tax Return" at bounding box center [151, 224] width 163 height 10
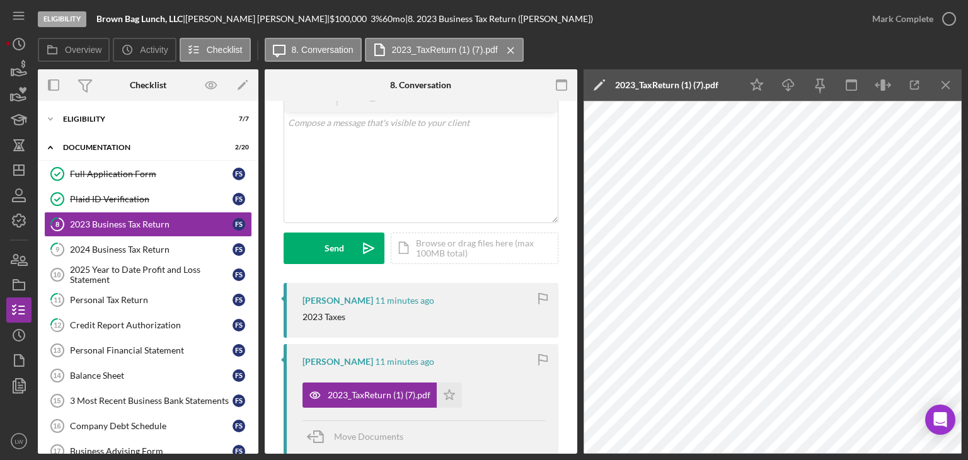
scroll to position [189, 0]
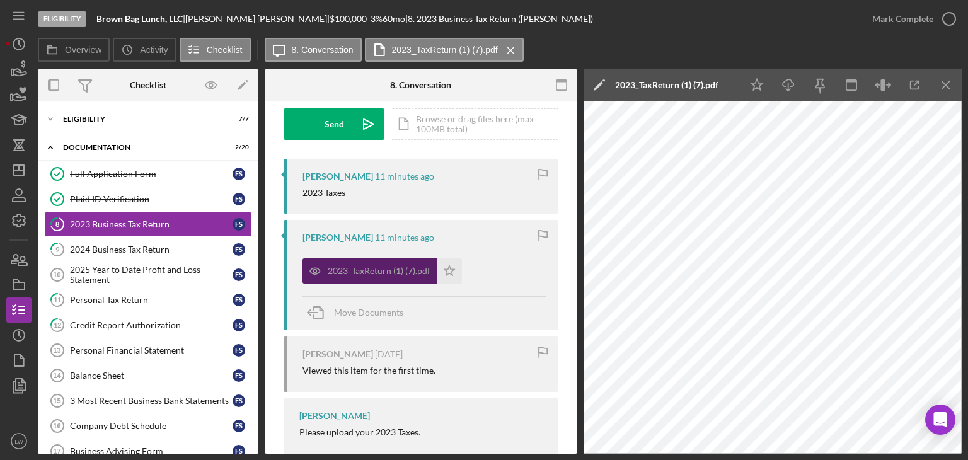
click at [381, 273] on div "2023_TaxReturn (1) (7).pdf" at bounding box center [379, 271] width 103 height 10
click at [449, 274] on icon "Icon/Star" at bounding box center [449, 270] width 25 height 25
click at [388, 268] on div "2023_TaxReturn (1) (7).pdf" at bounding box center [379, 271] width 103 height 10
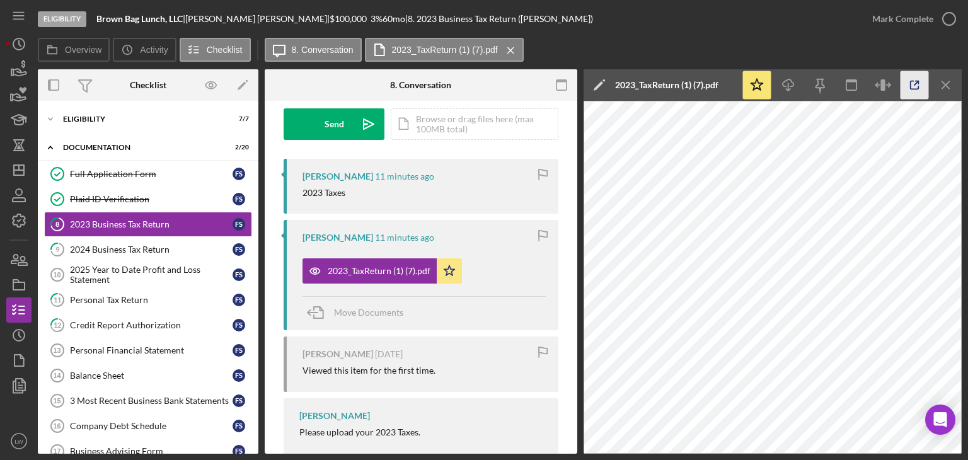
click at [920, 86] on icon "button" at bounding box center [915, 85] width 28 height 28
click at [144, 250] on div "2024 Business Tax Return" at bounding box center [151, 250] width 163 height 10
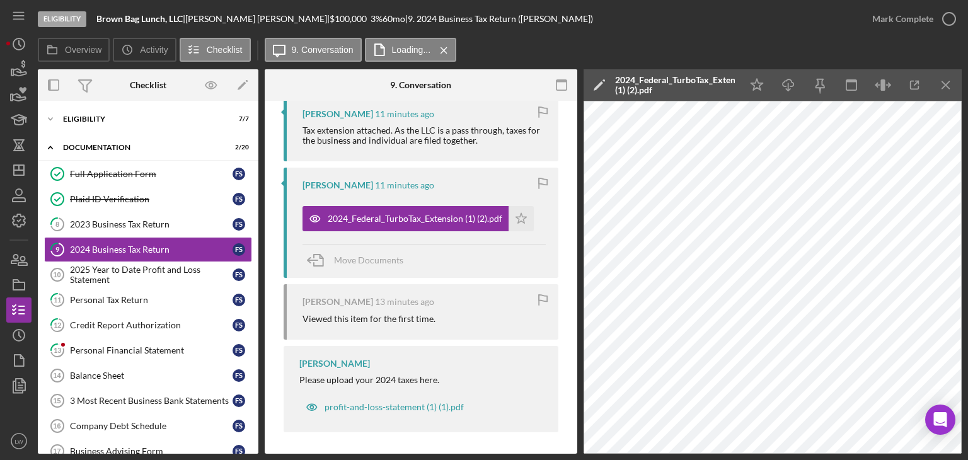
scroll to position [252, 0]
click at [124, 265] on div "2025 Year to Date Profit and Loss Statement" at bounding box center [151, 275] width 163 height 20
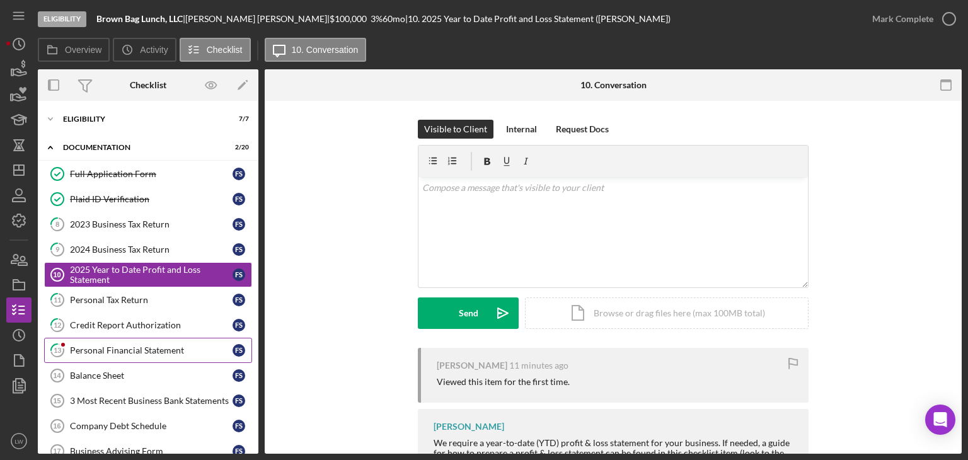
click at [154, 355] on link "13 Personal Financial Statement F S" at bounding box center [148, 350] width 208 height 25
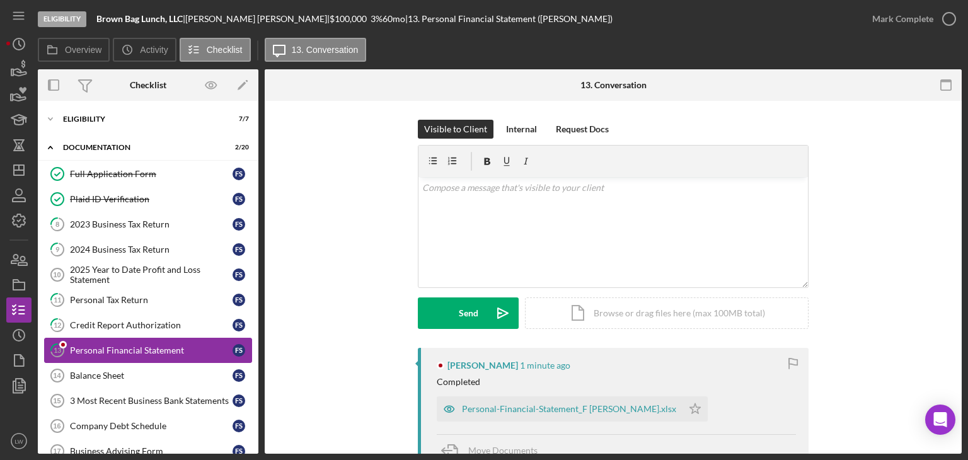
click at [172, 353] on div "Personal Financial Statement" at bounding box center [151, 350] width 163 height 10
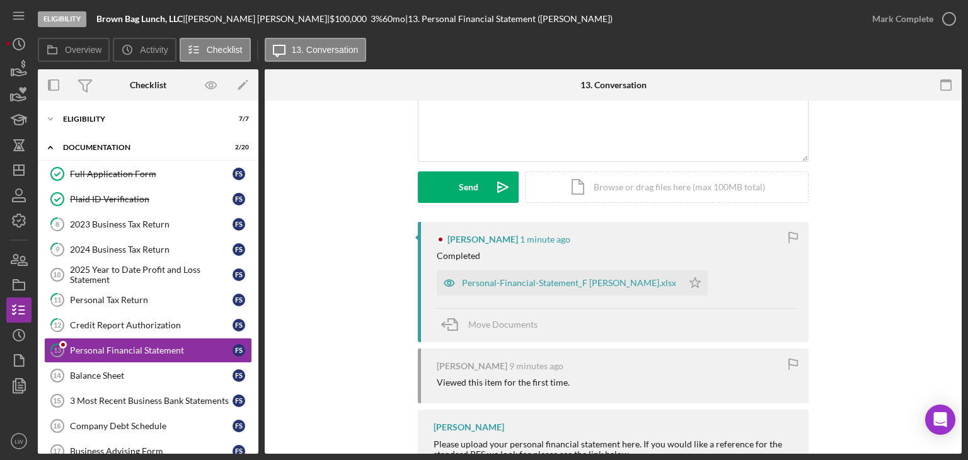
scroll to position [204, 0]
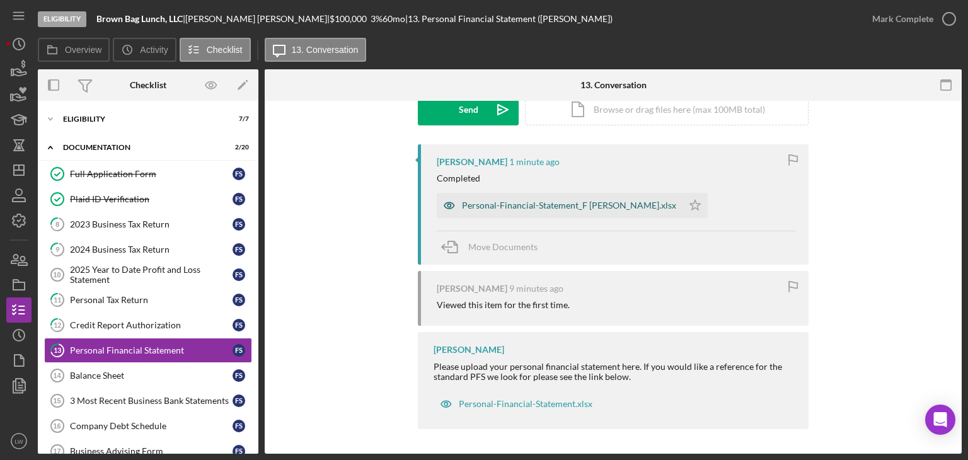
click at [570, 207] on div "Personal-Financial-Statement_F [PERSON_NAME].xlsx" at bounding box center [569, 205] width 214 height 10
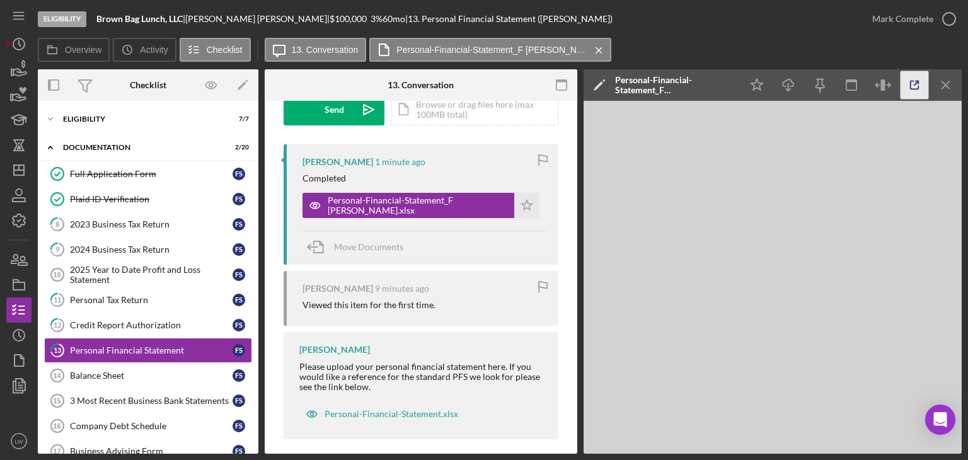
click at [921, 84] on icon "button" at bounding box center [915, 85] width 28 height 28
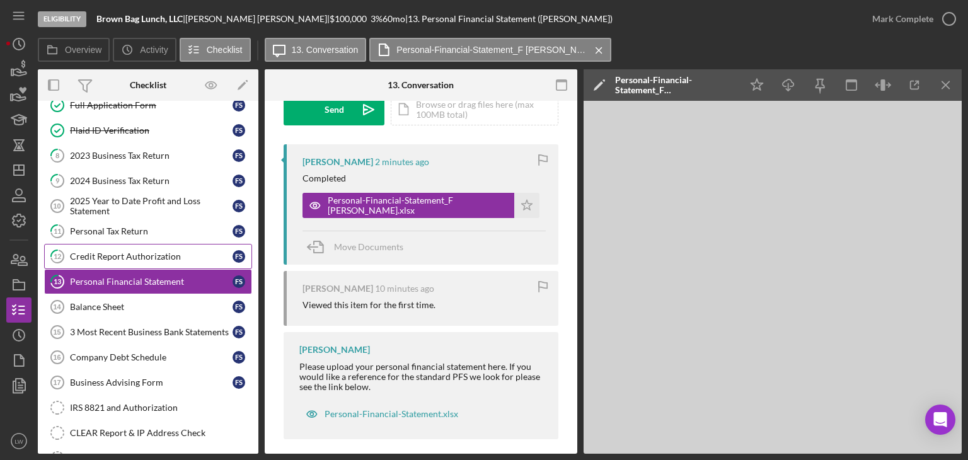
scroll to position [63, 0]
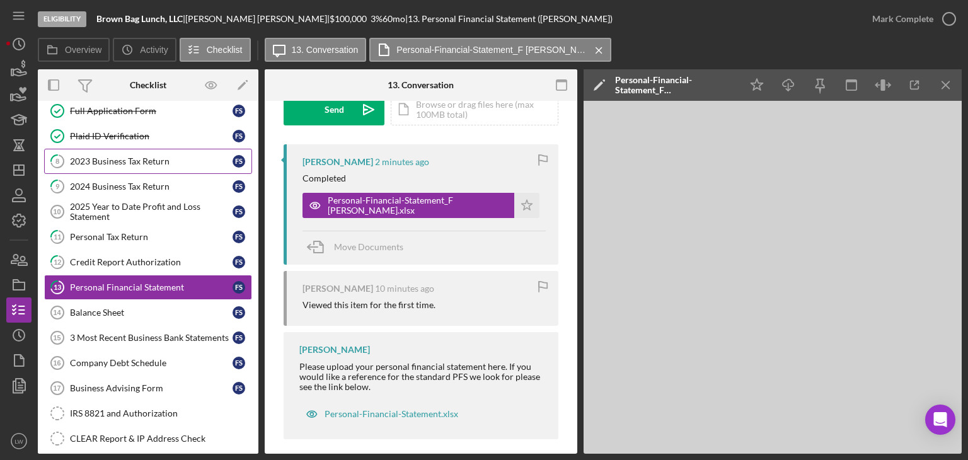
click at [129, 168] on link "8 2023 Business Tax Return F S" at bounding box center [148, 161] width 208 height 25
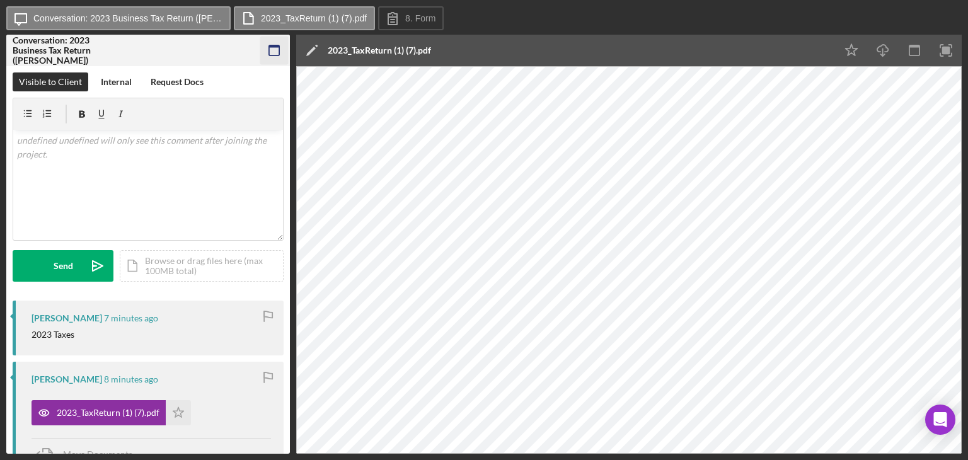
click at [277, 54] on icon "button" at bounding box center [274, 51] width 28 height 28
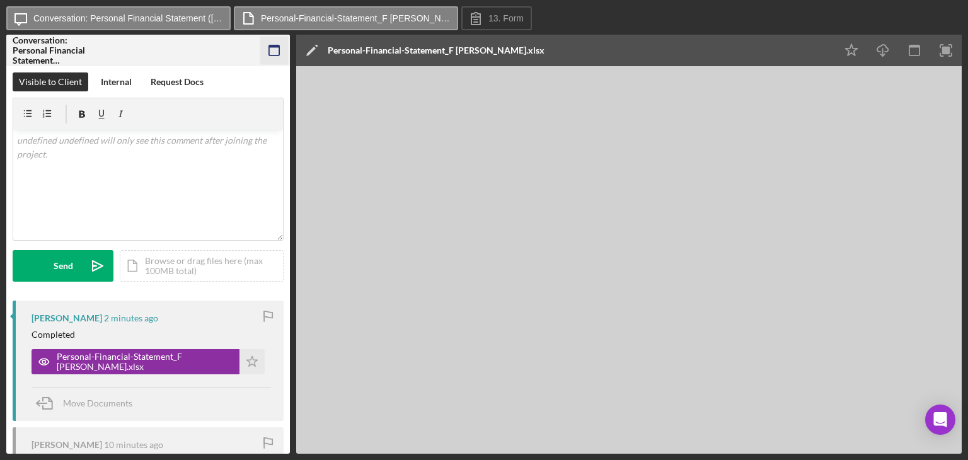
click at [269, 50] on rect "button" at bounding box center [274, 50] width 10 height 10
